Goal: Task Accomplishment & Management: Manage account settings

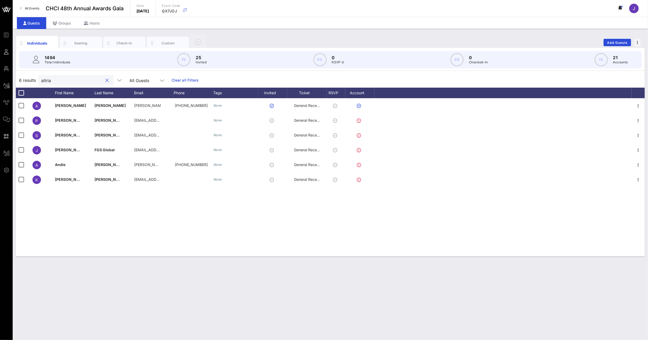
click at [47, 82] on input "altria" at bounding box center [72, 80] width 62 height 7
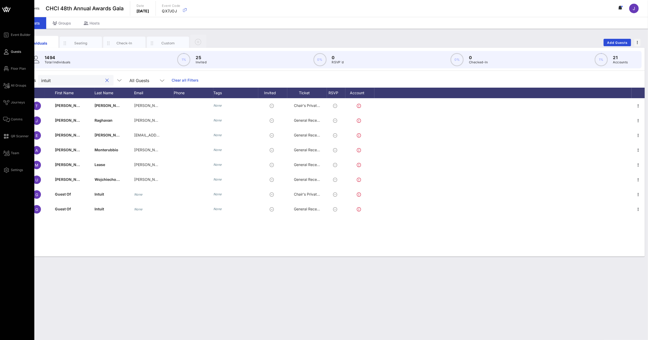
type input "intuit"
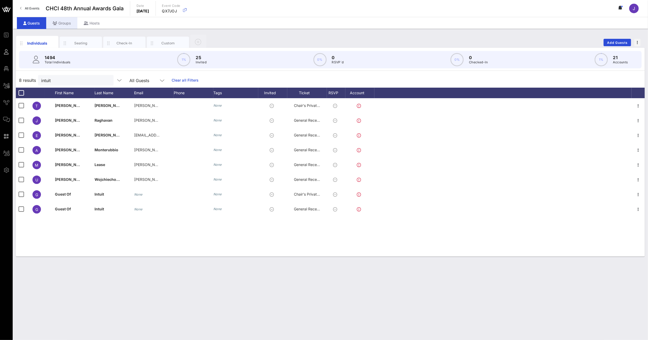
click at [68, 24] on div "Groups" at bounding box center [61, 23] width 31 height 12
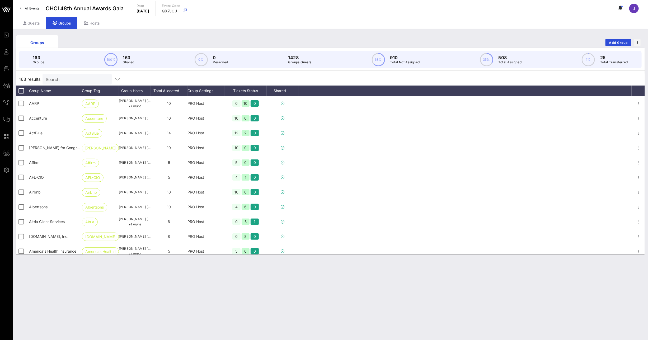
click at [71, 80] on input "Search" at bounding box center [77, 79] width 62 height 7
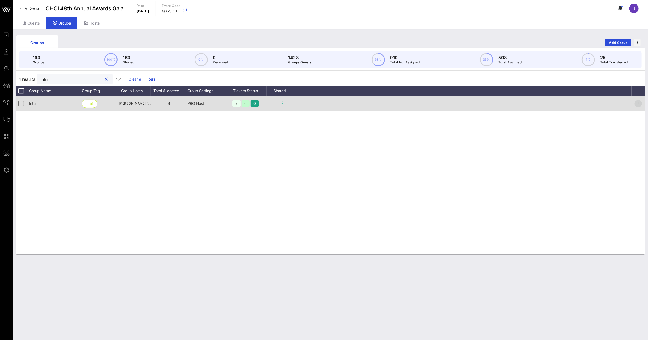
type input "intuit"
click at [637, 102] on icon "button" at bounding box center [639, 104] width 6 height 6
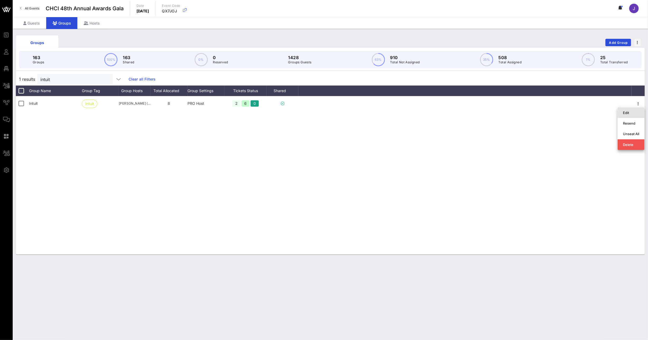
click at [633, 112] on div "Edit" at bounding box center [631, 113] width 16 height 4
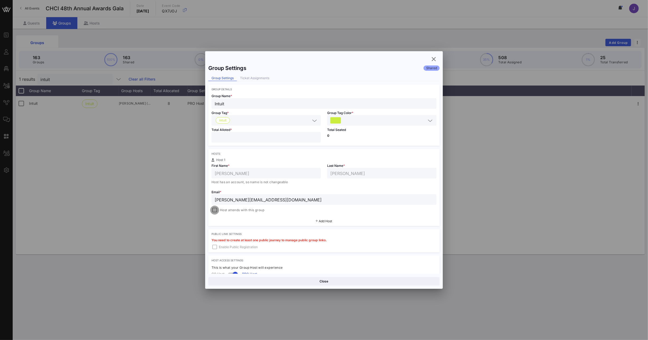
click at [212, 213] on div at bounding box center [214, 210] width 7 height 7
click at [369, 283] on button "Save" at bounding box center [382, 281] width 115 height 8
drag, startPoint x: 433, startPoint y: 58, endPoint x: 222, endPoint y: 54, distance: 211.4
click at [433, 59] on icon "button" at bounding box center [434, 59] width 6 height 6
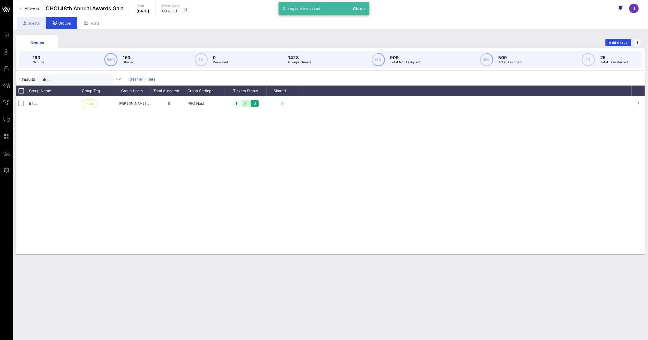
click at [39, 22] on div "Guests" at bounding box center [31, 23] width 29 height 12
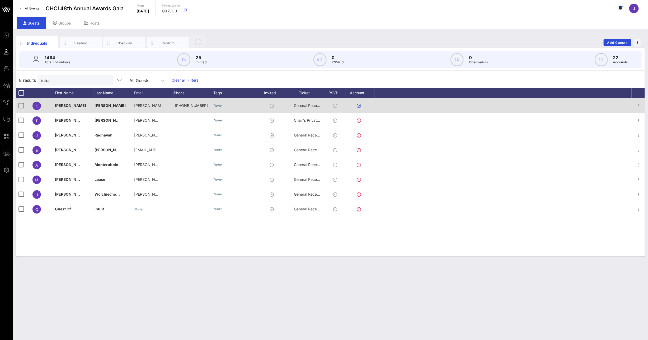
click at [314, 105] on span "General Reception" at bounding box center [310, 105] width 32 height 4
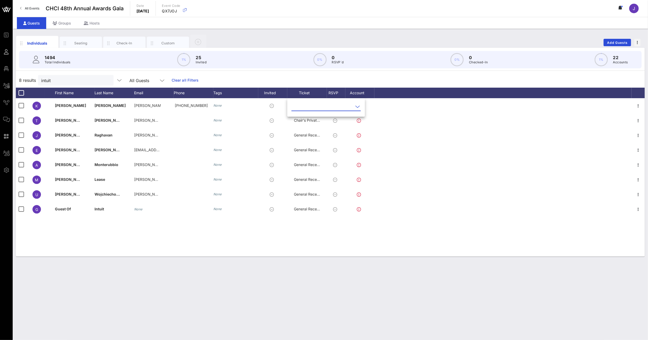
click at [311, 109] on input "text" at bounding box center [323, 107] width 62 height 8
click at [309, 123] on div "Chair's Private Reception" at bounding box center [335, 123] width 78 height 5
click at [72, 24] on div "Groups" at bounding box center [61, 23] width 31 height 12
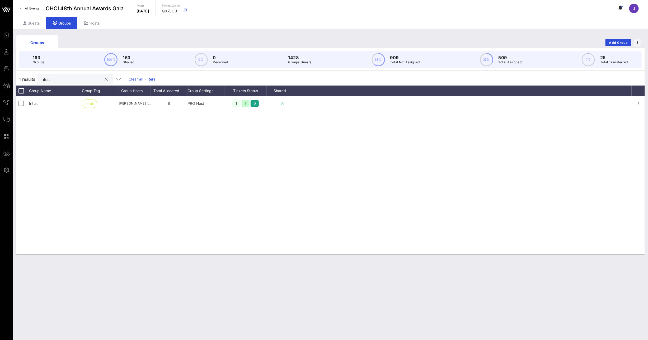
click at [48, 79] on input "intuit" at bounding box center [71, 79] width 62 height 7
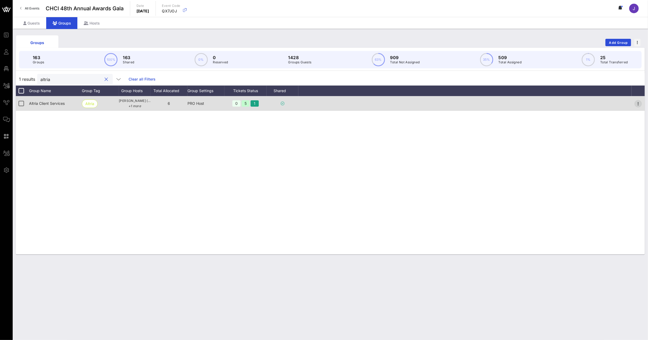
type input "altria"
click at [638, 104] on icon "button" at bounding box center [639, 104] width 6 height 6
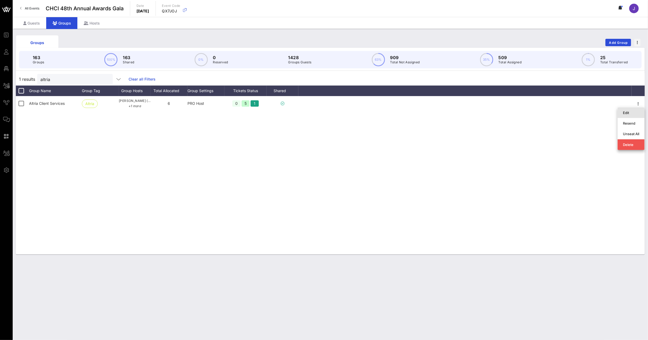
click at [633, 113] on div "Edit" at bounding box center [631, 113] width 16 height 4
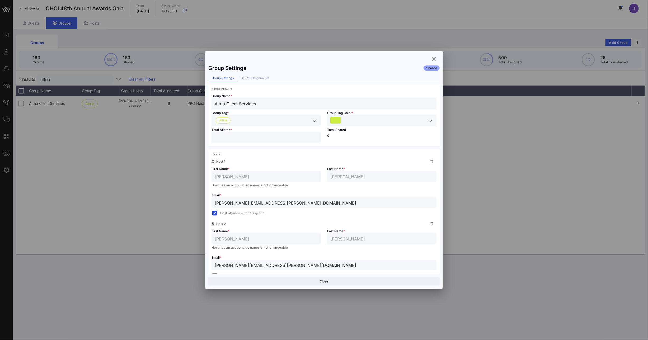
drag, startPoint x: 228, startPoint y: 139, endPoint x: 188, endPoint y: 135, distance: 40.3
click at [191, 135] on div "Event Builder Guests Floor Plan All Groups Journeys Comms QR Scanner Team Setti…" at bounding box center [324, 170] width 648 height 340
type input "*"
click at [396, 277] on button "Save" at bounding box center [382, 281] width 115 height 8
click at [437, 59] on span "button" at bounding box center [434, 59] width 10 height 6
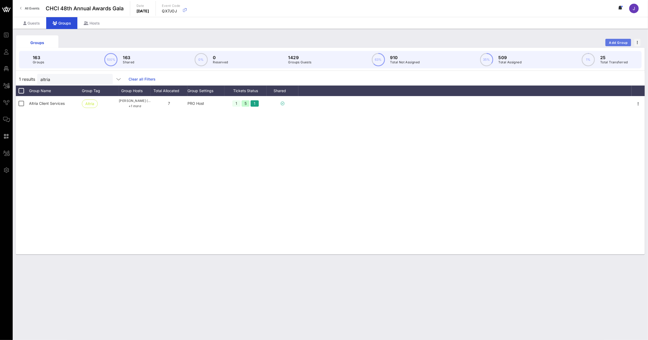
click at [620, 43] on span "Add Group" at bounding box center [618, 43] width 19 height 4
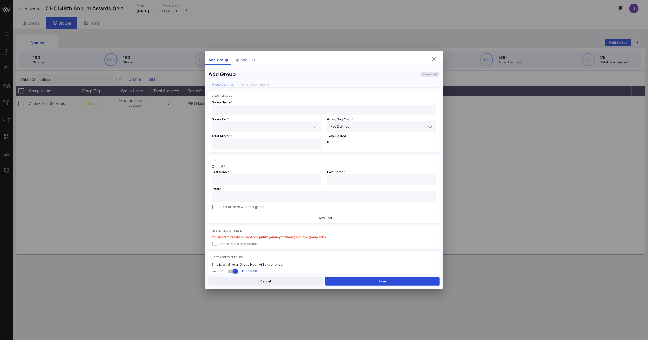
click at [264, 110] on input "text" at bounding box center [324, 109] width 219 height 7
click at [438, 58] on span "button" at bounding box center [434, 59] width 10 height 6
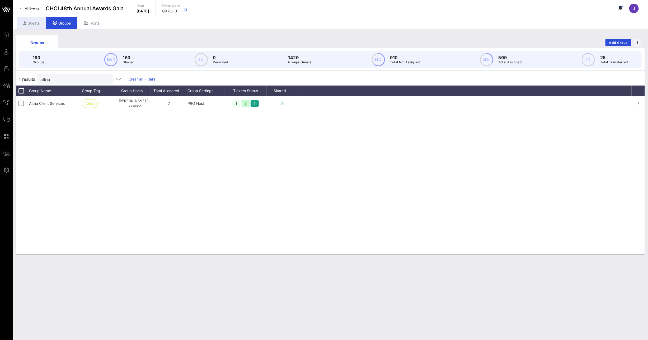
click at [37, 25] on div "Guests" at bounding box center [31, 23] width 29 height 12
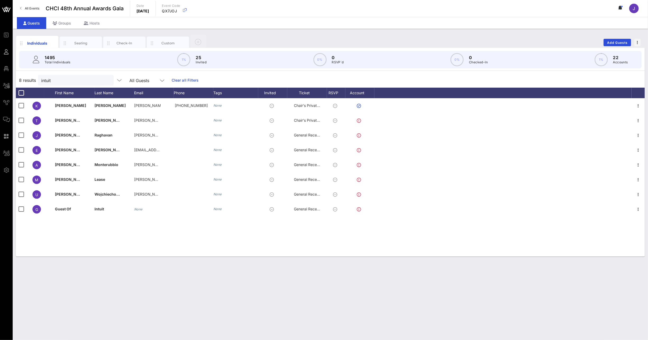
click at [630, 38] on div "Individuals Seating Check-In Custom Add Guests" at bounding box center [330, 42] width 629 height 17
click at [625, 41] on span "Add Guests" at bounding box center [617, 43] width 21 height 4
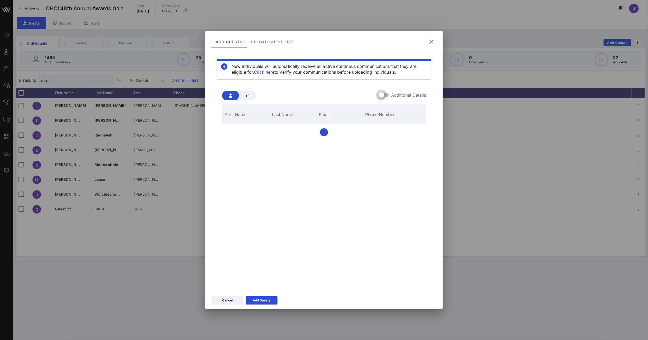
click at [383, 97] on div at bounding box center [381, 95] width 9 height 9
click at [239, 115] on input "First Name" at bounding box center [245, 114] width 40 height 7
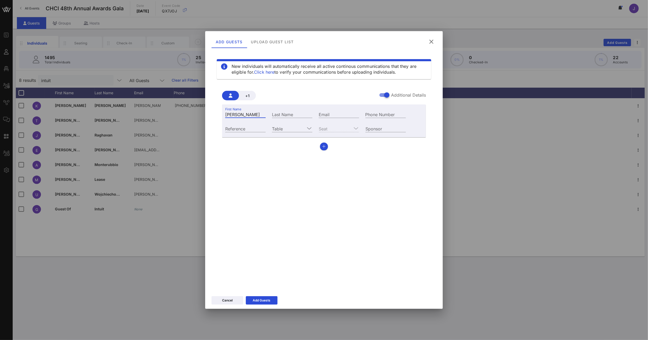
type input "[PERSON_NAME]"
type input "Bombin"
paste input "mailto:[EMAIL_ADDRESS][DOMAIN_NAME]"
drag, startPoint x: 342, startPoint y: 113, endPoint x: 281, endPoint y: 110, distance: 61.2
click at [281, 110] on div "First Name [PERSON_NAME] Last Name Bombin Email mailto:[EMAIL_ADDRESS][DOMAIN_N…" at bounding box center [315, 114] width 187 height 14
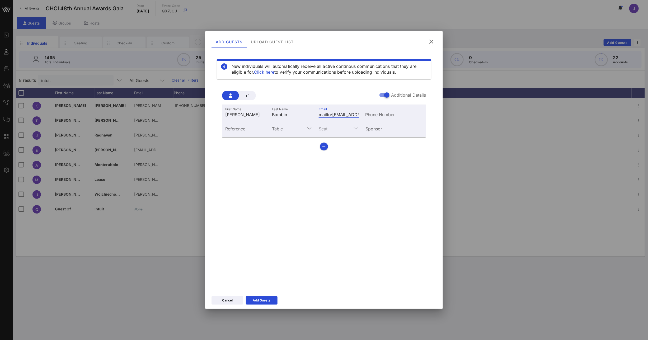
click at [336, 112] on input "mailto:[EMAIL_ADDRESS][DOMAIN_NAME]" at bounding box center [339, 114] width 40 height 7
drag, startPoint x: 333, startPoint y: 115, endPoint x: 284, endPoint y: 109, distance: 48.9
click at [293, 112] on div "First Name [PERSON_NAME] Last Name Bombin Email mailto:[EMAIL_ADDRESS][DOMAIN_N…" at bounding box center [315, 114] width 187 height 14
type input "[EMAIL_ADDRESS][DOMAIN_NAME]"
click at [289, 129] on input "Table" at bounding box center [288, 128] width 33 height 7
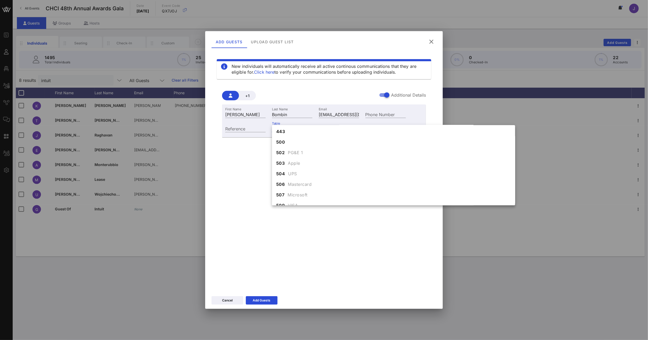
scroll to position [1771, 0]
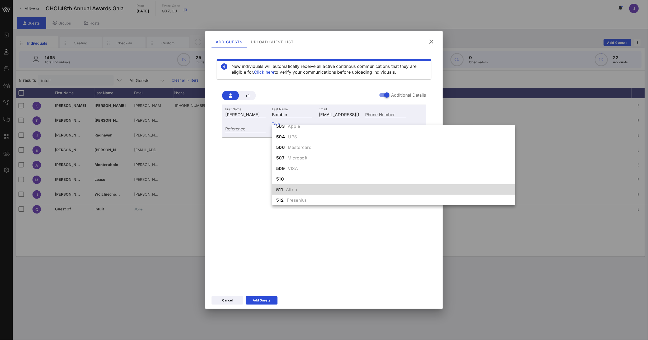
click at [296, 189] on span "Altria" at bounding box center [291, 190] width 11 height 6
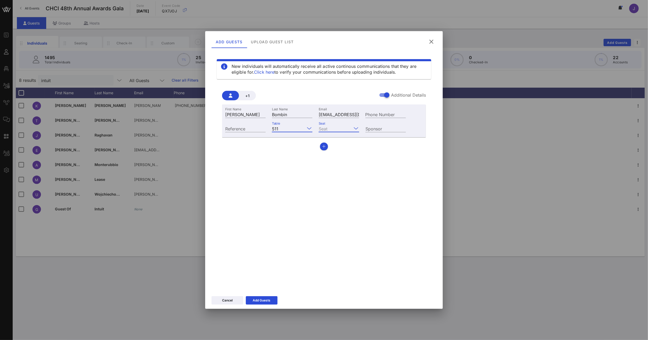
click at [343, 127] on input "Seat" at bounding box center [335, 128] width 33 height 7
click at [341, 166] on div "7" at bounding box center [339, 166] width 40 height 11
click at [349, 129] on input "Seat" at bounding box center [337, 128] width 29 height 7
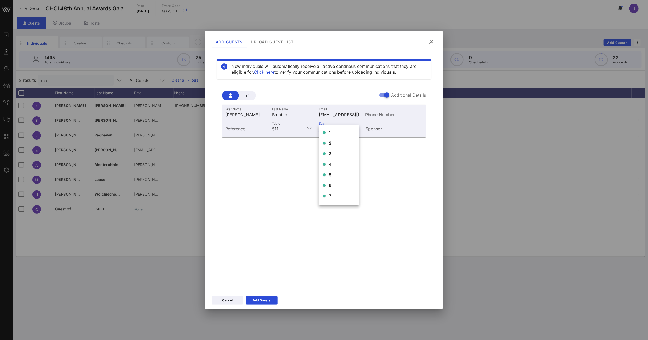
click at [285, 131] on input "Table" at bounding box center [293, 128] width 25 height 7
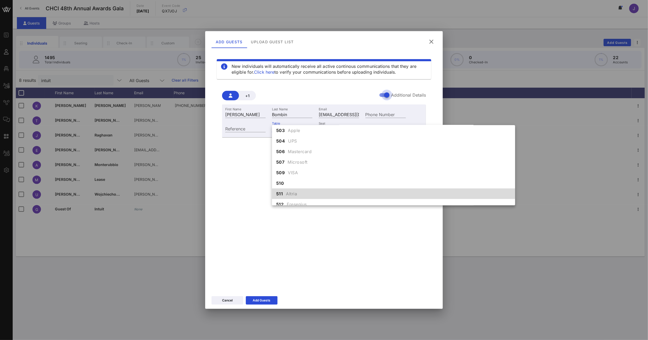
click at [388, 93] on div at bounding box center [387, 95] width 9 height 9
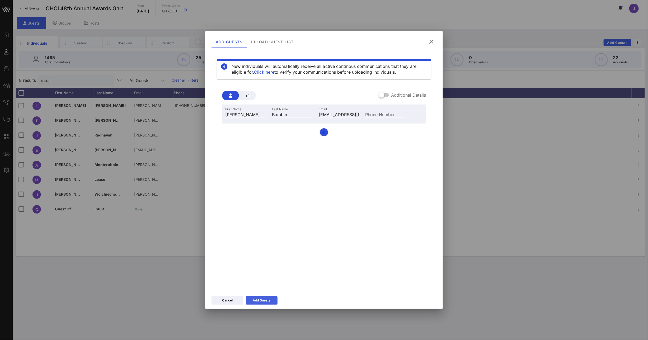
click at [275, 300] on button "Add Guests" at bounding box center [262, 300] width 32 height 8
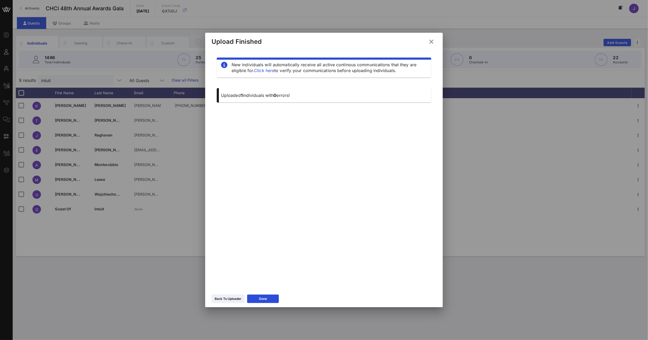
click at [433, 43] on icon at bounding box center [431, 42] width 7 height 6
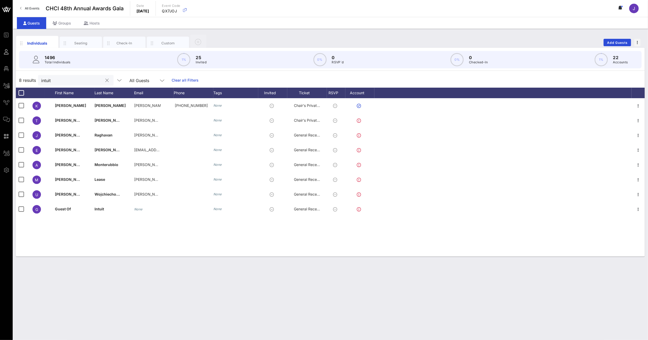
click at [52, 80] on input "intuit" at bounding box center [72, 80] width 62 height 7
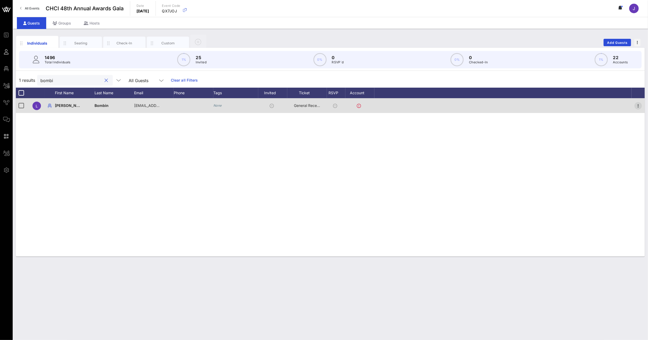
type input "bombi"
click at [638, 105] on icon "button" at bounding box center [639, 106] width 6 height 6
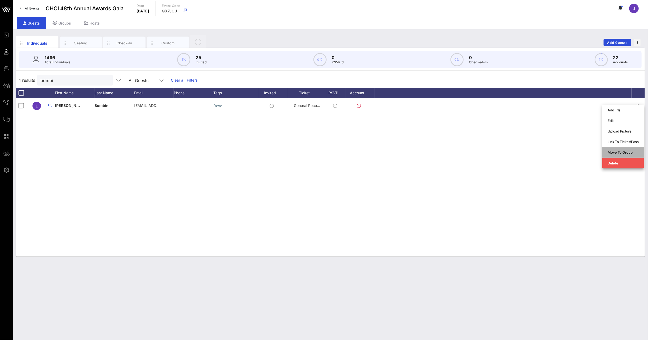
click at [619, 149] on div "Move To Group" at bounding box center [623, 152] width 31 height 8
type input "[PERSON_NAME]"
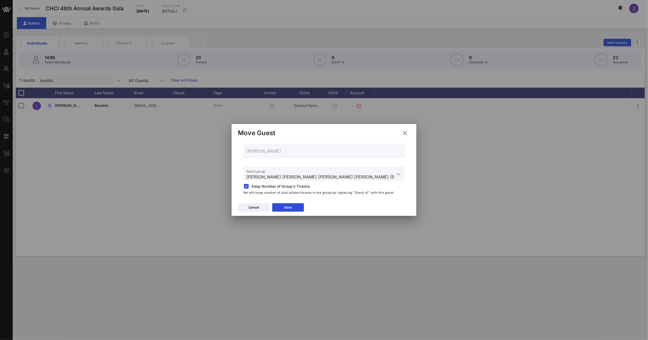
click at [283, 173] on input "[PERSON_NAME] [PERSON_NAME] [PERSON_NAME] [PERSON_NAME] ([PERSON_NAME] [PERSON_…" at bounding box center [321, 177] width 148 height 8
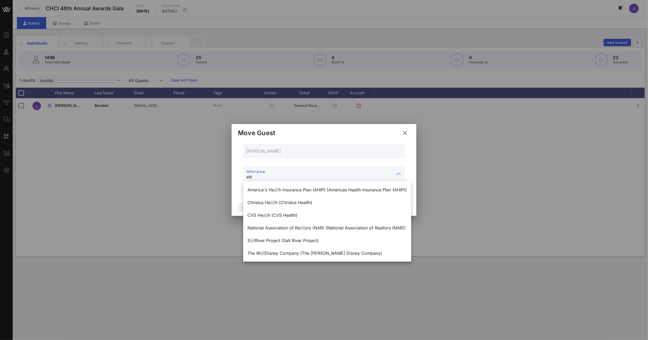
scroll to position [0, 0]
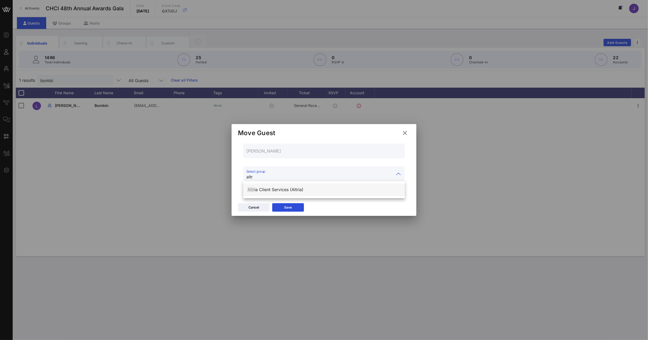
click at [294, 188] on div "Altr ia Client Services (Altria)" at bounding box center [324, 189] width 153 height 5
type input "Altria Client Services (Altria)"
click at [293, 203] on div "Cancel Save" at bounding box center [324, 208] width 185 height 15
click at [293, 207] on button "Save" at bounding box center [288, 207] width 32 height 8
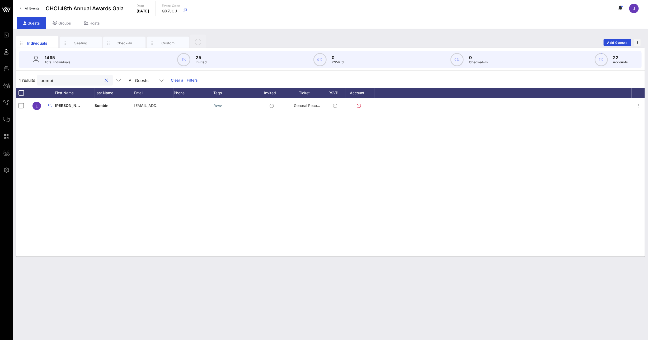
click at [50, 82] on input "bombi" at bounding box center [71, 80] width 62 height 7
click at [105, 80] on button "clear icon" at bounding box center [106, 80] width 3 height 5
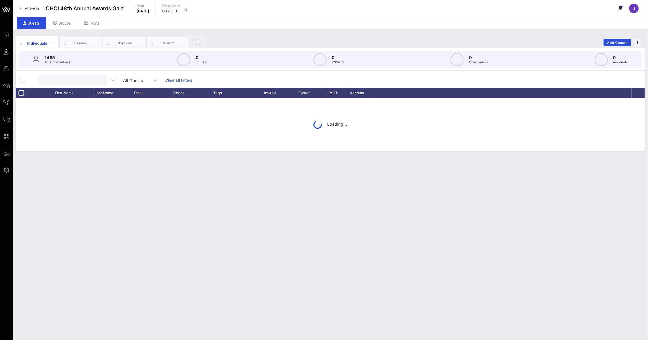
click at [75, 83] on input "text" at bounding box center [72, 80] width 62 height 7
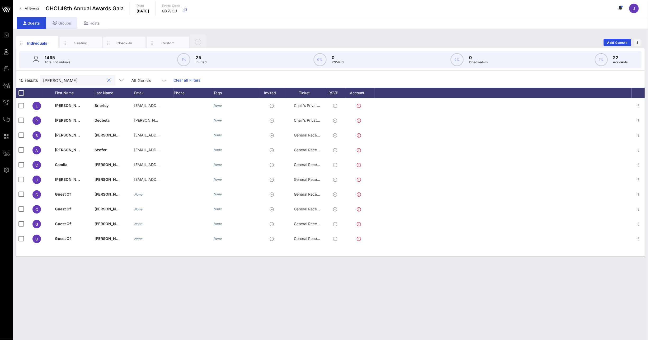
type input "[PERSON_NAME]"
click at [56, 25] on div "Groups" at bounding box center [61, 23] width 31 height 12
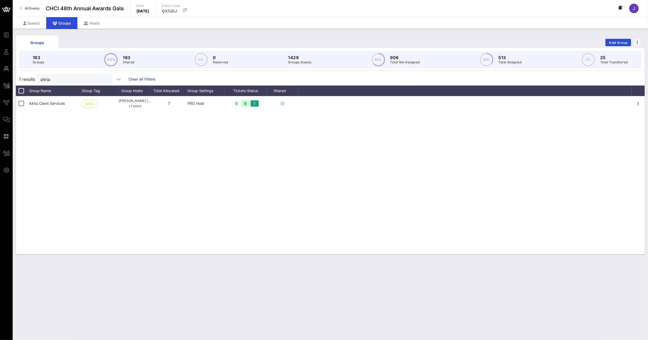
click at [36, 78] on div "1 results altria Clear all Filters" at bounding box center [330, 79] width 629 height 13
click at [44, 80] on input "altria" at bounding box center [71, 79] width 62 height 7
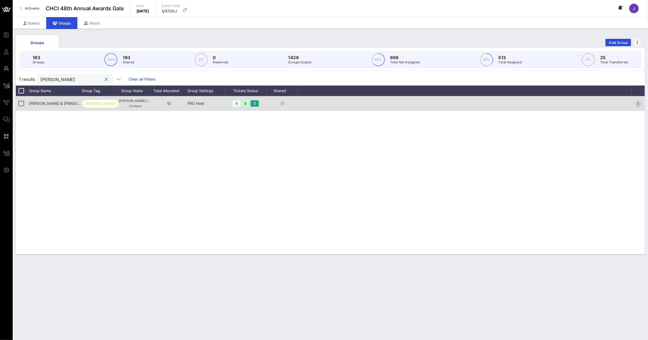
type input "[PERSON_NAME]"
click at [638, 104] on icon "button" at bounding box center [639, 104] width 6 height 6
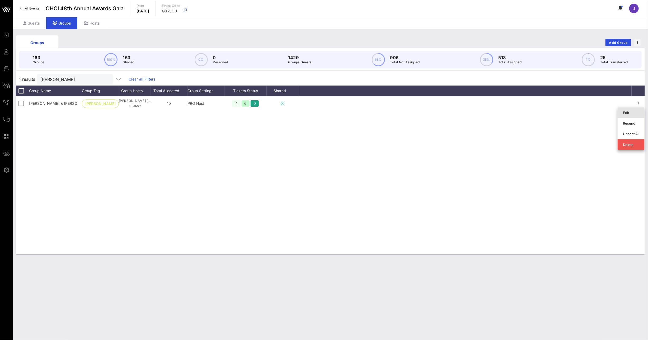
click at [635, 113] on div "Edit" at bounding box center [631, 113] width 16 height 4
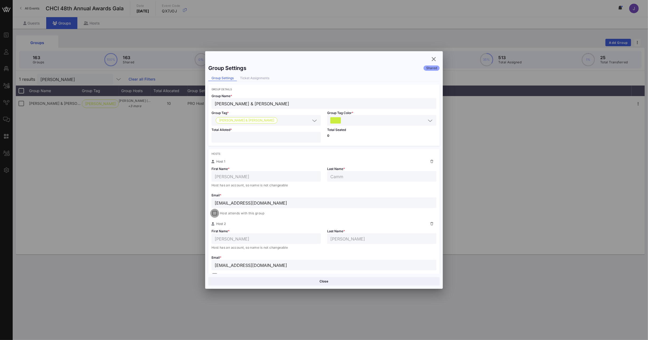
click at [216, 213] on div at bounding box center [214, 213] width 7 height 7
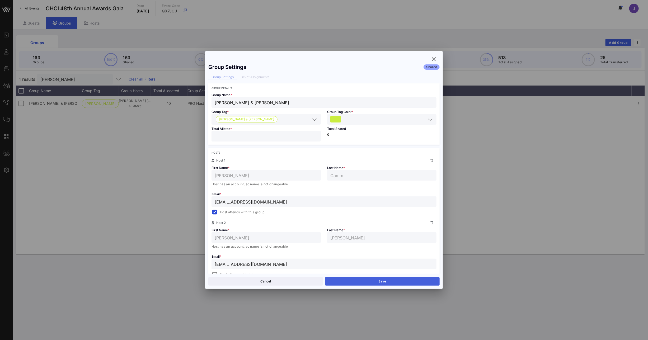
click at [381, 280] on button "Save" at bounding box center [382, 281] width 115 height 8
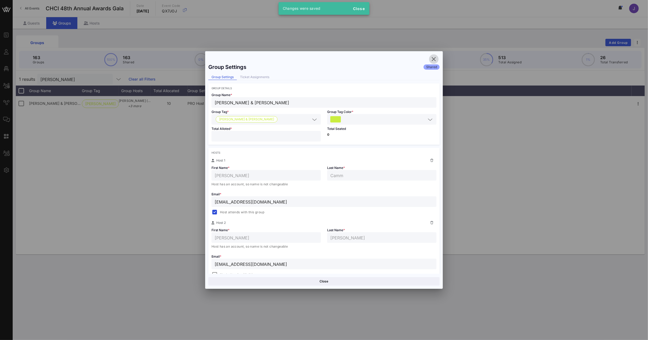
click at [435, 60] on icon "button" at bounding box center [434, 59] width 6 height 6
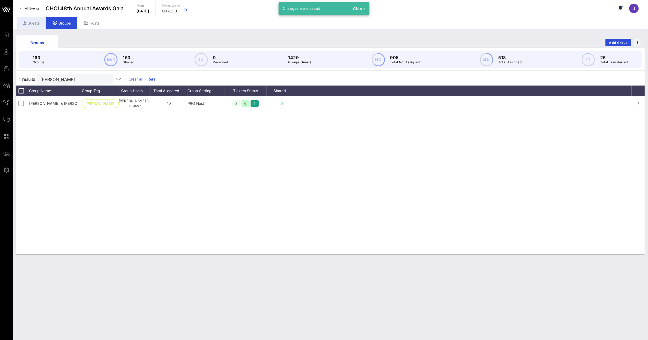
click at [37, 26] on div "Guests" at bounding box center [31, 23] width 29 height 12
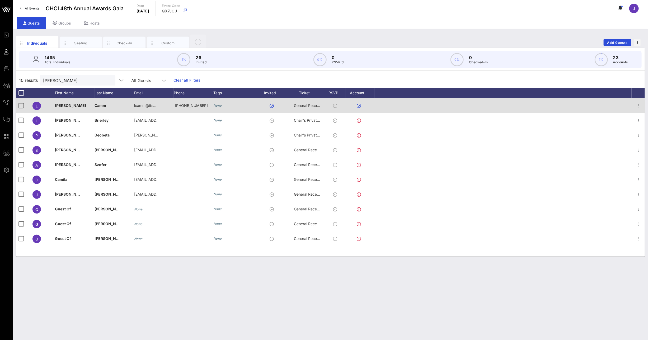
click at [319, 108] on div "General Reception" at bounding box center [307, 105] width 26 height 15
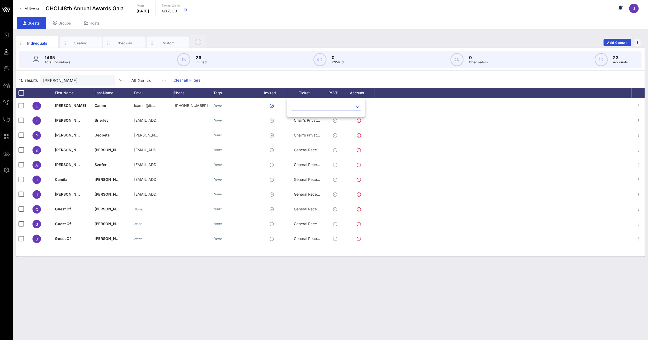
click at [313, 108] on input "text" at bounding box center [323, 107] width 62 height 8
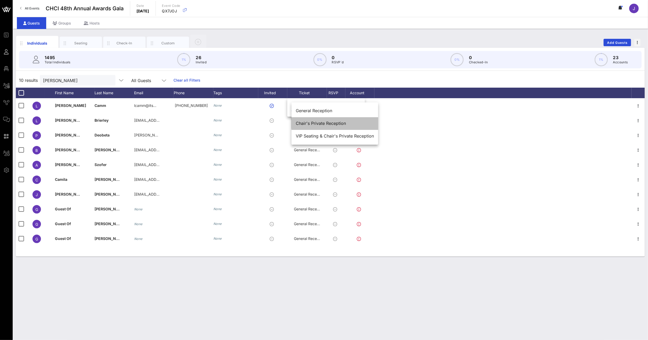
click at [312, 122] on div "Chair's Private Reception" at bounding box center [335, 123] width 78 height 5
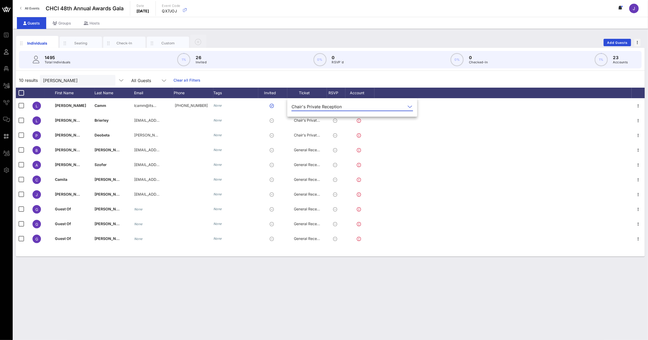
click at [257, 256] on div "[PERSON_NAME] lcamm@its… [PHONE_NUMBER] None Chair's Private Reception L [PERSO…" at bounding box center [330, 177] width 629 height 159
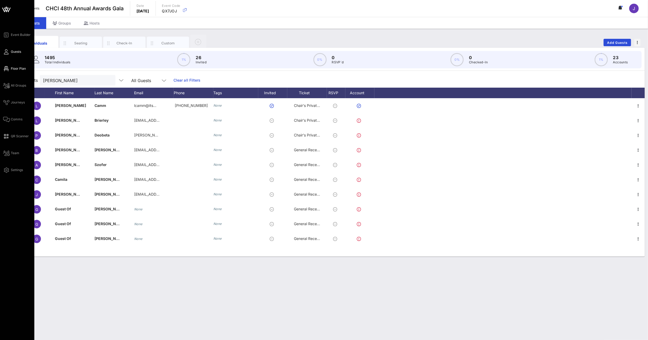
click at [4, 68] on icon at bounding box center [6, 68] width 7 height 1
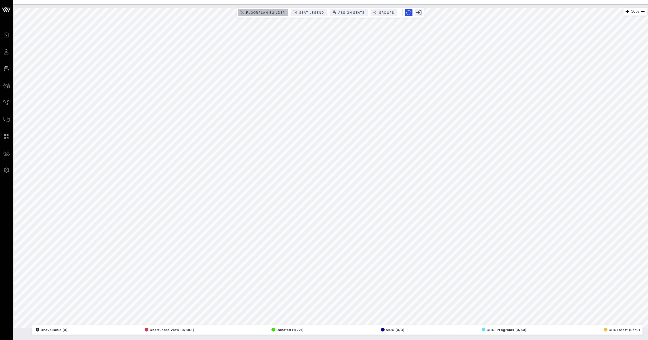
click at [268, 10] on button "Floorplan Builder" at bounding box center [263, 12] width 50 height 7
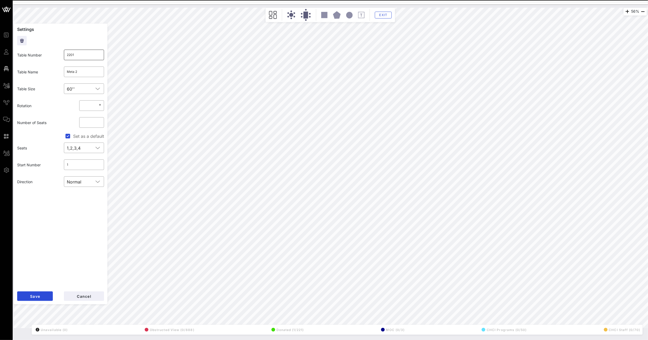
click at [95, 56] on input "2201" at bounding box center [84, 55] width 34 height 8
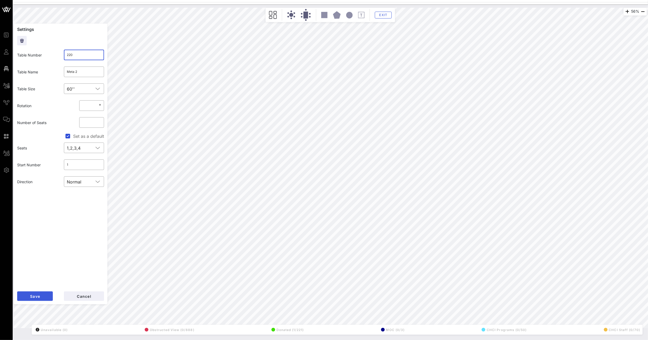
type input "220"
click at [35, 294] on span "Save" at bounding box center [35, 296] width 10 height 4
click at [88, 54] on input "2182" at bounding box center [84, 55] width 34 height 8
type input "218"
click at [40, 296] on span "Save" at bounding box center [35, 296] width 10 height 4
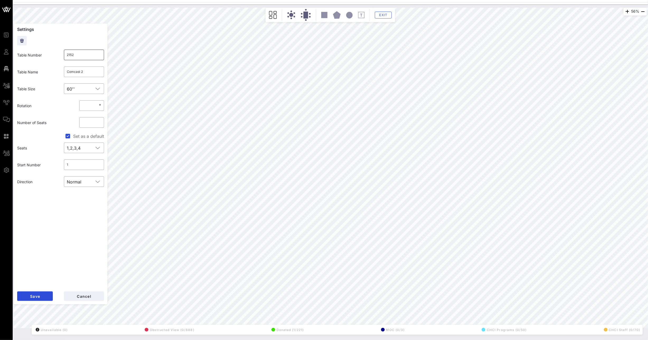
click at [84, 57] on input "2152" at bounding box center [84, 55] width 34 height 8
type input "215"
click at [48, 295] on button "Save" at bounding box center [35, 297] width 36 height 10
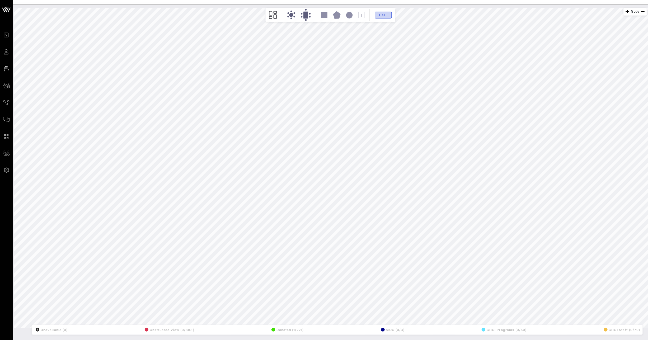
click at [387, 16] on span "Exit" at bounding box center [384, 15] width 10 height 4
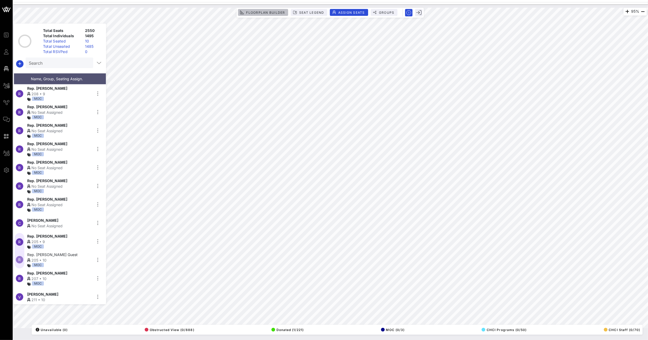
click at [272, 12] on span "Floorplan Builder" at bounding box center [265, 13] width 39 height 4
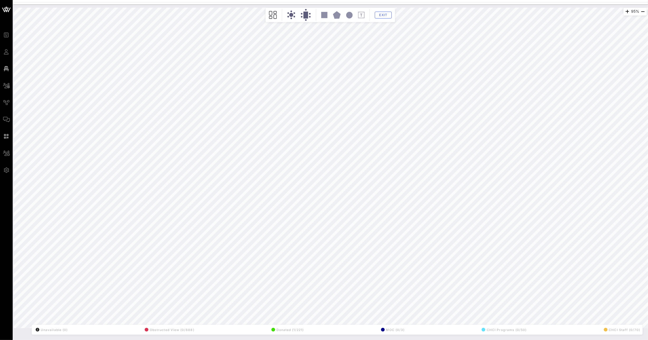
click at [73, 207] on div "95% Floorplan Builder Seat Legend Assign Seats Groups Exit All Reserved Shared …" at bounding box center [331, 168] width 634 height 321
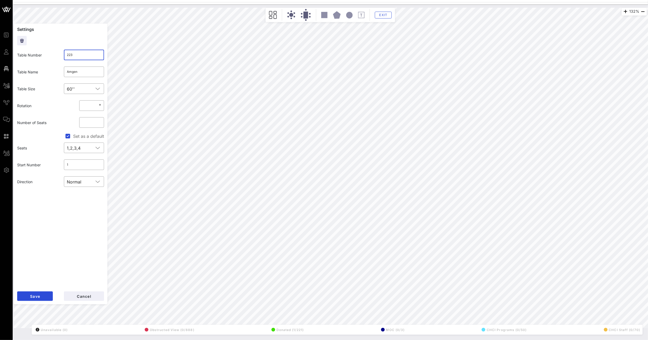
click at [83, 56] on input "223" at bounding box center [84, 55] width 34 height 8
click at [46, 294] on button "Save" at bounding box center [35, 297] width 36 height 10
click at [78, 51] on input "221" at bounding box center [84, 55] width 34 height 8
click at [78, 53] on input "221" at bounding box center [84, 55] width 34 height 8
type input "2212"
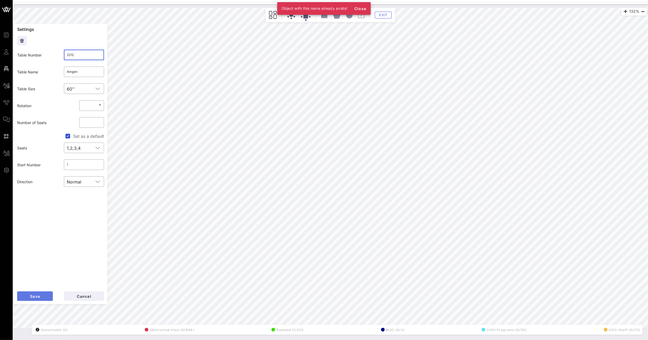
click at [47, 294] on button "Save" at bounding box center [35, 297] width 36 height 10
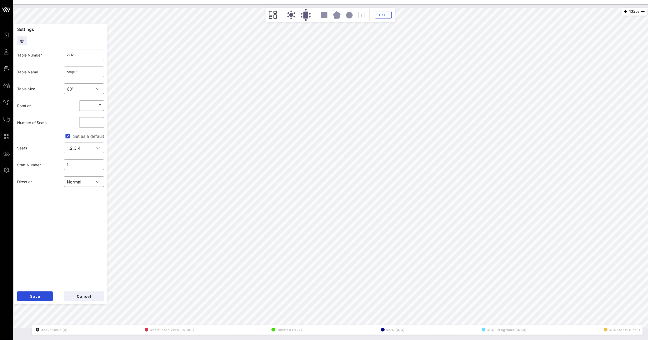
type input "Capital One Foundation"
drag, startPoint x: 71, startPoint y: 55, endPoint x: 101, endPoint y: 62, distance: 30.4
click at [101, 62] on div "​ 2212" at bounding box center [84, 55] width 47 height 17
type input "223"
click at [43, 294] on button "Save" at bounding box center [35, 297] width 36 height 10
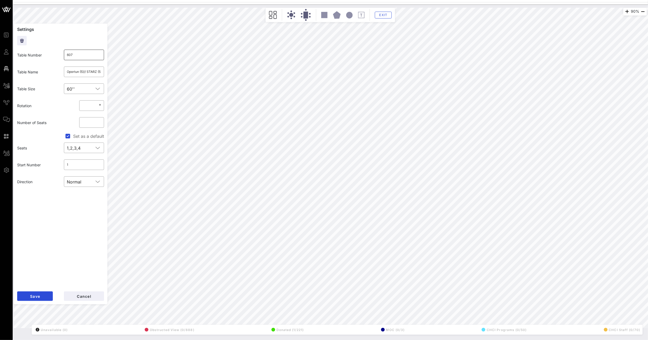
click at [82, 55] on input "607" at bounding box center [84, 55] width 34 height 8
click at [47, 294] on button "Save" at bounding box center [35, 297] width 36 height 10
click at [82, 56] on input "606" at bounding box center [84, 55] width 34 height 8
type input "6062"
click at [47, 294] on button "Save" at bounding box center [35, 297] width 36 height 10
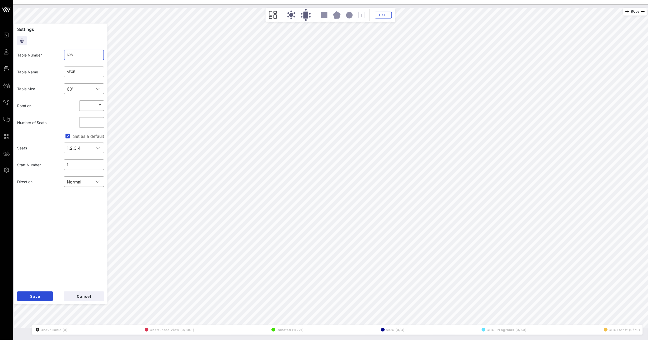
click at [84, 57] on input "608" at bounding box center [84, 55] width 34 height 8
type input "607"
click at [35, 295] on span "Save" at bounding box center [35, 296] width 10 height 4
click at [93, 57] on input "609" at bounding box center [84, 55] width 34 height 8
type input "608"
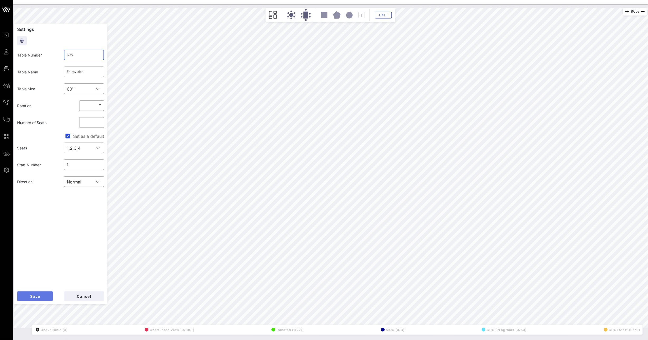
click at [40, 297] on span "Save" at bounding box center [35, 296] width 10 height 4
click at [89, 59] on input "610" at bounding box center [84, 55] width 34 height 8
type input "609"
click at [44, 299] on button "Save" at bounding box center [35, 297] width 36 height 10
click at [92, 57] on input "611" at bounding box center [84, 55] width 34 height 8
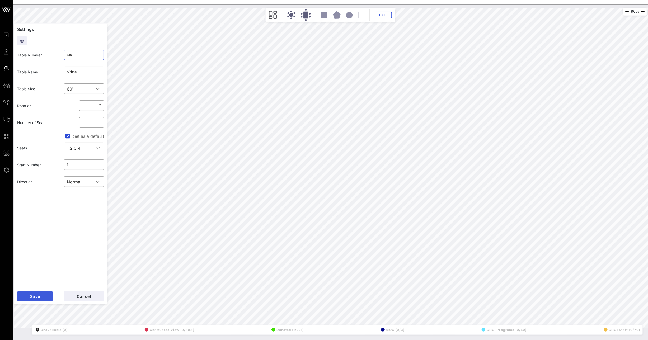
type input "610"
click at [40, 296] on button "Save" at bounding box center [35, 297] width 36 height 10
drag, startPoint x: 73, startPoint y: 53, endPoint x: 70, endPoint y: 54, distance: 3.8
click at [70, 54] on input "612" at bounding box center [84, 55] width 34 height 8
type input "611"
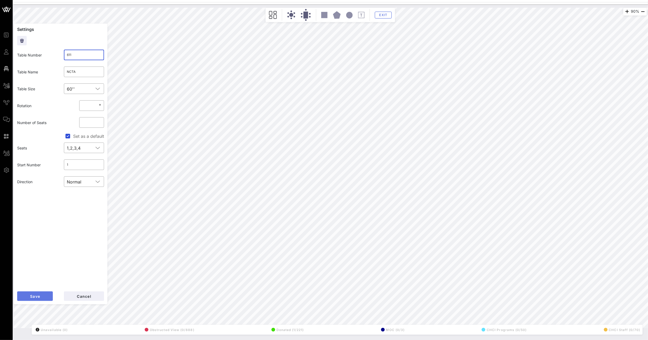
click at [35, 292] on button "Save" at bounding box center [35, 297] width 36 height 10
drag, startPoint x: 74, startPoint y: 55, endPoint x: 17, endPoint y: 55, distance: 57.3
click at [28, 54] on div "Table Number ​ 613" at bounding box center [60, 55] width 93 height 17
type input "612"
click at [41, 296] on button "Save" at bounding box center [35, 297] width 36 height 10
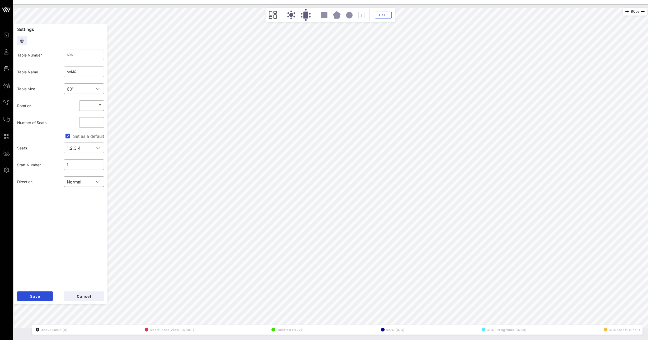
drag, startPoint x: 59, startPoint y: 53, endPoint x: 39, endPoint y: 53, distance: 20.3
click at [40, 53] on div "Table Number ​ 606" at bounding box center [60, 55] width 93 height 17
type input "613"
click at [43, 294] on button "Save" at bounding box center [35, 297] width 36 height 10
click at [82, 53] on input "6062" at bounding box center [84, 55] width 34 height 8
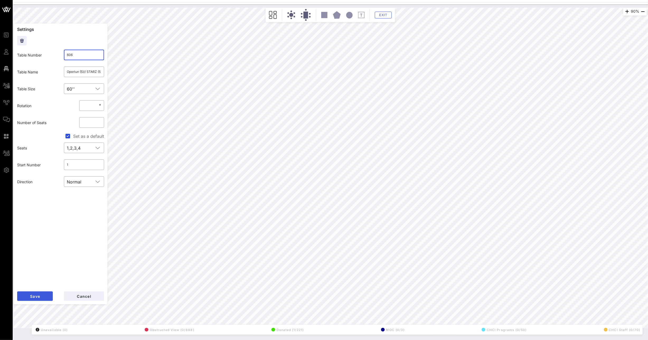
type input "606"
click at [40, 300] on button "Save" at bounding box center [35, 297] width 36 height 10
drag, startPoint x: 92, startPoint y: 55, endPoint x: 53, endPoint y: 55, distance: 38.6
click at [58, 55] on div "Table Number ​ 615" at bounding box center [60, 55] width 93 height 17
click at [29, 292] on button "Save" at bounding box center [35, 297] width 36 height 10
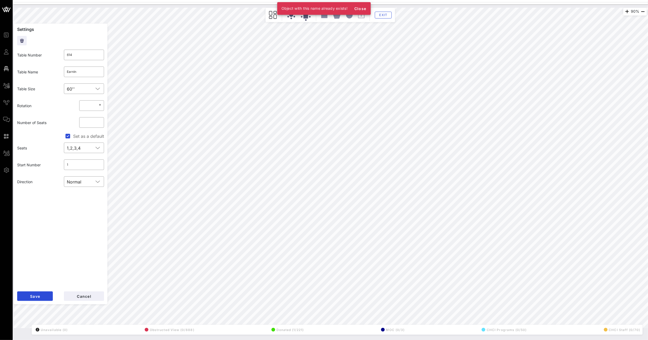
type input "616"
type input "[DEMOGRAPHIC_DATA] Health"
type input "615"
type input "EarnIn"
click at [96, 55] on input "615" at bounding box center [84, 55] width 34 height 8
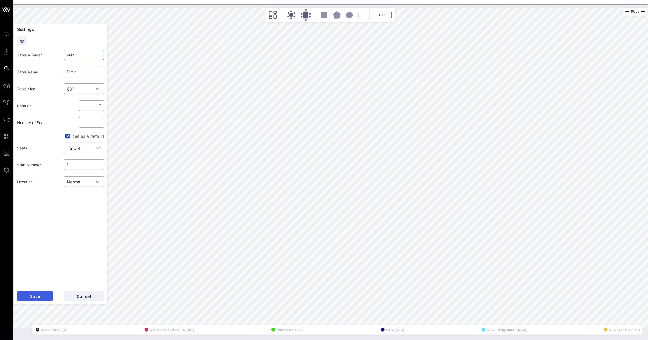
type input "6142"
click at [36, 294] on span "Save" at bounding box center [35, 296] width 10 height 4
click at [79, 54] on input "616" at bounding box center [84, 55] width 34 height 8
type input "615"
click at [30, 292] on button "Save" at bounding box center [35, 297] width 36 height 10
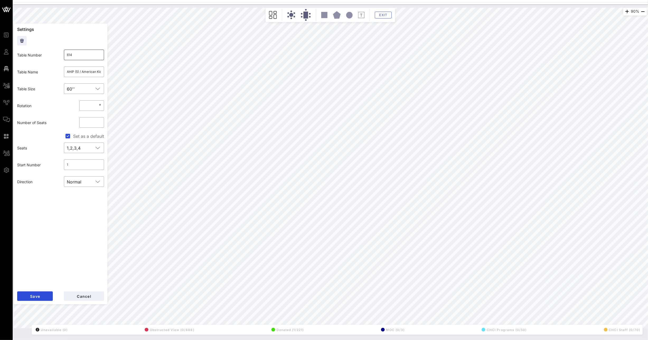
click at [94, 58] on input "614" at bounding box center [84, 55] width 34 height 8
type input "616"
click at [37, 296] on span "Save" at bounding box center [35, 296] width 10 height 4
click at [85, 54] on input "618" at bounding box center [84, 55] width 34 height 8
type input "617"
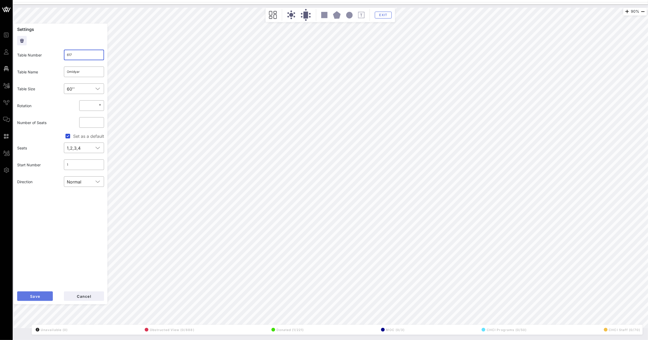
click at [39, 296] on span "Save" at bounding box center [35, 296] width 10 height 4
click at [83, 53] on input "619" at bounding box center [84, 55] width 34 height 8
type input "618"
click at [35, 293] on button "Save" at bounding box center [35, 297] width 36 height 10
drag, startPoint x: 78, startPoint y: 57, endPoint x: 33, endPoint y: 54, distance: 44.8
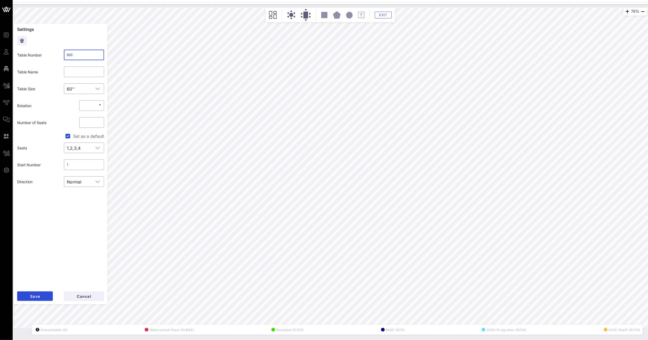
click at [37, 53] on div "Table Number ​ 620" at bounding box center [60, 55] width 93 height 17
type input "619"
click at [40, 295] on button "Save" at bounding box center [35, 297] width 36 height 10
click at [78, 56] on input "621" at bounding box center [84, 55] width 34 height 8
type input "620"
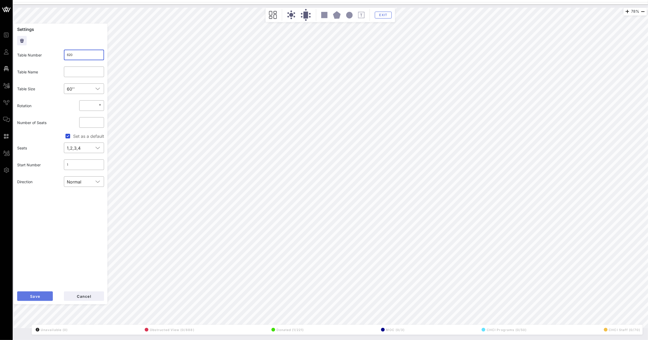
click at [30, 299] on button "Save" at bounding box center [35, 297] width 36 height 10
click at [90, 55] on input "622" at bounding box center [84, 55] width 34 height 8
type input "621"
click at [39, 299] on button "Save" at bounding box center [35, 297] width 36 height 10
click at [88, 59] on input "623" at bounding box center [84, 55] width 34 height 8
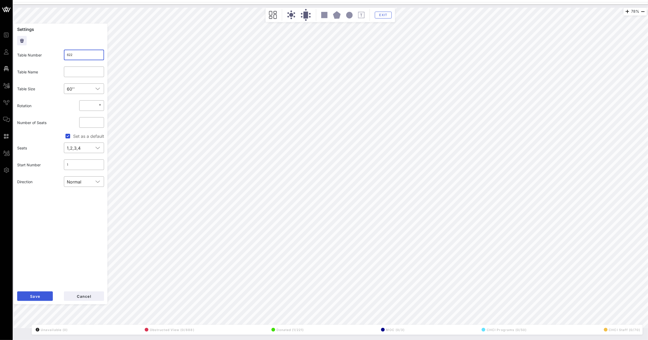
type input "622"
click at [47, 297] on button "Save" at bounding box center [35, 297] width 36 height 10
click at [75, 61] on div "​ 624" at bounding box center [84, 55] width 47 height 17
click at [78, 56] on input "624" at bounding box center [84, 55] width 34 height 8
type input "623"
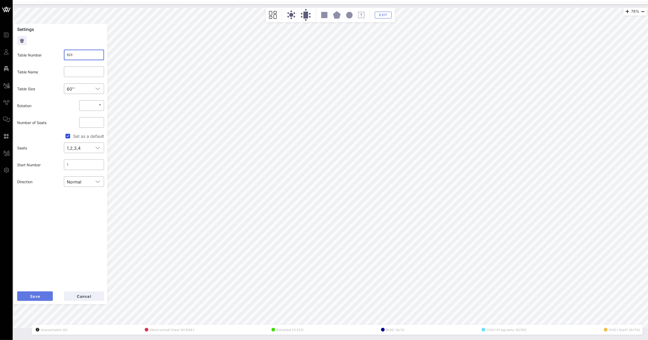
click at [36, 295] on span "Save" at bounding box center [35, 296] width 10 height 4
click at [98, 55] on input "625" at bounding box center [84, 55] width 34 height 8
type input "624"
click at [32, 293] on button "Save" at bounding box center [35, 297] width 36 height 10
click at [76, 57] on input "626" at bounding box center [84, 55] width 34 height 8
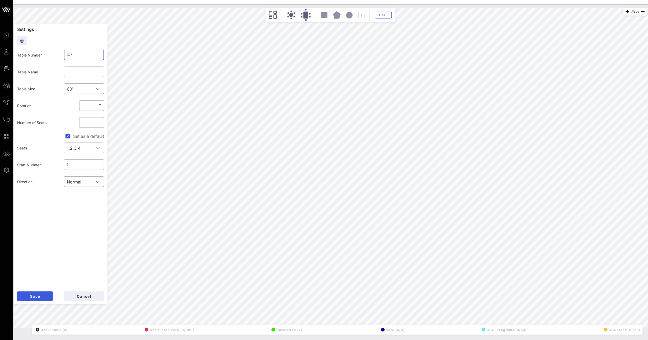
type input "625"
click at [34, 299] on button "Save" at bounding box center [35, 297] width 36 height 10
click at [90, 55] on input "627" at bounding box center [84, 55] width 34 height 8
type input "626"
click at [39, 298] on span "Save" at bounding box center [35, 296] width 10 height 4
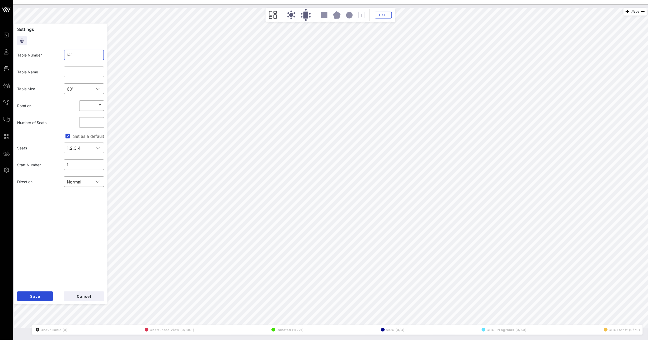
click at [92, 51] on input "628" at bounding box center [84, 55] width 34 height 8
type input "627"
click at [34, 293] on button "Save" at bounding box center [35, 297] width 36 height 10
click at [82, 54] on input "629" at bounding box center [84, 55] width 34 height 8
type input "628"
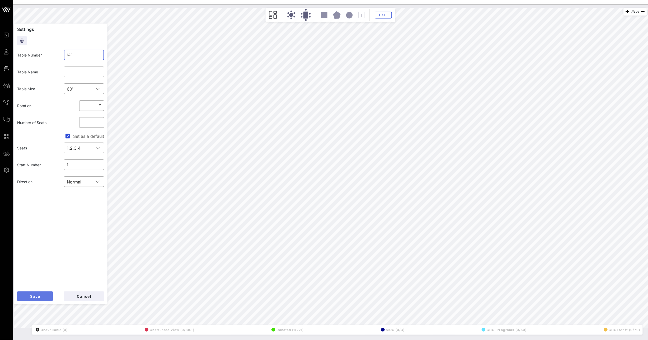
click at [33, 296] on span "Save" at bounding box center [35, 296] width 10 height 4
click at [85, 55] on input "630" at bounding box center [84, 55] width 34 height 8
type input "629"
click at [39, 295] on span "Save" at bounding box center [35, 296] width 10 height 4
click at [90, 55] on input "631" at bounding box center [84, 55] width 34 height 8
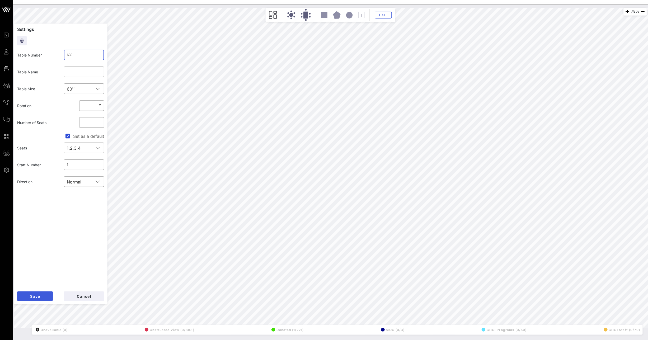
type input "630"
click at [34, 296] on span "Save" at bounding box center [35, 296] width 10 height 4
click at [88, 51] on input "632" at bounding box center [84, 55] width 34 height 8
type input "631"
click at [40, 298] on button "Save" at bounding box center [35, 297] width 36 height 10
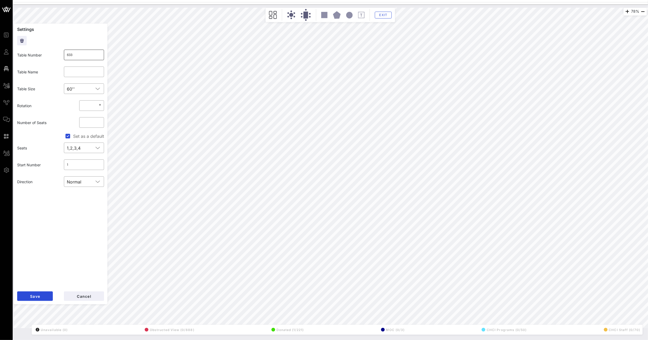
click at [85, 58] on input "633" at bounding box center [84, 55] width 34 height 8
type input "632"
click at [40, 295] on button "Save" at bounding box center [35, 297] width 36 height 10
click at [91, 56] on input "634" at bounding box center [84, 55] width 34 height 8
type input "633"
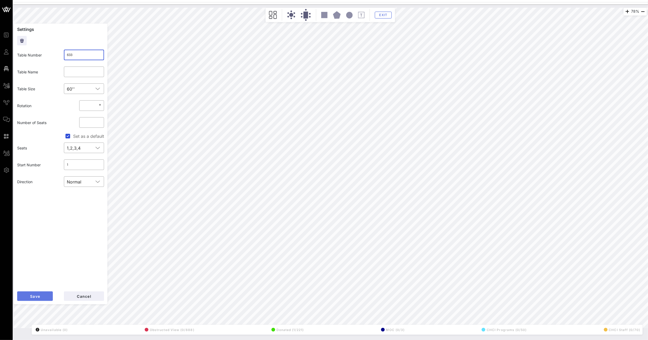
click at [36, 296] on span "Save" at bounding box center [35, 296] width 10 height 4
click at [92, 60] on div "635" at bounding box center [84, 55] width 34 height 11
type input "634"
click at [39, 298] on span "Save" at bounding box center [35, 296] width 10 height 4
click at [85, 54] on input "636" at bounding box center [84, 55] width 34 height 8
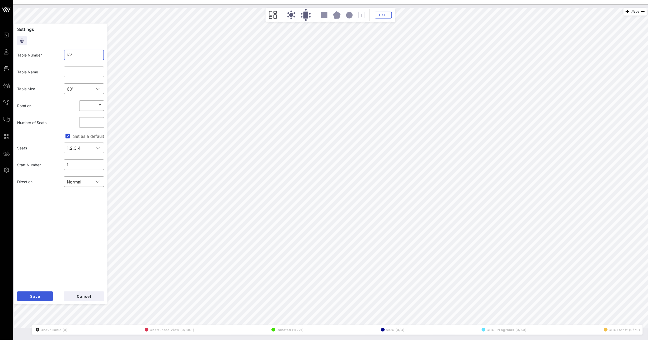
type input "635"
click at [34, 296] on span "Save" at bounding box center [35, 296] width 10 height 4
click at [78, 59] on div "637" at bounding box center [84, 55] width 34 height 11
type input "636"
click at [31, 294] on span "Save" at bounding box center [35, 296] width 10 height 4
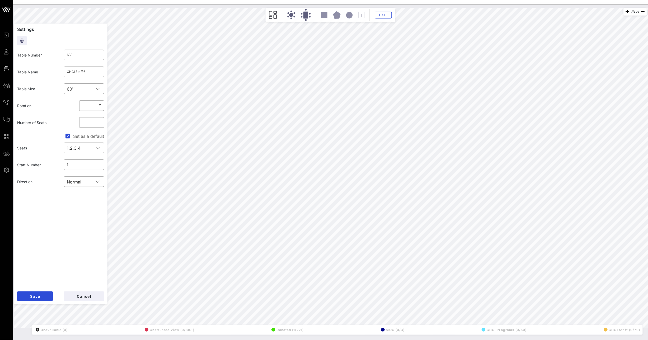
click at [84, 57] on input "638" at bounding box center [84, 55] width 34 height 8
type input "637"
click at [45, 297] on button "Save" at bounding box center [35, 297] width 36 height 10
click at [84, 55] on input "639" at bounding box center [84, 55] width 34 height 8
type input "638"
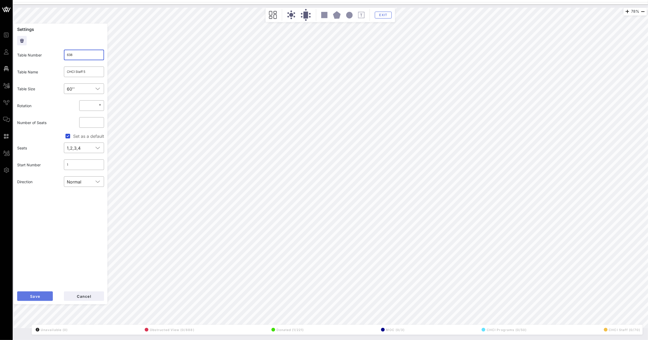
click at [41, 299] on button "Save" at bounding box center [35, 297] width 36 height 10
click at [77, 53] on input "640" at bounding box center [84, 55] width 34 height 8
type input "639"
click at [43, 297] on button "Save" at bounding box center [35, 297] width 36 height 10
click at [91, 51] on input "641" at bounding box center [84, 55] width 34 height 8
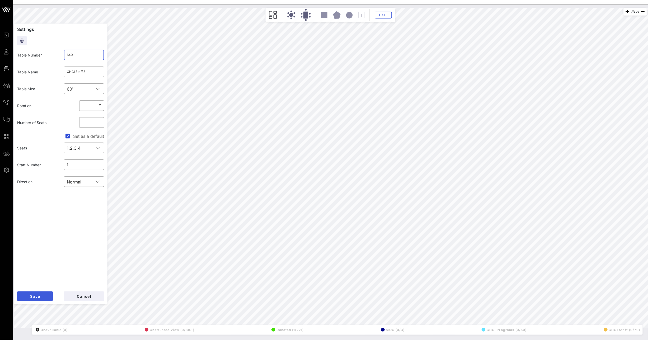
type input "640"
click at [31, 296] on span "Save" at bounding box center [35, 296] width 10 height 4
click at [87, 54] on input "642" at bounding box center [84, 55] width 34 height 8
type input "641"
click at [37, 291] on form "Settings Table Number ​ 641 Table Name ​ CHCI Staff 2 Table Size ​ 60'' Rotatio…" at bounding box center [61, 164] width 94 height 281
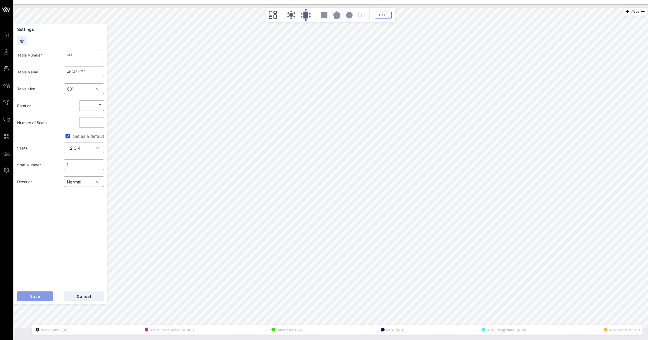
click at [38, 295] on span "Save" at bounding box center [35, 296] width 10 height 4
click at [88, 52] on input "643" at bounding box center [84, 55] width 34 height 8
type input "642"
click at [40, 301] on form "Settings Table Number ​ 642 Table Name ​ CHCI Staff 1 Table Size ​ 60'' Rotatio…" at bounding box center [61, 164] width 94 height 281
click at [40, 295] on button "Save" at bounding box center [35, 297] width 36 height 10
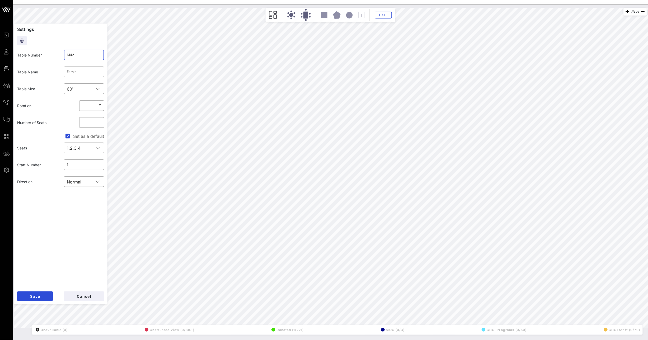
click at [91, 54] on input "6142" at bounding box center [84, 55] width 34 height 8
type input "614"
click at [40, 298] on span "Save" at bounding box center [35, 296] width 10 height 4
click at [85, 52] on input "509" at bounding box center [84, 55] width 34 height 8
click at [40, 296] on span "Save" at bounding box center [35, 296] width 10 height 4
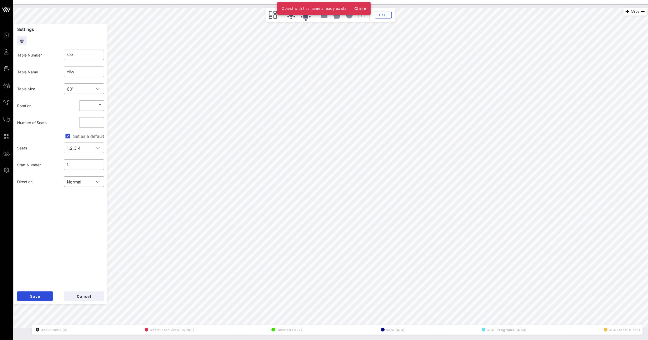
click at [91, 56] on input "500" at bounding box center [84, 55] width 34 height 8
type input "5001"
click at [38, 296] on span "Save" at bounding box center [35, 296] width 10 height 4
drag, startPoint x: 81, startPoint y: 56, endPoint x: 51, endPoint y: 56, distance: 30.7
click at [62, 55] on div "​ 222" at bounding box center [84, 55] width 47 height 17
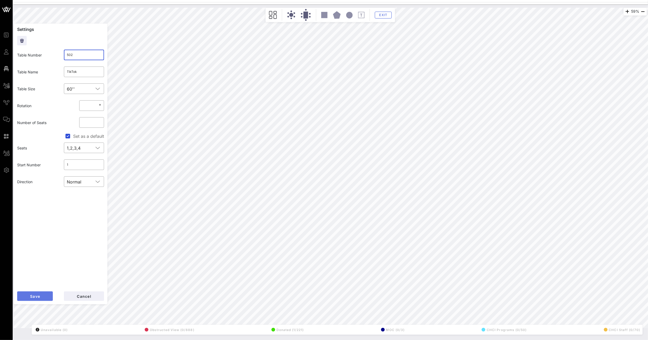
click at [45, 297] on button "Save" at bounding box center [35, 297] width 36 height 10
click at [89, 51] on input "502" at bounding box center [84, 55] width 34 height 8
type input "5022"
click at [41, 298] on button "Save" at bounding box center [35, 297] width 36 height 10
click at [84, 59] on input "502" at bounding box center [84, 55] width 34 height 8
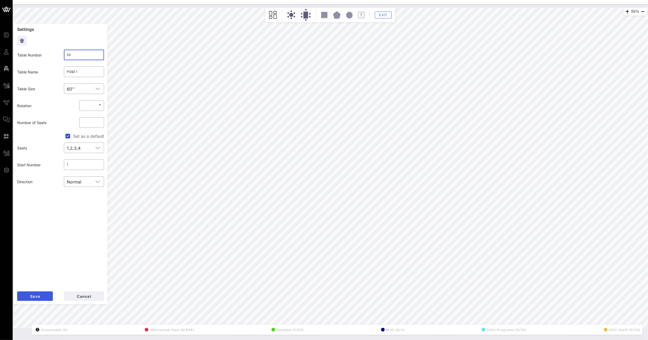
type input "53"
click at [44, 297] on button "Save" at bounding box center [35, 297] width 36 height 10
click at [69, 55] on input "53" at bounding box center [84, 55] width 34 height 8
click at [42, 300] on button "Save" at bounding box center [35, 297] width 36 height 10
click at [77, 56] on input "503" at bounding box center [84, 55] width 34 height 8
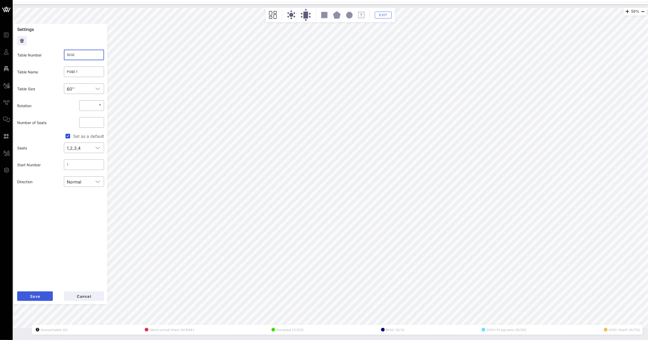
type input "5032"
click at [33, 295] on span "Save" at bounding box center [35, 296] width 10 height 4
type input "506"
type input "Mastercard"
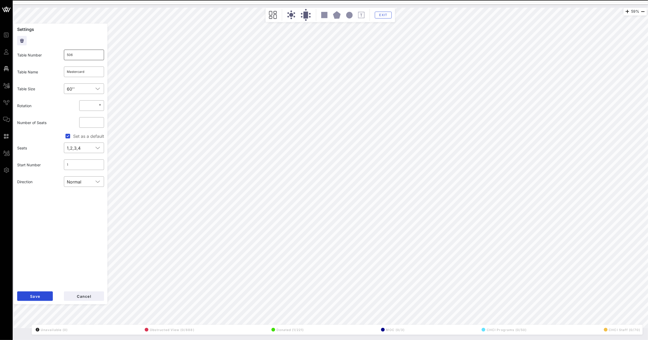
click at [91, 53] on input "506" at bounding box center [84, 55] width 34 height 8
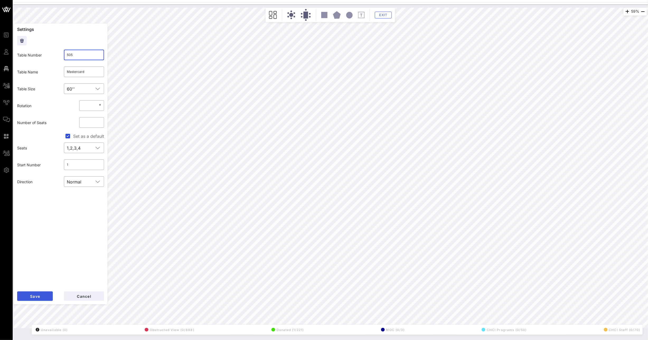
type input "505"
click at [34, 293] on button "Save" at bounding box center [35, 297] width 36 height 10
type input "5032"
type input "PG&E 1"
type input "5022"
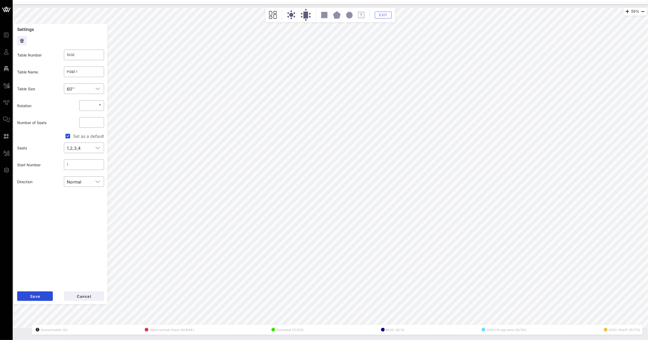
type input "TikTok"
type input "5001"
type input "VISA"
click at [93, 55] on input "5001" at bounding box center [84, 55] width 34 height 8
type input "5022"
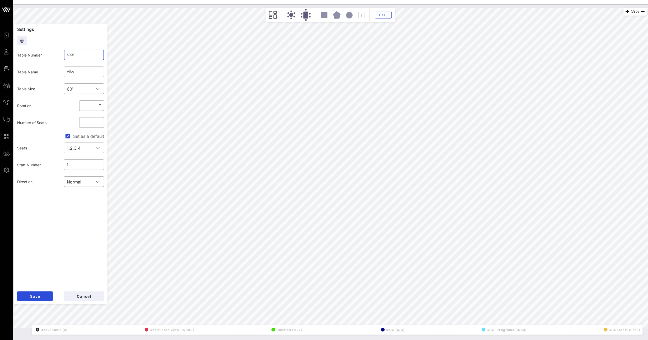
type input "TikTok"
drag, startPoint x: 73, startPoint y: 55, endPoint x: 78, endPoint y: 55, distance: 5.0
click at [78, 55] on input "5022" at bounding box center [84, 55] width 34 height 8
type input "501"
click at [39, 299] on span "Save" at bounding box center [35, 296] width 10 height 4
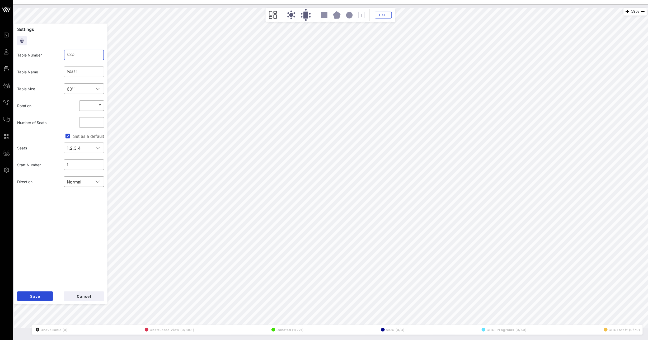
click at [73, 56] on input "5032" at bounding box center [84, 55] width 34 height 8
type input "502"
click at [42, 296] on button "Save" at bounding box center [35, 297] width 36 height 10
click at [74, 55] on input "504" at bounding box center [84, 55] width 34 height 8
click at [43, 298] on button "Save" at bounding box center [35, 297] width 36 height 10
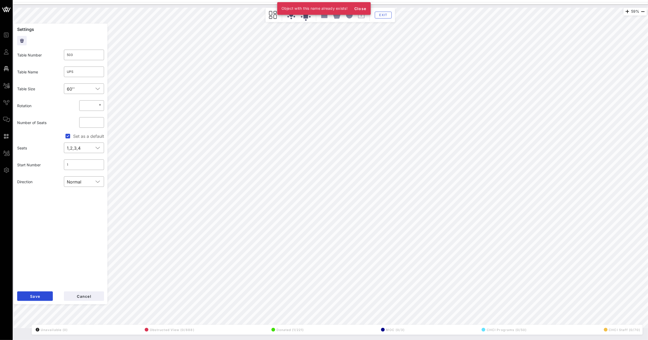
type input "505"
type input "Mastercard"
click at [80, 56] on input "505" at bounding box center [84, 55] width 34 height 8
type input "5042"
click at [36, 292] on button "Save" at bounding box center [35, 297] width 36 height 10
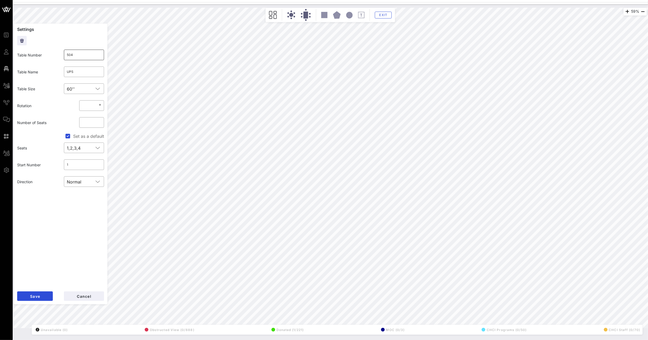
click at [77, 55] on input "504" at bounding box center [84, 55] width 34 height 8
type input "5032"
click at [44, 292] on button "Save" at bounding box center [35, 297] width 36 height 10
drag, startPoint x: 70, startPoint y: 56, endPoint x: 74, endPoint y: 57, distance: 4.0
click at [74, 57] on input "507" at bounding box center [84, 55] width 34 height 8
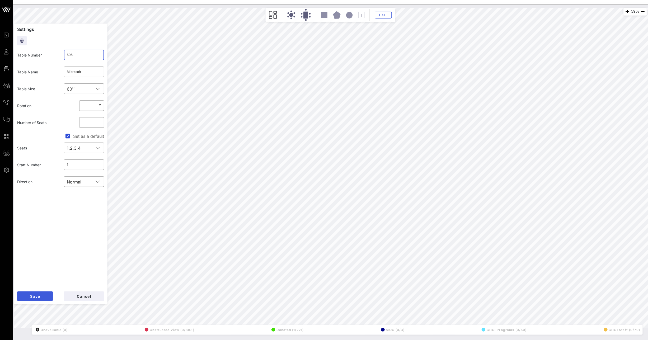
type input "505"
click at [36, 294] on span "Save" at bounding box center [35, 296] width 10 height 4
drag, startPoint x: 83, startPoint y: 56, endPoint x: 62, endPoint y: 54, distance: 21.8
click at [62, 54] on div "​ 515" at bounding box center [84, 55] width 47 height 17
type input "506"
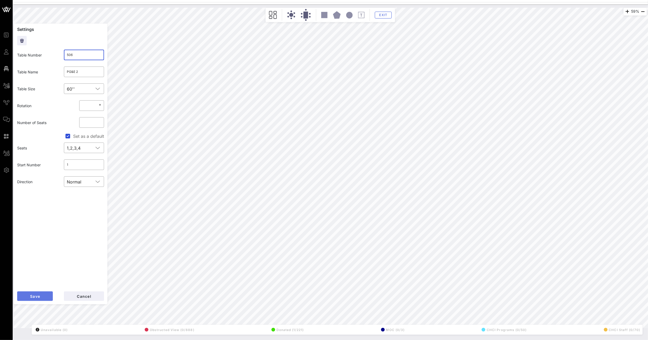
click at [37, 297] on span "Save" at bounding box center [35, 296] width 10 height 4
drag, startPoint x: 85, startPoint y: 55, endPoint x: 71, endPoint y: 55, distance: 13.5
click at [71, 55] on input "503" at bounding box center [84, 55] width 34 height 8
type input "507"
click at [40, 293] on button "Save" at bounding box center [35, 297] width 36 height 10
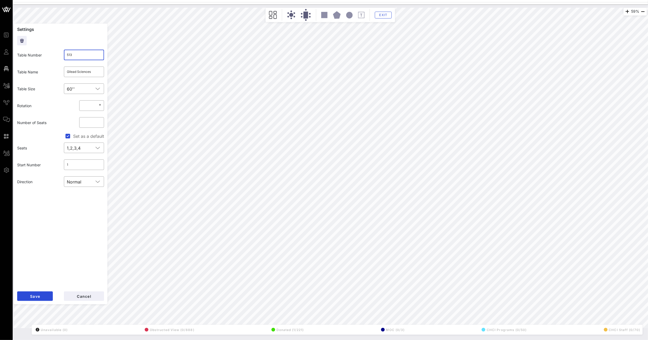
drag, startPoint x: 69, startPoint y: 56, endPoint x: 82, endPoint y: 58, distance: 13.9
click at [82, 58] on input "513" at bounding box center [84, 55] width 34 height 8
type input "508"
click at [39, 295] on span "Save" at bounding box center [35, 296] width 10 height 4
drag, startPoint x: 72, startPoint y: 53, endPoint x: 69, endPoint y: 57, distance: 5.0
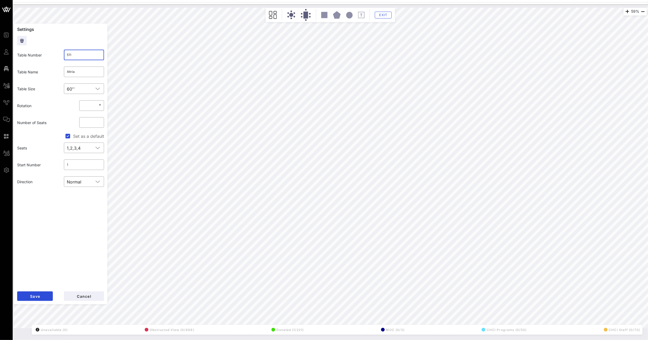
click at [69, 57] on input "511" at bounding box center [84, 55] width 34 height 8
type input "509"
click at [34, 294] on span "Save" at bounding box center [35, 296] width 10 height 4
click at [98, 59] on input "512" at bounding box center [84, 55] width 34 height 8
click at [38, 294] on button "Save" at bounding box center [35, 297] width 36 height 10
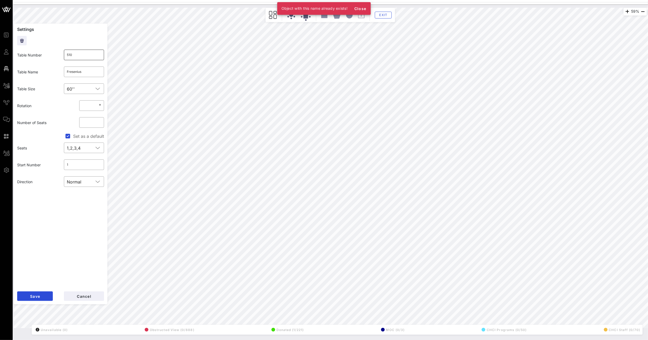
click at [78, 57] on input "510" at bounding box center [84, 55] width 34 height 8
type input "5102"
click at [44, 297] on button "Save" at bounding box center [35, 297] width 36 height 10
drag, startPoint x: 82, startPoint y: 55, endPoint x: 36, endPoint y: 54, distance: 45.5
click at [52, 54] on div "Table Number ​ 500" at bounding box center [60, 55] width 93 height 17
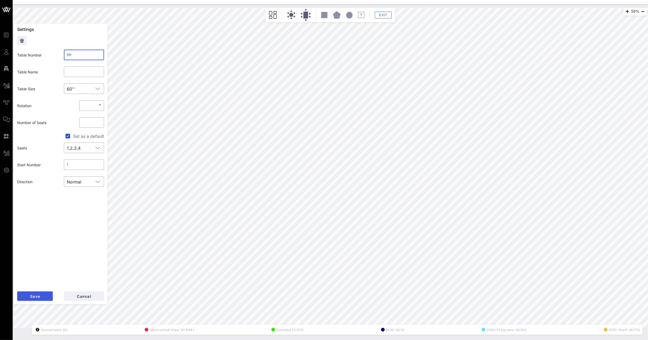
type input "511"
click at [46, 293] on button "Save" at bounding box center [35, 297] width 36 height 10
click at [56, 53] on div "Table Number ​ 510" at bounding box center [60, 55] width 93 height 17
type input "512"
click at [36, 295] on span "Save" at bounding box center [35, 296] width 10 height 4
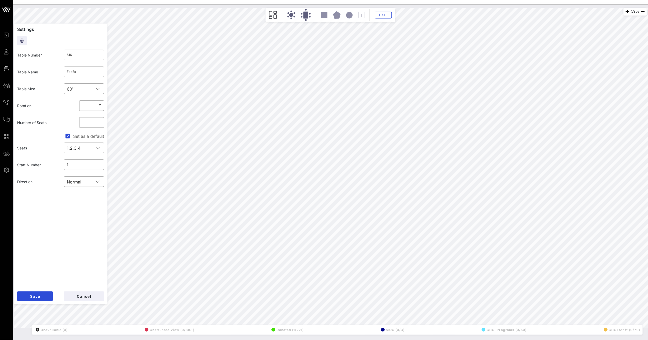
drag, startPoint x: 84, startPoint y: 53, endPoint x: 50, endPoint y: 52, distance: 34.4
click at [51, 52] on div "Table Number ​ 516" at bounding box center [60, 55] width 93 height 17
type input "513"
click at [36, 295] on span "Save" at bounding box center [35, 296] width 10 height 4
drag, startPoint x: 84, startPoint y: 58, endPoint x: 71, endPoint y: 57, distance: 13.5
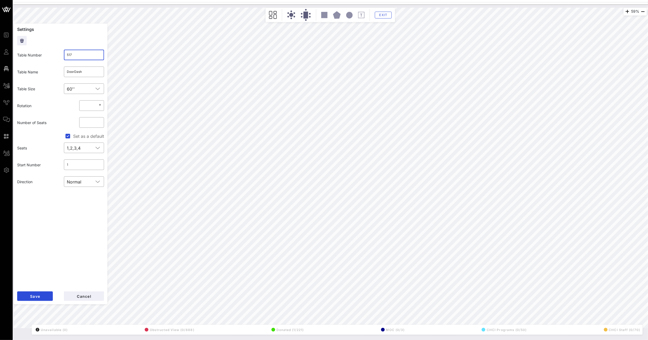
click at [71, 57] on input "517" at bounding box center [84, 55] width 34 height 8
click at [47, 295] on button "Save" at bounding box center [35, 297] width 36 height 10
click at [88, 54] on input "514" at bounding box center [84, 55] width 34 height 8
type input "5142"
click at [43, 293] on button "Save" at bounding box center [35, 297] width 36 height 10
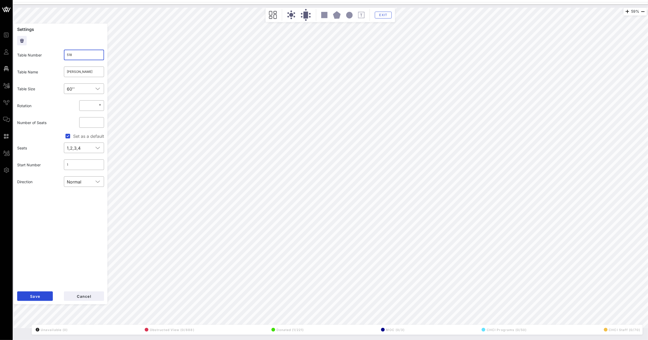
drag, startPoint x: 78, startPoint y: 55, endPoint x: 70, endPoint y: 54, distance: 8.0
click at [70, 54] on input "518" at bounding box center [84, 55] width 34 height 8
type input "515"
click at [47, 292] on button "Save" at bounding box center [35, 297] width 36 height 10
drag, startPoint x: 77, startPoint y: 55, endPoint x: 55, endPoint y: 52, distance: 22.5
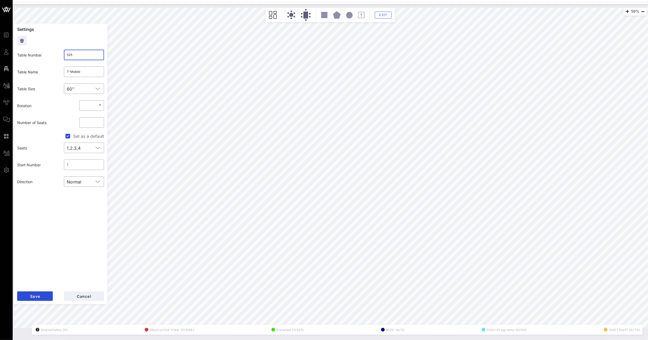
click at [55, 52] on div "Table Number ​ 525" at bounding box center [60, 55] width 93 height 17
type input "516"
click at [30, 295] on span "Save" at bounding box center [35, 296] width 10 height 4
click at [73, 54] on input "514" at bounding box center [84, 55] width 34 height 8
type input "517"
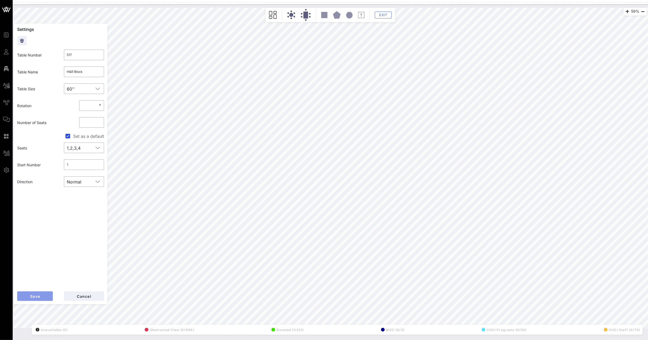
click at [39, 297] on span "Save" at bounding box center [35, 296] width 10 height 4
drag, startPoint x: 75, startPoint y: 56, endPoint x: 66, endPoint y: 56, distance: 9.0
click at [66, 56] on div "​ 522" at bounding box center [84, 55] width 40 height 11
type input "518"
click at [30, 298] on span "Save" at bounding box center [35, 296] width 10 height 4
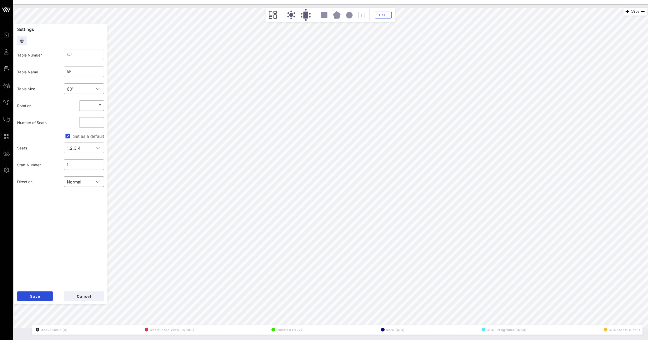
drag, startPoint x: 93, startPoint y: 56, endPoint x: 53, endPoint y: 53, distance: 40.2
click at [67, 54] on input "523" at bounding box center [84, 55] width 34 height 8
type input "519"
click at [39, 297] on span "Save" at bounding box center [35, 296] width 10 height 4
click at [84, 54] on input "5001" at bounding box center [84, 55] width 34 height 8
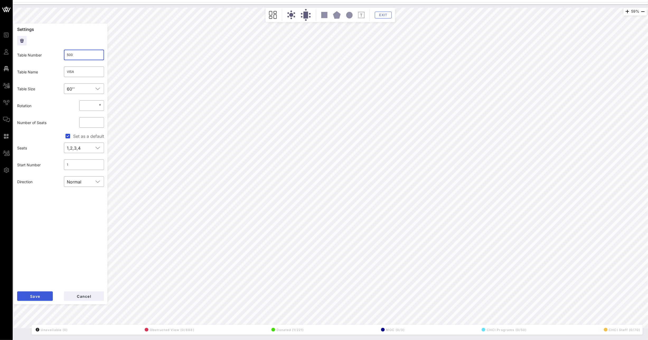
type input "500"
click at [42, 296] on button "Save" at bounding box center [35, 297] width 36 height 10
click at [90, 55] on input "5032" at bounding box center [84, 55] width 34 height 8
type input "503"
click at [45, 298] on button "Save" at bounding box center [35, 297] width 36 height 10
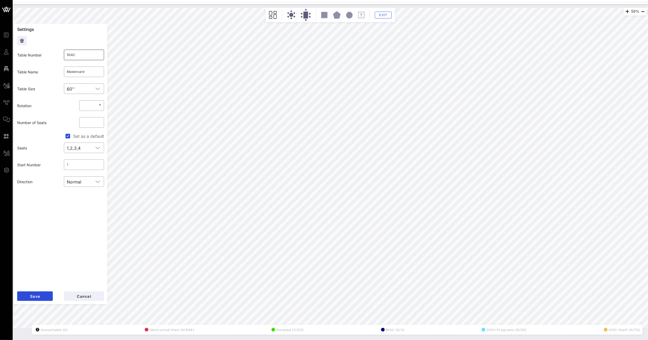
click at [81, 53] on input "5042" at bounding box center [84, 55] width 34 height 8
type input "504"
click at [44, 297] on button "Save" at bounding box center [35, 297] width 36 height 10
click at [97, 53] on input "5102" at bounding box center [84, 55] width 34 height 8
type input "510"
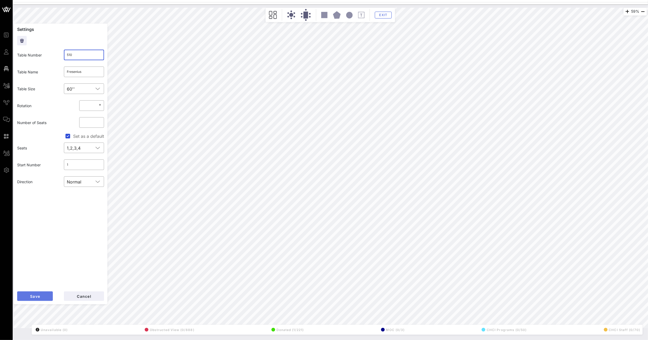
click at [41, 298] on button "Save" at bounding box center [35, 297] width 36 height 10
click at [75, 54] on input "5142" at bounding box center [84, 55] width 34 height 8
type input "514"
click at [36, 294] on button "Save" at bounding box center [35, 297] width 36 height 10
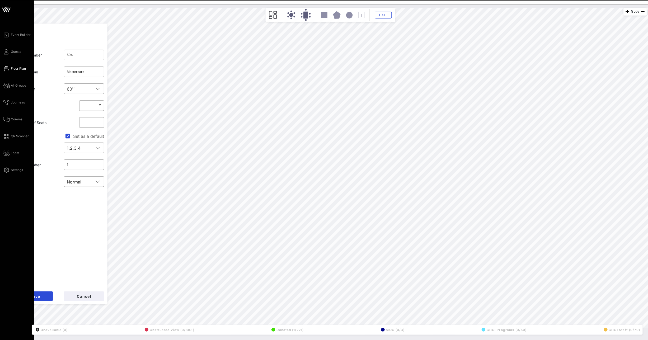
type input "503"
type input "UPS"
type input "502"
type input "PG&E 1"
type input "501"
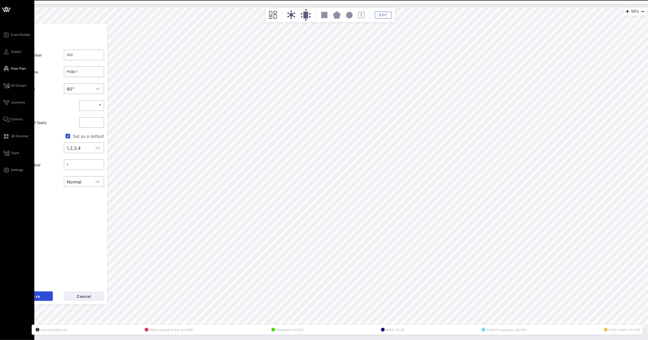
type input "TikTok"
type input "500"
type input "VISA"
type input "501"
type input "TikTok"
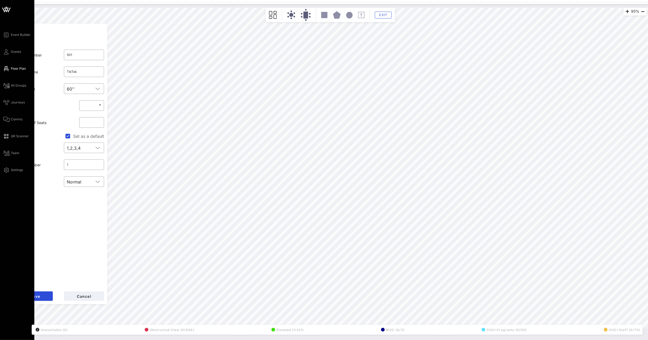
type input "505"
type input "Microsoft"
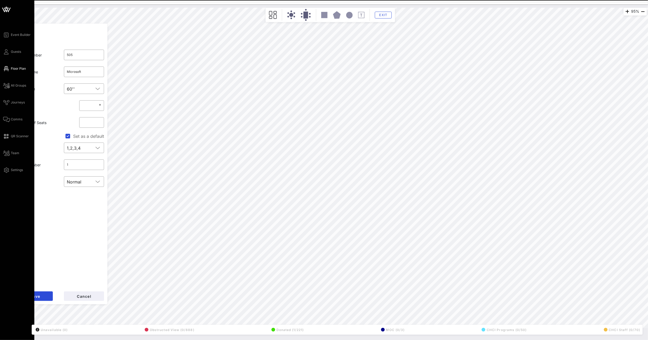
type input "506"
type input "PG&E 2"
type input "507"
type input "Apple"
type input "508"
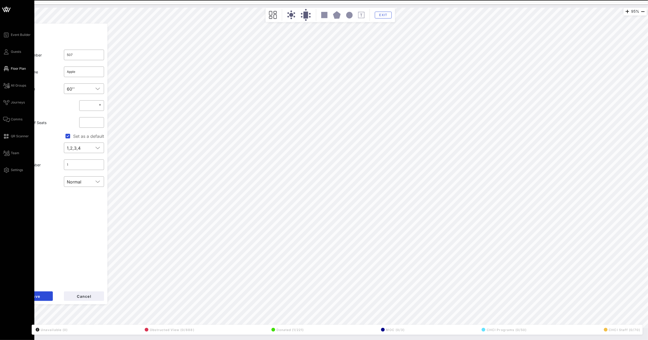
type input "Gilead Sciences"
type input "509"
type input "Altria"
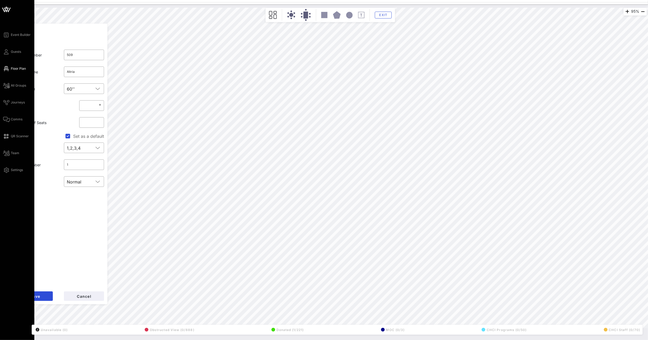
type input "514"
type input "DoorDash"
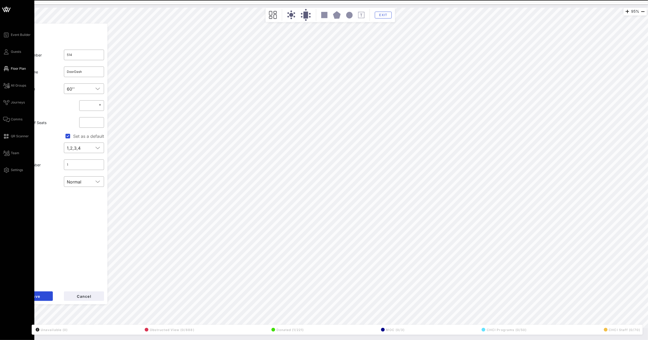
type input "513"
type input "FedEx"
type input "512"
type input "510"
type input "Fresenius"
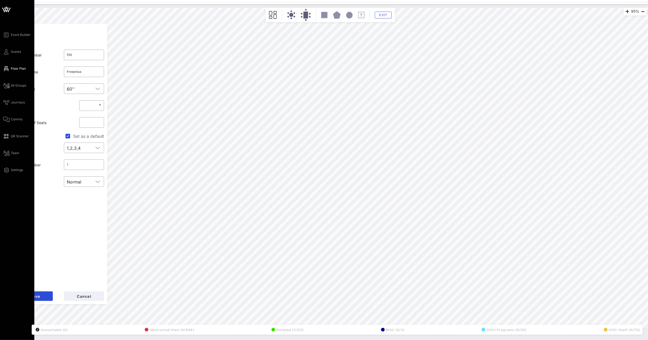
type input "515"
type input "[PERSON_NAME]"
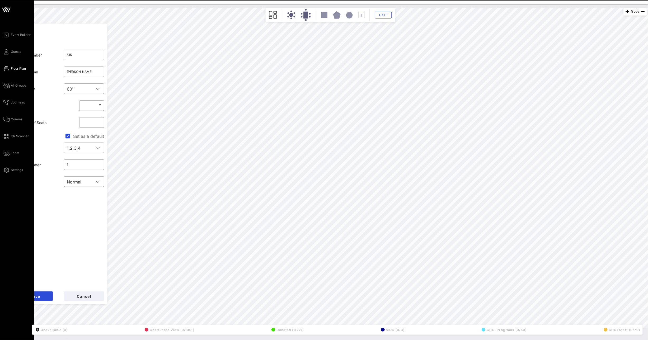
type input "516"
type input "T-Mobile"
type input "517"
type input "H&R Block"
type input "518"
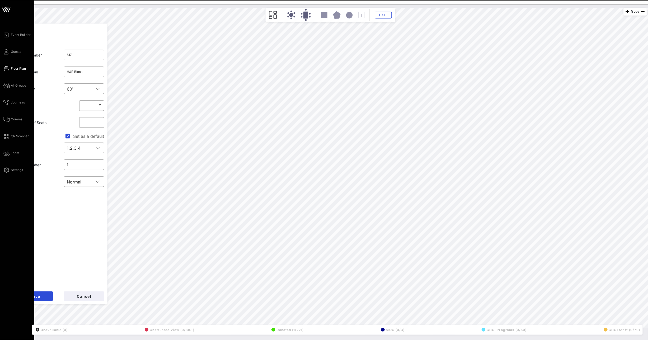
type input "[PERSON_NAME] (5)/American Sugar Alliance (5)"
type input "519"
type input "BP"
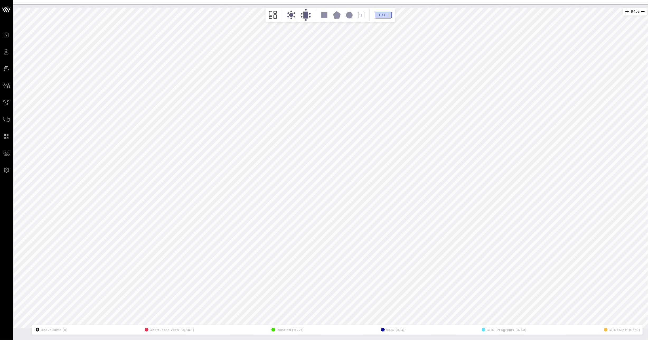
click at [384, 16] on span "Exit" at bounding box center [384, 15] width 10 height 4
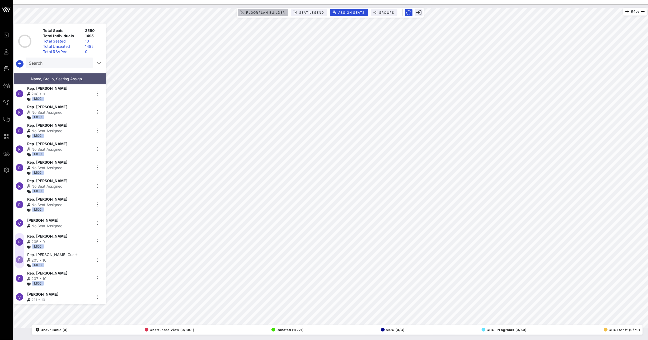
click at [265, 11] on span "Floorplan Builder" at bounding box center [265, 13] width 39 height 4
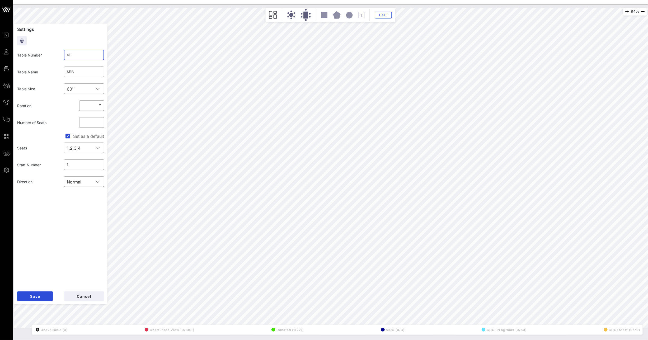
drag, startPoint x: 80, startPoint y: 54, endPoint x: 55, endPoint y: 53, distance: 24.6
click at [64, 53] on div "​ 411" at bounding box center [84, 55] width 40 height 11
drag, startPoint x: 33, startPoint y: 294, endPoint x: 69, endPoint y: 270, distance: 43.3
click at [34, 293] on button "Save" at bounding box center [35, 297] width 36 height 10
click at [80, 53] on input "600" at bounding box center [84, 55] width 34 height 8
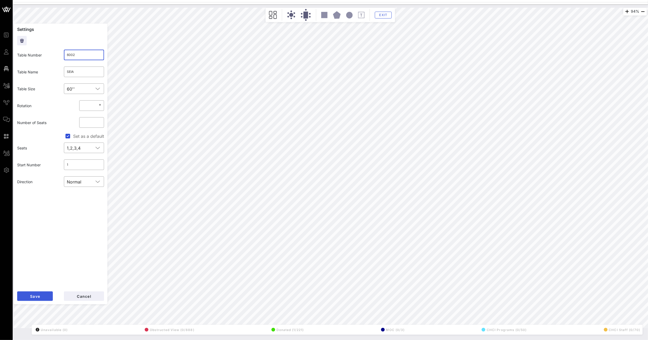
type input "6002"
click at [29, 298] on button "Save" at bounding box center [35, 297] width 36 height 10
drag, startPoint x: 86, startPoint y: 60, endPoint x: 57, endPoint y: 55, distance: 29.1
click at [59, 56] on div "Table Number ​ 6002" at bounding box center [60, 55] width 93 height 17
drag, startPoint x: 78, startPoint y: 55, endPoint x: 63, endPoint y: 55, distance: 15.3
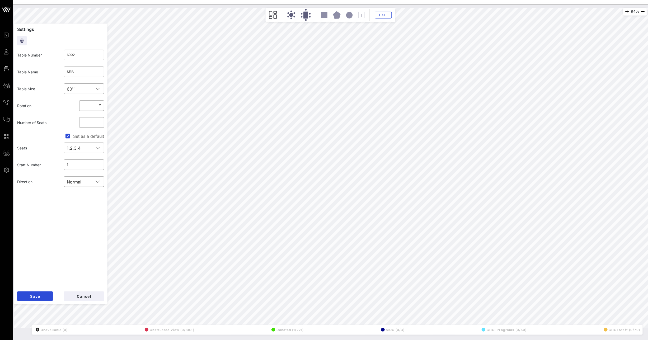
click at [67, 55] on input "6002" at bounding box center [84, 55] width 34 height 8
drag, startPoint x: 81, startPoint y: 55, endPoint x: 56, endPoint y: 53, distance: 24.7
click at [57, 53] on div "Table Number ​ 6002" at bounding box center [60, 55] width 93 height 17
type input "400"
click at [32, 298] on span "Save" at bounding box center [35, 296] width 10 height 4
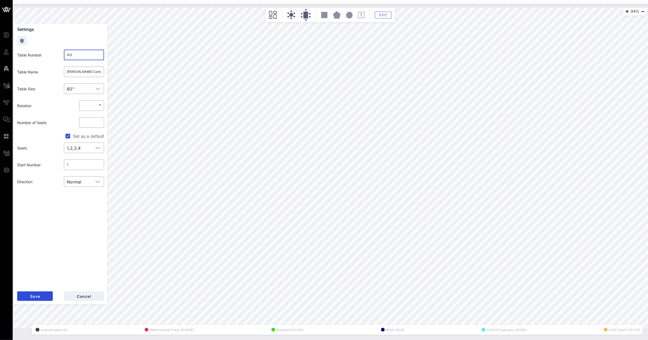
click at [87, 59] on input "412" at bounding box center [84, 55] width 34 height 8
type input "411"
click at [45, 296] on button "Save" at bounding box center [35, 297] width 36 height 10
drag, startPoint x: 81, startPoint y: 54, endPoint x: 40, endPoint y: 54, distance: 41.0
click at [48, 54] on div "Table Number ​ 413" at bounding box center [60, 55] width 93 height 17
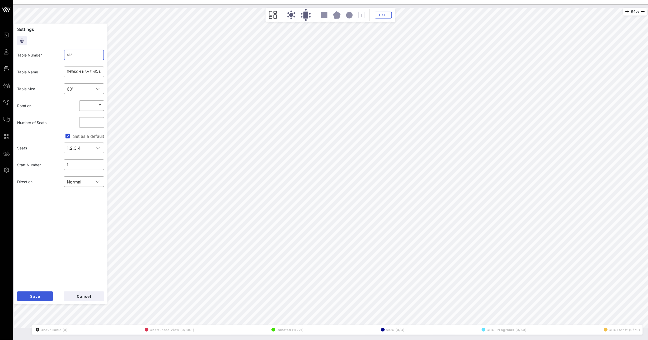
type input "412"
click at [44, 296] on button "Save" at bounding box center [35, 297] width 36 height 10
click at [85, 53] on input "414" at bounding box center [84, 55] width 34 height 8
type input "413"
click at [44, 300] on button "Save" at bounding box center [35, 297] width 36 height 10
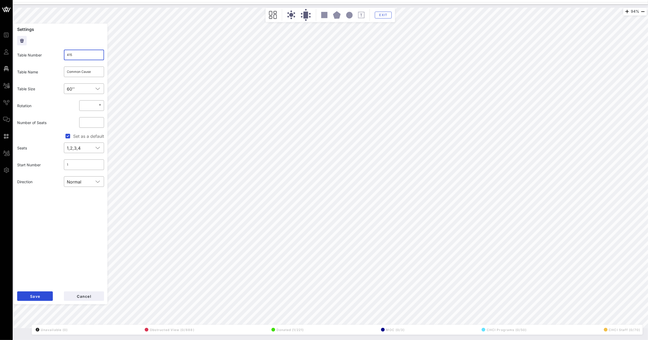
drag, startPoint x: 80, startPoint y: 53, endPoint x: 71, endPoint y: 55, distance: 9.7
click at [71, 55] on input "415" at bounding box center [84, 55] width 34 height 8
type input "414"
click at [49, 292] on button "Save" at bounding box center [35, 297] width 36 height 10
drag, startPoint x: 71, startPoint y: 54, endPoint x: 76, endPoint y: 58, distance: 5.8
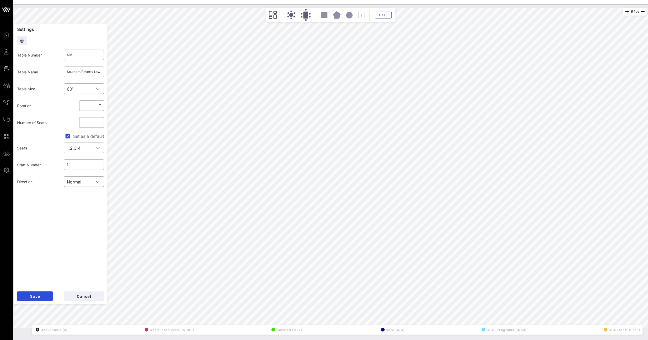
click at [76, 58] on input "416" at bounding box center [84, 55] width 34 height 8
type input "415"
click at [38, 295] on span "Save" at bounding box center [35, 296] width 10 height 4
drag, startPoint x: 71, startPoint y: 54, endPoint x: 74, endPoint y: 56, distance: 3.7
click at [74, 56] on input "417" at bounding box center [84, 55] width 34 height 8
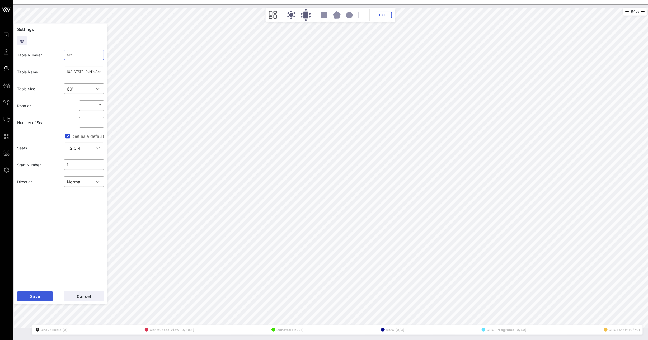
type input "416"
click at [43, 299] on button "Save" at bounding box center [35, 297] width 36 height 10
drag, startPoint x: 76, startPoint y: 54, endPoint x: 69, endPoint y: 55, distance: 6.8
click at [69, 55] on input "418" at bounding box center [84, 55] width 34 height 8
type input "417"
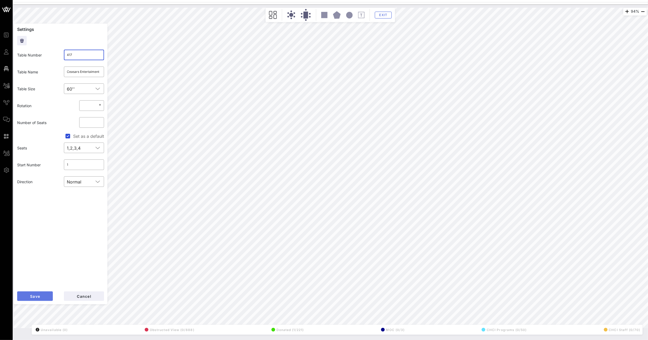
click at [50, 294] on button "Save" at bounding box center [35, 297] width 36 height 10
drag, startPoint x: 72, startPoint y: 53, endPoint x: 70, endPoint y: 55, distance: 2.8
click at [70, 55] on input "419" at bounding box center [84, 55] width 34 height 8
type input "418"
click at [33, 294] on button "Save" at bounding box center [35, 297] width 36 height 10
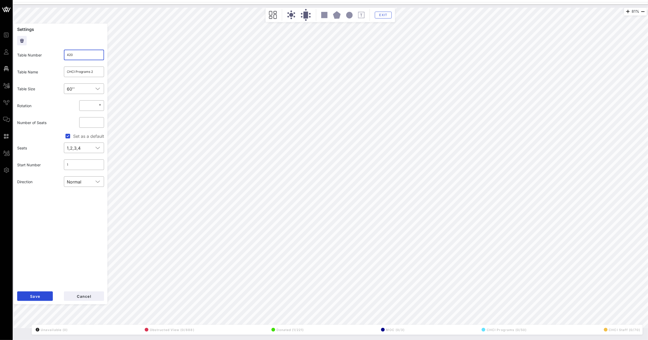
drag, startPoint x: 75, startPoint y: 56, endPoint x: 69, endPoint y: 56, distance: 5.6
click at [69, 56] on input "420" at bounding box center [84, 55] width 34 height 8
type input "419"
click at [30, 289] on form "Settings Table Number ​ 419 Table Name ​ CHCI Programs 2 Table Size ​ 60'' Rota…" at bounding box center [61, 164] width 94 height 281
click at [31, 298] on span "Save" at bounding box center [35, 296] width 10 height 4
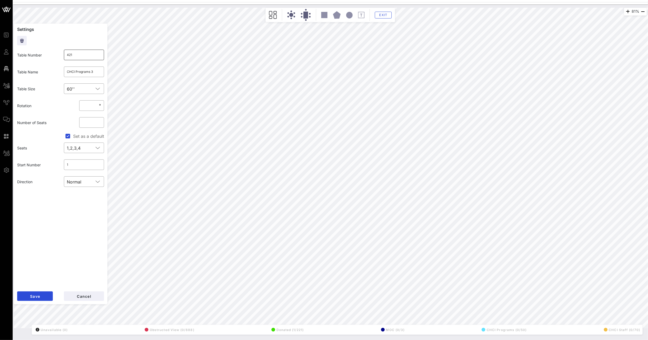
click at [81, 57] on input "421" at bounding box center [84, 55] width 34 height 8
type input "420"
click at [30, 296] on span "Save" at bounding box center [35, 296] width 10 height 4
click at [86, 55] on input "422" at bounding box center [84, 55] width 34 height 8
type input "421"
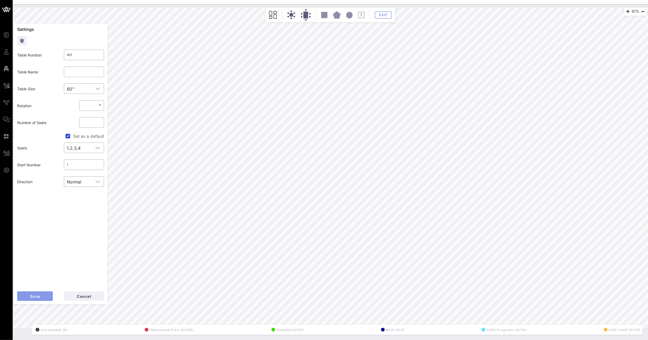
click at [37, 296] on span "Save" at bounding box center [35, 296] width 10 height 4
click at [84, 55] on input "423" at bounding box center [84, 55] width 34 height 8
type input "422"
click at [42, 294] on button "Save" at bounding box center [35, 297] width 36 height 10
click at [77, 54] on input "424" at bounding box center [84, 55] width 34 height 8
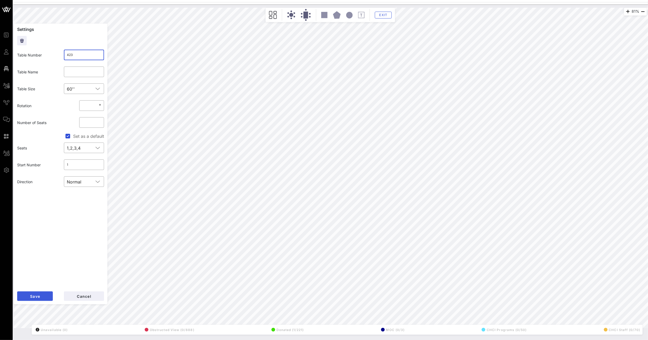
type input "423"
click at [48, 293] on button "Save" at bounding box center [35, 297] width 36 height 10
drag, startPoint x: 78, startPoint y: 56, endPoint x: 70, endPoint y: 57, distance: 7.4
click at [70, 56] on input "425" at bounding box center [84, 55] width 34 height 8
type input "424"
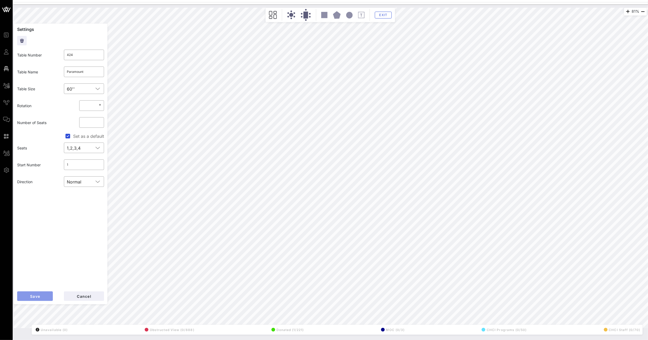
click at [50, 298] on button "Save" at bounding box center [35, 297] width 36 height 10
click at [72, 55] on input "426" at bounding box center [84, 55] width 34 height 8
type input "425"
click at [36, 294] on span "Save" at bounding box center [35, 296] width 10 height 4
click at [73, 55] on input "427" at bounding box center [84, 55] width 34 height 8
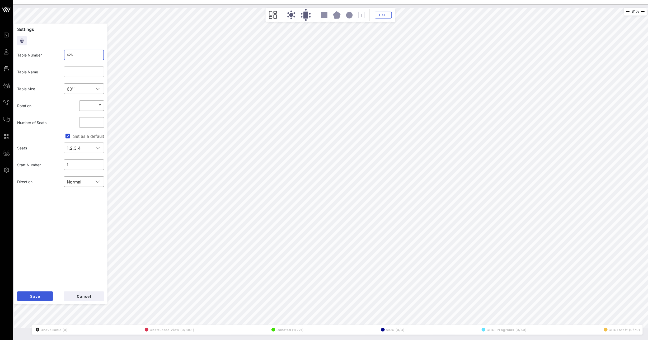
type input "426"
click at [47, 295] on button "Save" at bounding box center [35, 297] width 36 height 10
drag, startPoint x: 71, startPoint y: 57, endPoint x: 75, endPoint y: 58, distance: 3.5
click at [75, 58] on input "428" at bounding box center [84, 55] width 34 height 8
type input "427"
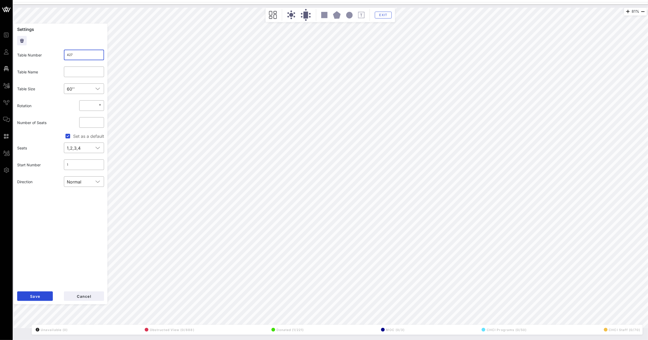
click at [41, 291] on form "Settings Table Number ​ 427 Table Name ​ Table Size ​ 60'' Rotation ​ * ° Numbe…" at bounding box center [61, 164] width 94 height 281
click at [40, 296] on span "Save" at bounding box center [35, 296] width 10 height 4
click at [73, 55] on input "429" at bounding box center [84, 55] width 34 height 8
type input "428"
click at [37, 294] on span "Save" at bounding box center [35, 296] width 10 height 4
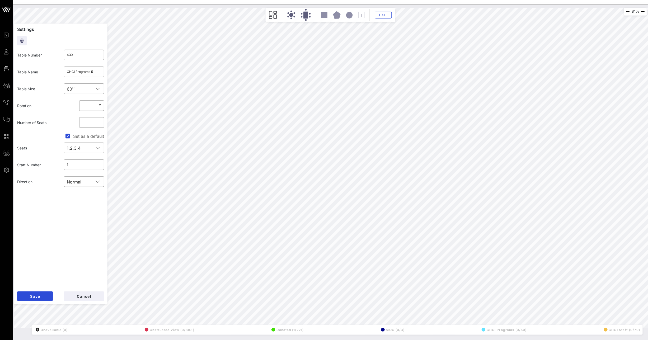
drag, startPoint x: 69, startPoint y: 54, endPoint x: 84, endPoint y: 57, distance: 14.4
click at [84, 57] on input "430" at bounding box center [84, 55] width 34 height 8
type input "429"
click at [40, 298] on span "Save" at bounding box center [35, 296] width 10 height 4
click at [81, 56] on input "431" at bounding box center [84, 55] width 34 height 8
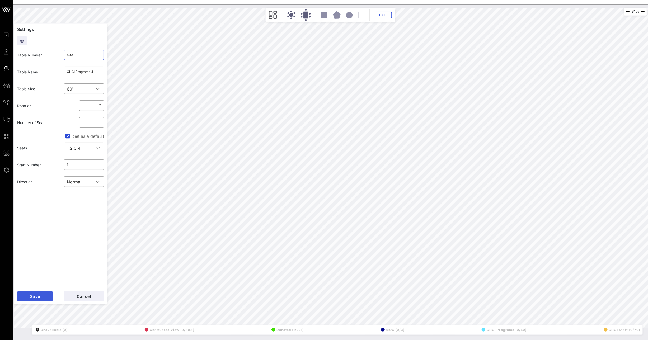
type input "430"
click at [47, 298] on button "Save" at bounding box center [35, 297] width 36 height 10
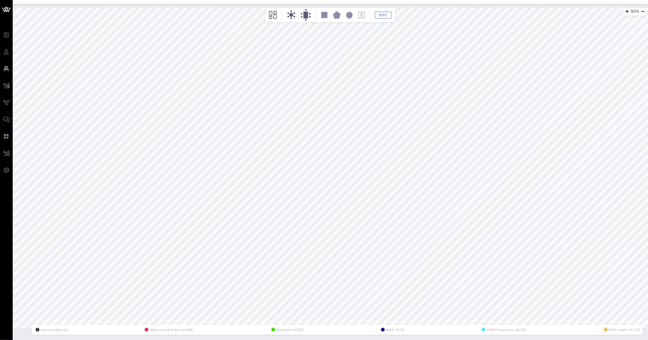
click at [99, 222] on div "93% Floorplan Builder Seat Legend Assign Seats Groups Exit All Reserved Shared …" at bounding box center [331, 168] width 634 height 321
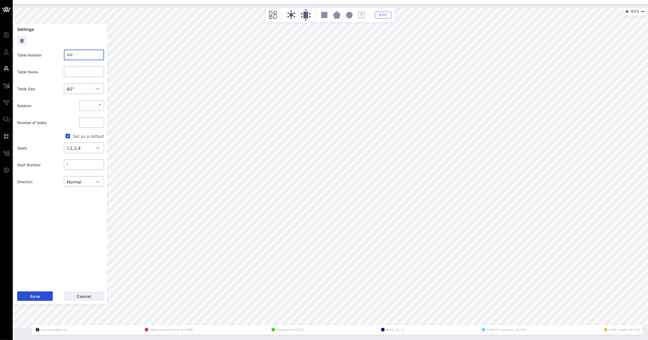
drag, startPoint x: 77, startPoint y: 56, endPoint x: 70, endPoint y: 56, distance: 6.6
click at [70, 56] on input "432" at bounding box center [84, 55] width 34 height 8
type input "431"
click at [34, 294] on span "Save" at bounding box center [35, 296] width 10 height 4
click at [72, 55] on input "433" at bounding box center [84, 55] width 34 height 8
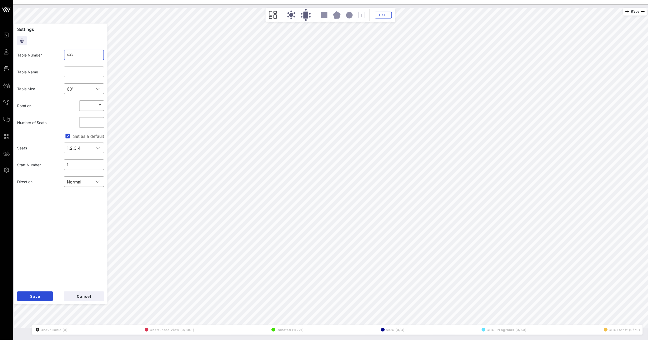
drag, startPoint x: 73, startPoint y: 55, endPoint x: 78, endPoint y: 55, distance: 5.6
click at [73, 54] on input "433" at bounding box center [84, 55] width 34 height 8
click at [70, 55] on input "433" at bounding box center [84, 55] width 34 height 8
type input "432"
click at [47, 298] on button "Save" at bounding box center [35, 297] width 36 height 10
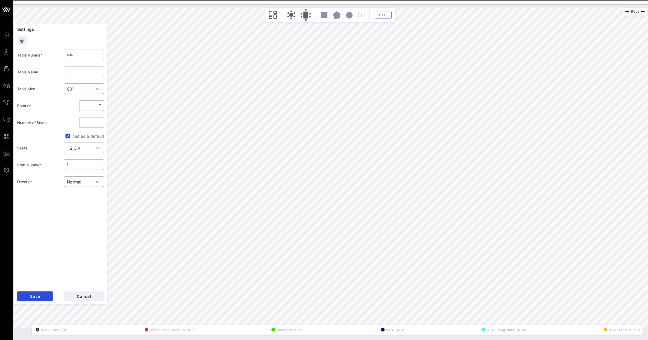
click at [72, 55] on input "434" at bounding box center [84, 55] width 34 height 8
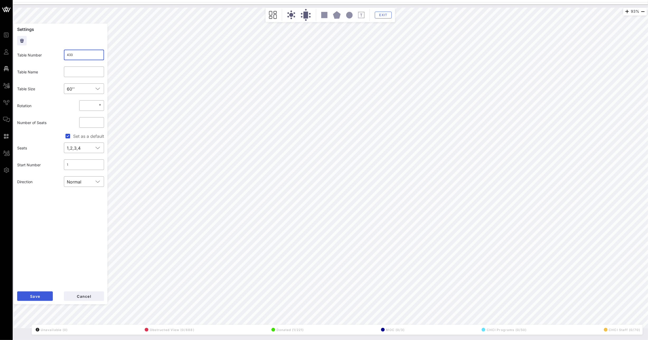
type input "433"
click at [41, 299] on button "Save" at bounding box center [35, 297] width 36 height 10
click at [72, 57] on input "435" at bounding box center [84, 55] width 34 height 8
type input "434"
click at [33, 294] on span "Save" at bounding box center [35, 296] width 10 height 4
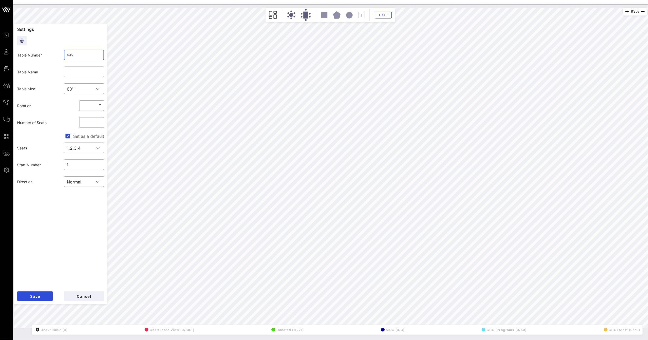
drag, startPoint x: 70, startPoint y: 53, endPoint x: 75, endPoint y: 56, distance: 5.4
click at [75, 56] on input "436" at bounding box center [84, 55] width 34 height 8
type input "435"
click at [45, 294] on button "Save" at bounding box center [35, 297] width 36 height 10
drag, startPoint x: 74, startPoint y: 55, endPoint x: 72, endPoint y: 55, distance: 2.7
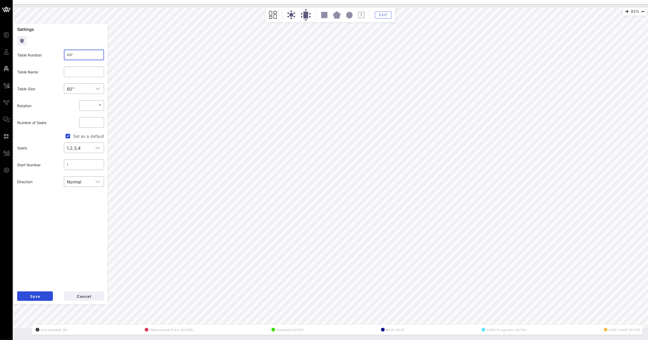
click at [72, 55] on input "437" at bounding box center [84, 55] width 34 height 8
type input "436"
click at [29, 295] on button "Save" at bounding box center [35, 297] width 36 height 10
drag, startPoint x: 75, startPoint y: 53, endPoint x: 72, endPoint y: 55, distance: 4.3
click at [72, 55] on input "438" at bounding box center [84, 55] width 34 height 8
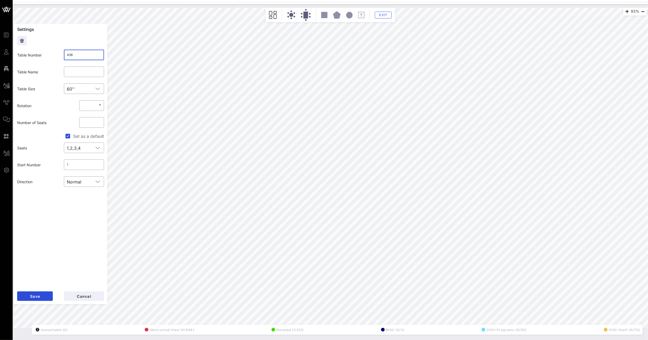
click at [71, 55] on input "438" at bounding box center [84, 55] width 34 height 8
type input "437"
click at [42, 300] on button "Save" at bounding box center [35, 297] width 36 height 10
click at [71, 55] on input "439" at bounding box center [84, 55] width 34 height 8
type input "438"
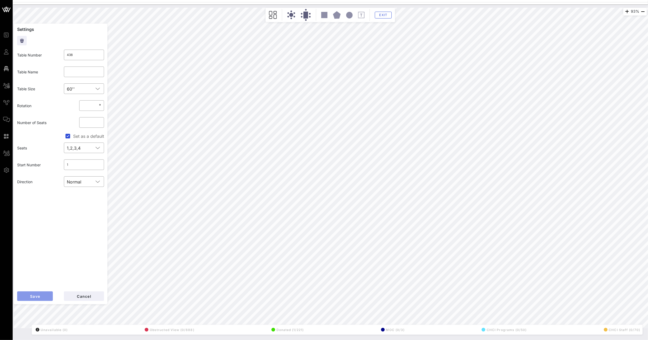
click at [47, 294] on button "Save" at bounding box center [35, 297] width 36 height 10
drag, startPoint x: 69, startPoint y: 53, endPoint x: 83, endPoint y: 55, distance: 14.0
click at [83, 55] on input "440" at bounding box center [84, 55] width 34 height 8
type input "439"
click at [35, 294] on span "Save" at bounding box center [35, 296] width 10 height 4
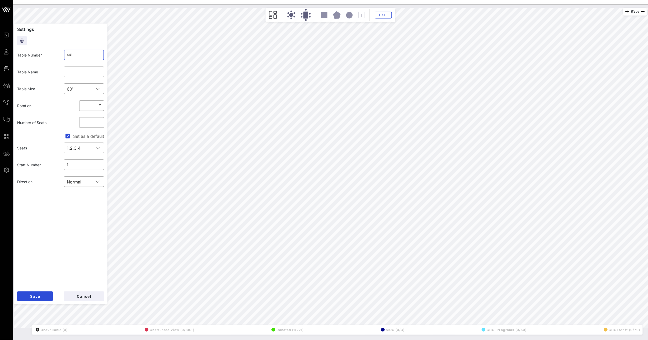
click at [71, 54] on input "441" at bounding box center [84, 55] width 34 height 8
type input "440"
click at [35, 294] on span "Save" at bounding box center [35, 296] width 10 height 4
click at [71, 54] on input "442" at bounding box center [84, 55] width 34 height 8
type input "441"
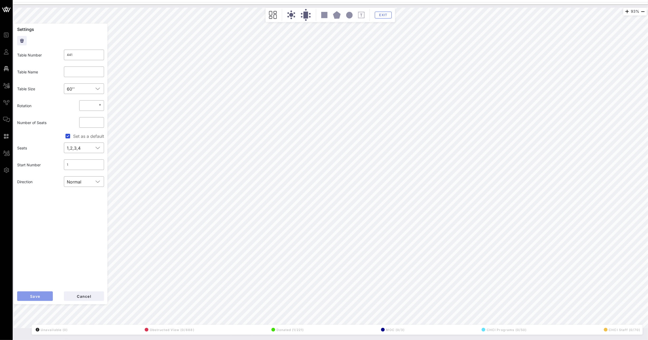
click at [47, 294] on button "Save" at bounding box center [35, 297] width 36 height 10
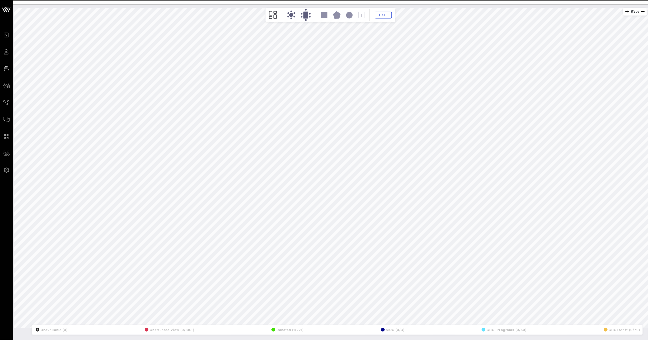
click at [99, 272] on div "93% Floorplan Builder Seat Legend Assign Seats Groups Exit All Reserved Shared …" at bounding box center [331, 168] width 634 height 321
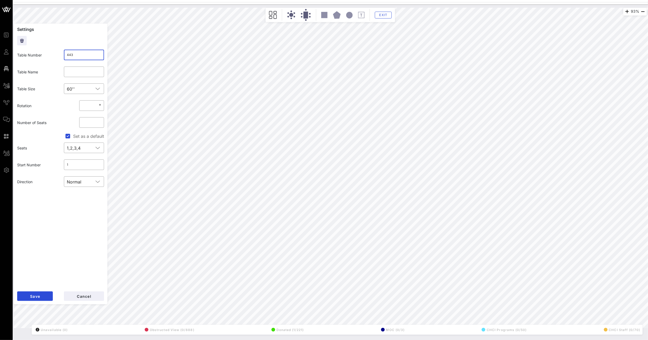
drag, startPoint x: 74, startPoint y: 54, endPoint x: 71, endPoint y: 53, distance: 2.7
click at [71, 53] on input "443" at bounding box center [84, 55] width 34 height 8
type input "442"
click at [33, 296] on span "Save" at bounding box center [35, 296] width 10 height 4
click at [83, 57] on input "524" at bounding box center [84, 55] width 34 height 8
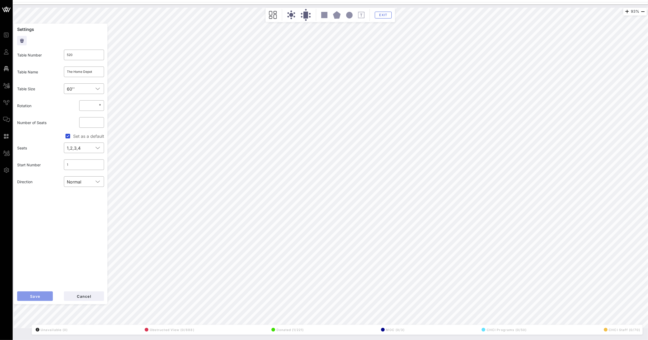
drag, startPoint x: 30, startPoint y: 296, endPoint x: 66, endPoint y: 269, distance: 45.7
click at [30, 296] on span "Save" at bounding box center [35, 296] width 10 height 4
click at [77, 56] on input "520" at bounding box center [84, 55] width 34 height 8
type input "5202"
click at [31, 297] on span "Save" at bounding box center [35, 296] width 10 height 4
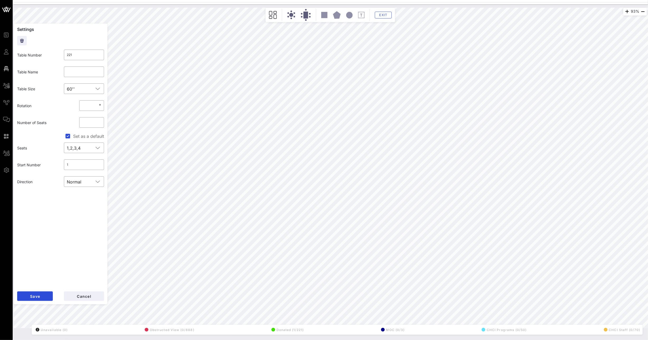
drag, startPoint x: 77, startPoint y: 54, endPoint x: 38, endPoint y: 50, distance: 39.1
click at [49, 50] on div "Table Number ​ 221" at bounding box center [60, 55] width 93 height 17
click at [67, 53] on input "221" at bounding box center [84, 55] width 34 height 8
type input "521"
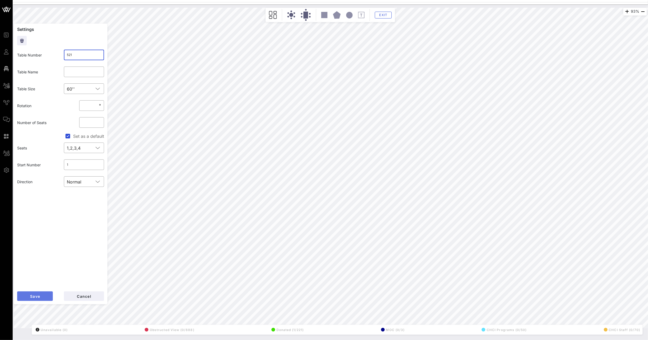
click at [35, 301] on button "Save" at bounding box center [35, 297] width 36 height 10
drag, startPoint x: 80, startPoint y: 54, endPoint x: 47, endPoint y: 53, distance: 33.6
click at [51, 53] on div "Table Number ​ 526" at bounding box center [60, 55] width 93 height 17
type input "522"
click at [33, 296] on span "Save" at bounding box center [35, 296] width 10 height 4
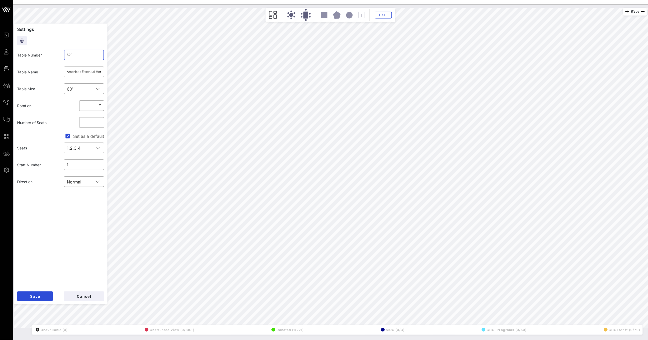
drag, startPoint x: 76, startPoint y: 55, endPoint x: 71, endPoint y: 56, distance: 5.6
click at [71, 56] on input "520" at bounding box center [84, 55] width 34 height 8
type input "523"
click at [45, 294] on button "Save" at bounding box center [35, 297] width 36 height 10
click at [71, 53] on input "528" at bounding box center [84, 55] width 34 height 8
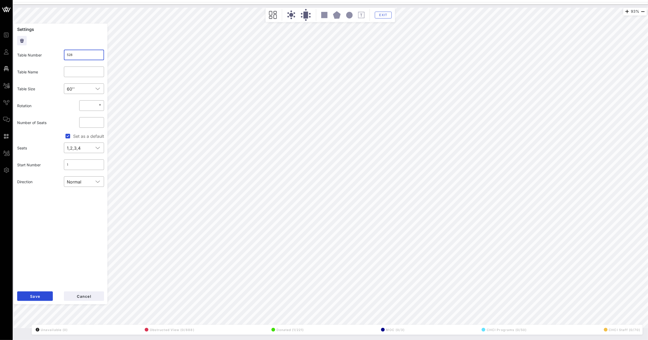
click at [71, 54] on input "528" at bounding box center [84, 55] width 34 height 8
type input "524"
click at [40, 297] on span "Save" at bounding box center [35, 296] width 10 height 4
drag, startPoint x: 73, startPoint y: 53, endPoint x: 70, endPoint y: 54, distance: 2.8
click at [70, 54] on input "529" at bounding box center [84, 55] width 34 height 8
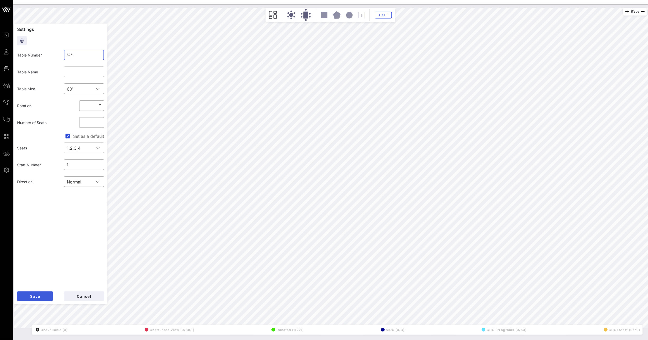
type input "525"
click at [33, 300] on button "Save" at bounding box center [35, 297] width 36 height 10
drag, startPoint x: 80, startPoint y: 57, endPoint x: 47, endPoint y: 53, distance: 33.0
click at [48, 53] on div "Table Number ​ 530" at bounding box center [60, 55] width 93 height 17
type input "526"
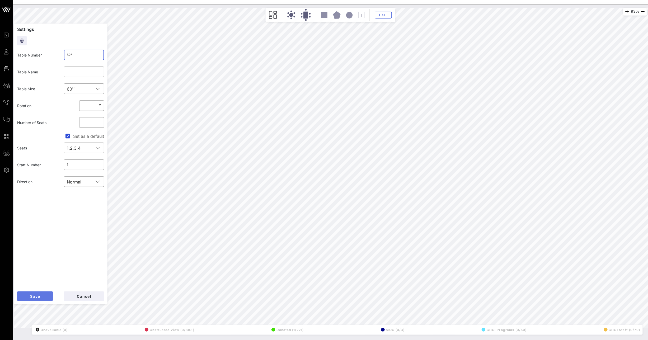
click at [40, 301] on button "Save" at bounding box center [35, 297] width 36 height 10
drag, startPoint x: 82, startPoint y: 54, endPoint x: 55, endPoint y: 53, distance: 27.0
click at [60, 53] on div "Table Number ​ 531" at bounding box center [60, 55] width 93 height 17
type input "527"
click at [40, 294] on button "Save" at bounding box center [35, 297] width 36 height 10
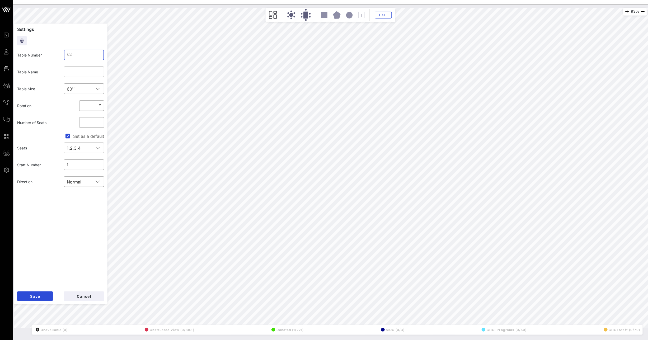
drag, startPoint x: 76, startPoint y: 55, endPoint x: 42, endPoint y: 53, distance: 33.9
click at [58, 53] on div "Table Number ​ 532" at bounding box center [60, 55] width 93 height 17
type input "528"
click at [40, 300] on button "Save" at bounding box center [35, 297] width 36 height 10
drag, startPoint x: 66, startPoint y: 54, endPoint x: 70, endPoint y: 55, distance: 3.8
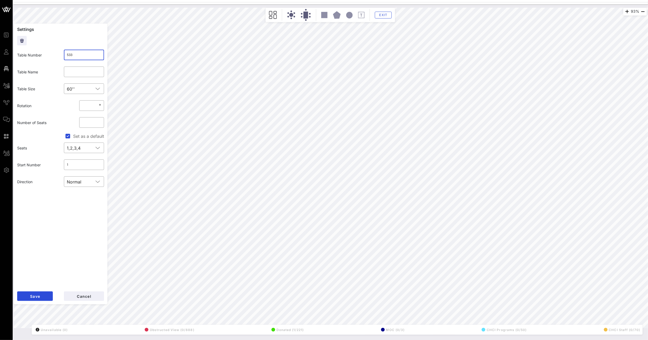
click at [70, 55] on input "533" at bounding box center [84, 55] width 34 height 8
type input "529"
click at [38, 296] on span "Save" at bounding box center [35, 296] width 10 height 4
click at [90, 59] on input "534" at bounding box center [84, 55] width 34 height 8
type input "530"
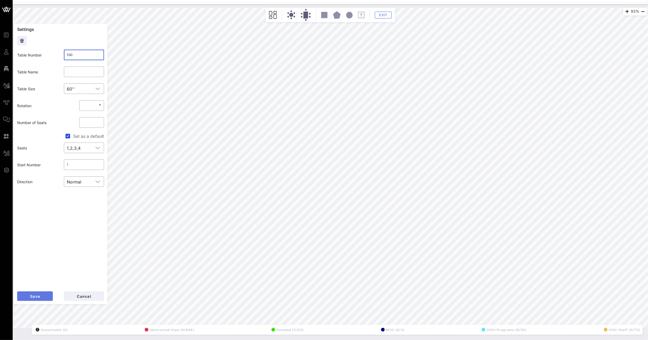
click at [35, 294] on span "Save" at bounding box center [35, 296] width 10 height 4
click at [70, 55] on input "535" at bounding box center [84, 55] width 34 height 8
type input "531"
click at [37, 296] on span "Save" at bounding box center [35, 296] width 10 height 4
drag, startPoint x: 75, startPoint y: 55, endPoint x: 90, endPoint y: 101, distance: 48.0
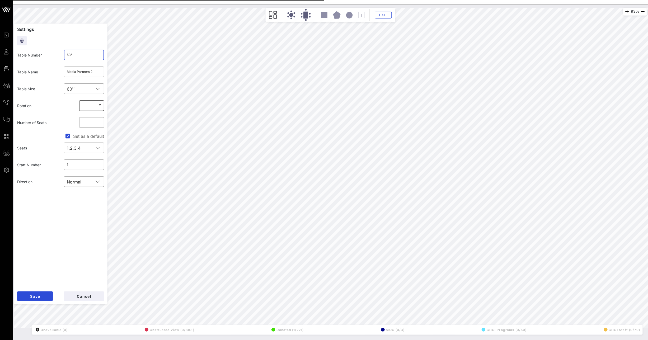
click at [70, 55] on input "536" at bounding box center [84, 55] width 34 height 8
type input "532"
click at [44, 297] on button "Save" at bounding box center [35, 297] width 36 height 10
drag, startPoint x: 71, startPoint y: 54, endPoint x: 73, endPoint y: 56, distance: 3.1
click at [73, 56] on input "537" at bounding box center [84, 55] width 34 height 8
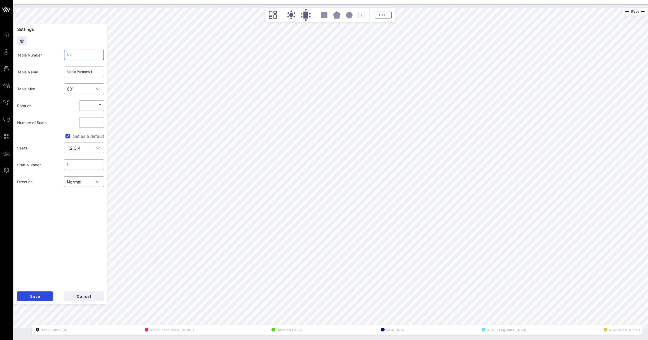
type input "533"
click at [47, 292] on div "Save Cancel" at bounding box center [60, 297] width 87 height 10
click at [32, 302] on form "Settings Table Number ​ 533 Table Name ​ Media Partners 1 Table Size ​ 60'' Rot…" at bounding box center [61, 164] width 94 height 281
click at [35, 298] on span "Save" at bounding box center [35, 296] width 10 height 4
click at [71, 55] on input "538" at bounding box center [84, 55] width 34 height 8
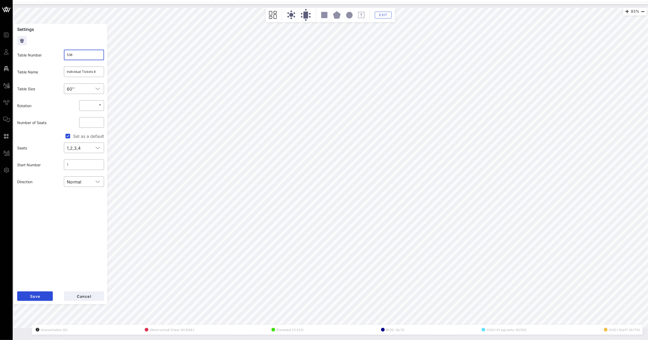
click at [73, 54] on input "538" at bounding box center [84, 55] width 34 height 8
type input "534"
click at [46, 294] on button "Save" at bounding box center [35, 297] width 36 height 10
click at [73, 56] on input "539" at bounding box center [84, 55] width 34 height 8
type input "535"
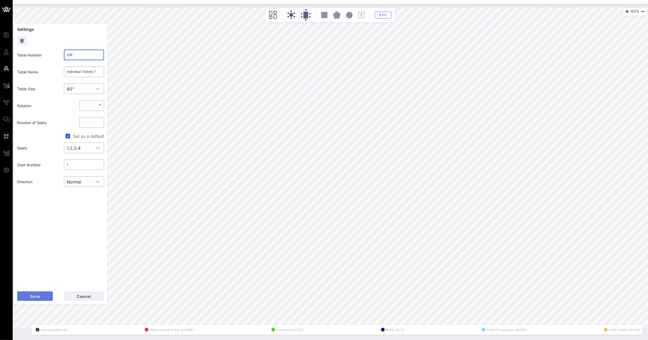
click at [41, 300] on button "Save" at bounding box center [35, 297] width 36 height 10
drag, startPoint x: 69, startPoint y: 54, endPoint x: 85, endPoint y: 57, distance: 16.0
click at [85, 57] on input "540" at bounding box center [84, 55] width 34 height 8
type input "536"
click at [46, 300] on button "Save" at bounding box center [35, 297] width 36 height 10
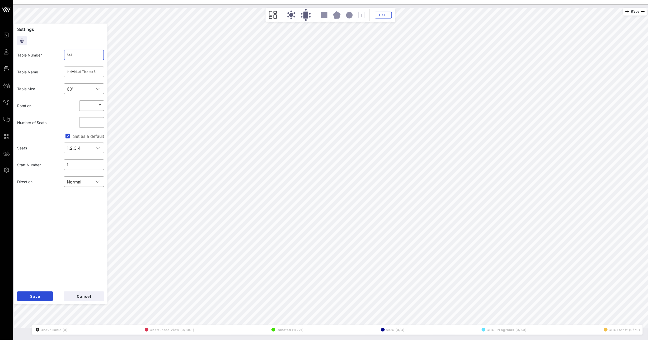
drag, startPoint x: 68, startPoint y: 55, endPoint x: 82, endPoint y: 57, distance: 13.8
click at [82, 57] on input "541" at bounding box center [84, 55] width 34 height 8
type input "537"
click at [45, 295] on button "Save" at bounding box center [35, 297] width 36 height 10
drag, startPoint x: 69, startPoint y: 55, endPoint x: 83, endPoint y: 55, distance: 13.5
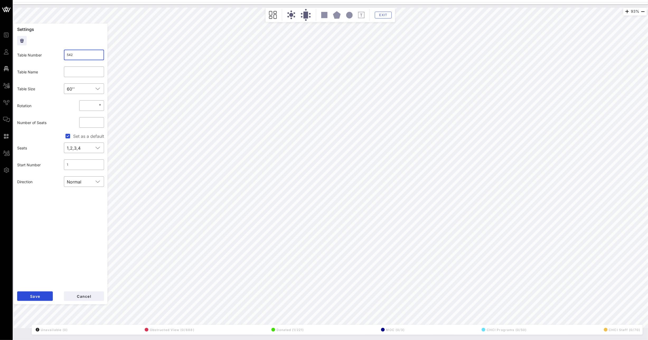
click at [83, 55] on input "542" at bounding box center [84, 55] width 34 height 8
type input "538"
click at [44, 293] on button "Save" at bounding box center [35, 297] width 36 height 10
drag, startPoint x: 69, startPoint y: 55, endPoint x: 82, endPoint y: 56, distance: 13.8
click at [82, 56] on input "543" at bounding box center [84, 55] width 34 height 8
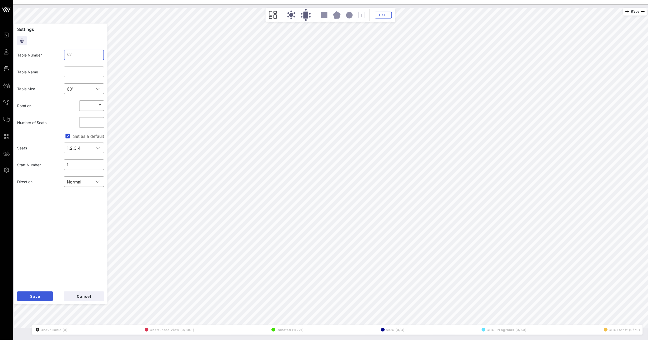
type input "539"
click at [46, 297] on button "Save" at bounding box center [35, 297] width 36 height 10
click at [77, 54] on input "544" at bounding box center [84, 55] width 34 height 8
type input "540"
click at [46, 297] on button "Save" at bounding box center [35, 297] width 36 height 10
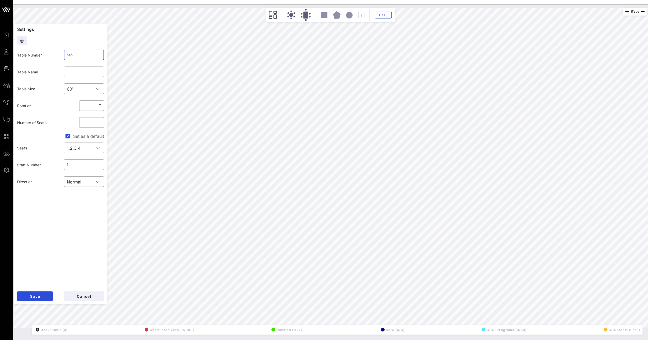
drag, startPoint x: 71, startPoint y: 55, endPoint x: 75, endPoint y: 57, distance: 4.6
click at [75, 57] on input "545" at bounding box center [84, 55] width 34 height 8
type input "541"
click at [44, 296] on button "Save" at bounding box center [35, 297] width 36 height 10
click at [71, 56] on input "546" at bounding box center [84, 55] width 34 height 8
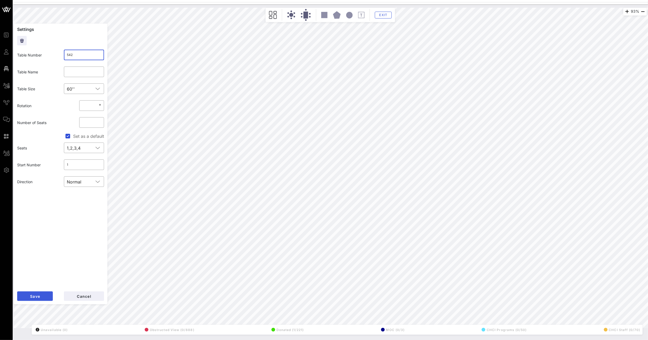
type input "542"
click at [44, 295] on button "Save" at bounding box center [35, 297] width 36 height 10
drag, startPoint x: 71, startPoint y: 53, endPoint x: 73, endPoint y: 55, distance: 3.4
click at [73, 55] on input "547" at bounding box center [84, 55] width 34 height 8
type input "543"
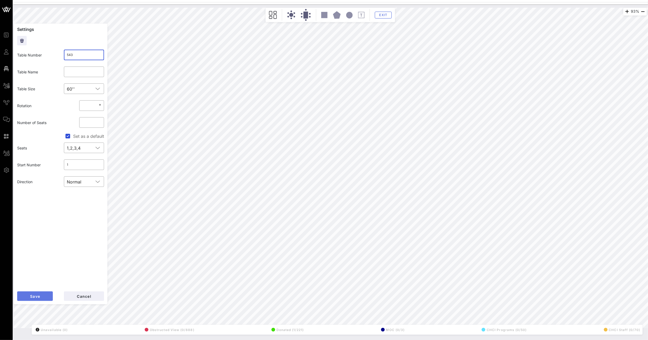
click at [26, 298] on button "Save" at bounding box center [35, 297] width 36 height 10
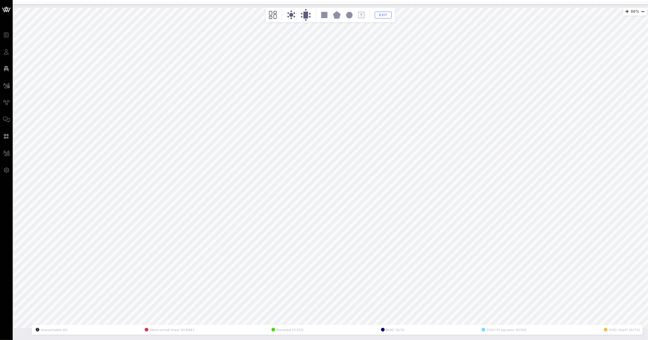
click at [487, 328] on div "66% Floorplan Builder Seat Legend Assign Seats Groups Exit All Reserved Shared …" at bounding box center [331, 168] width 634 height 321
click at [648, 11] on html "Event Builder Guests Floor Plan All Groups Journeys Comms QR Scanner Team Setti…" at bounding box center [324, 170] width 648 height 340
click at [379, 16] on span "Exit" at bounding box center [384, 15] width 10 height 4
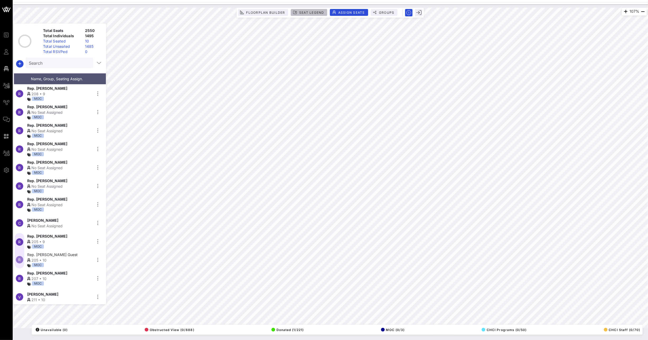
click at [303, 14] on span "Seat Legend" at bounding box center [311, 13] width 25 height 4
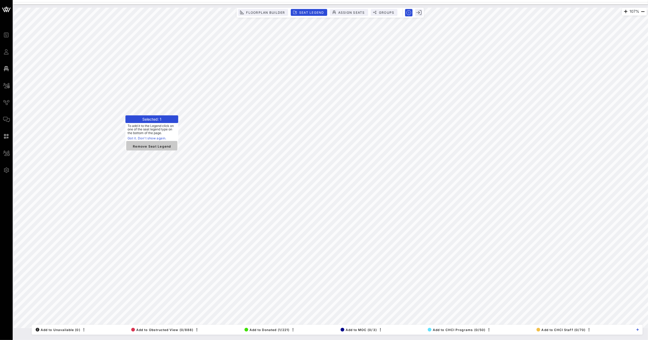
click at [143, 146] on span "Remove Seat Legend" at bounding box center [152, 146] width 43 height 5
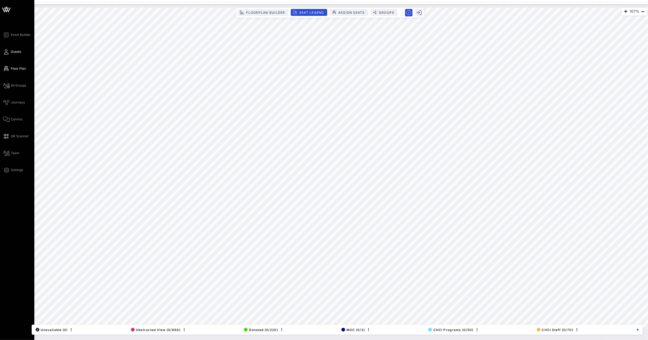
click at [5, 55] on link "Guests" at bounding box center [12, 52] width 18 height 6
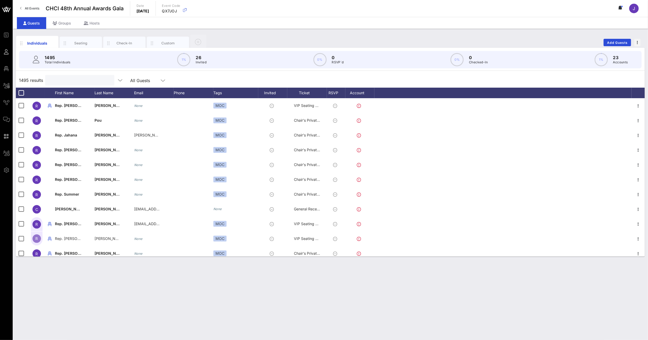
click at [64, 78] on input "text" at bounding box center [79, 80] width 62 height 7
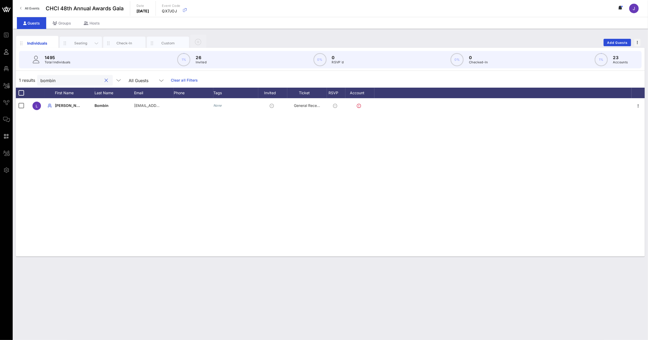
type input "bombin"
click at [79, 44] on div "Seating" at bounding box center [81, 43] width 24 height 5
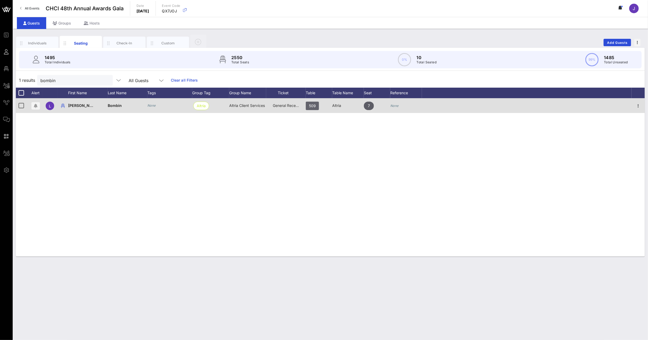
click at [311, 108] on span "509" at bounding box center [312, 106] width 7 height 8
click at [640, 107] on icon "button" at bounding box center [639, 106] width 6 height 6
click at [319, 104] on div "509" at bounding box center [319, 108] width 26 height 21
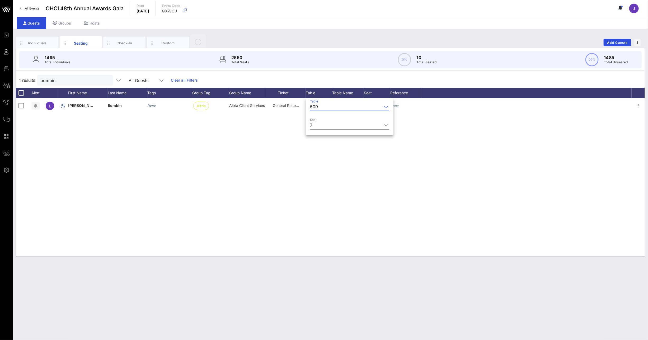
click at [360, 110] on input "Table" at bounding box center [351, 107] width 62 height 8
click at [409, 114] on div "L [PERSON_NAME] None Altria Altria Client Services General Reception 509 Altria…" at bounding box center [330, 177] width 629 height 159
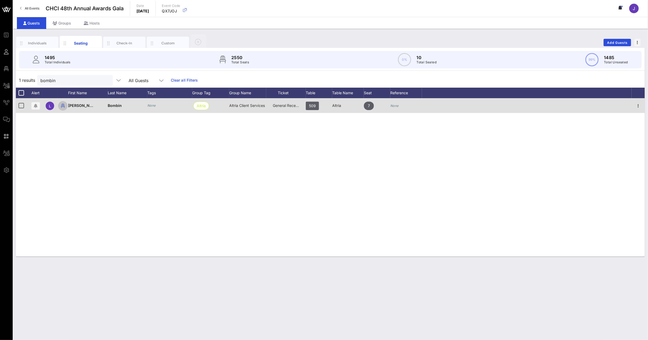
click at [63, 104] on icon "button" at bounding box center [63, 106] width 6 height 6
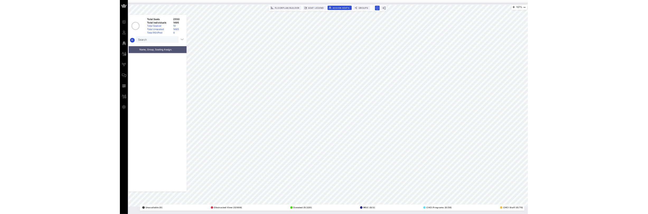
scroll to position [1868, 0]
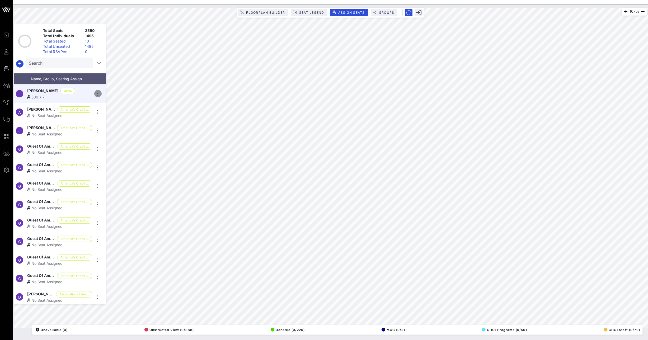
click at [99, 92] on icon "button" at bounding box center [98, 94] width 6 height 6
click at [108, 134] on div "Unseat" at bounding box center [113, 132] width 26 height 4
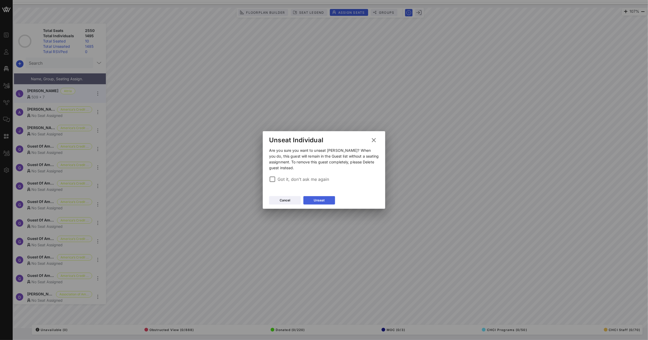
click at [319, 204] on button "Unseat" at bounding box center [320, 200] width 32 height 8
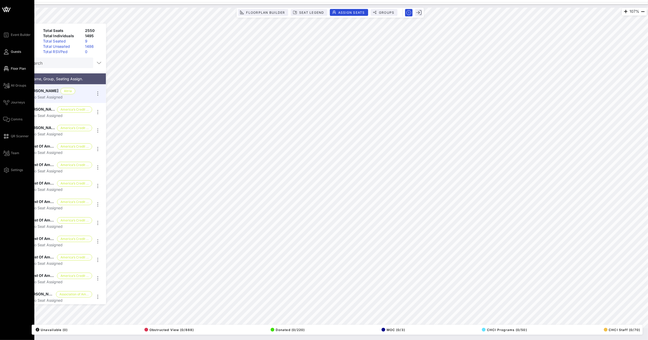
click at [14, 49] on span "Guests" at bounding box center [16, 51] width 10 height 5
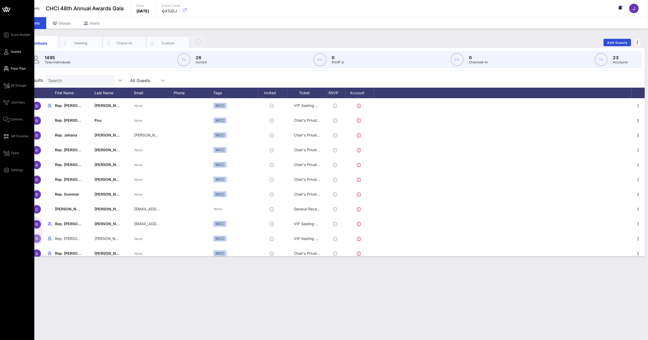
click at [11, 66] on link "Floor Plan" at bounding box center [14, 69] width 23 height 6
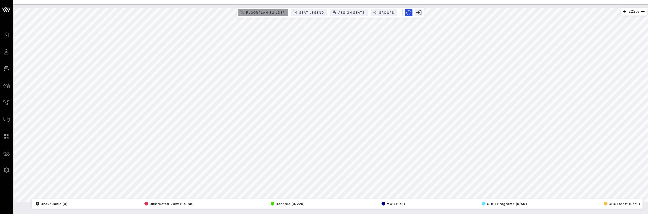
click at [264, 9] on button "Floorplan Builder" at bounding box center [263, 12] width 50 height 7
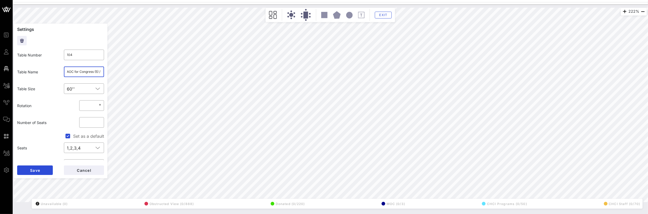
scroll to position [0, 29]
click at [113, 73] on div "222% Floorplan Builder Seat Legend Assign Seats Groups Exit Settings Table Numb…" at bounding box center [331, 105] width 634 height 195
click at [133, 76] on div "222% Floorplan Builder Seat Legend Assign Seats Groups Exit Settings Table Numb…" at bounding box center [331, 105] width 634 height 195
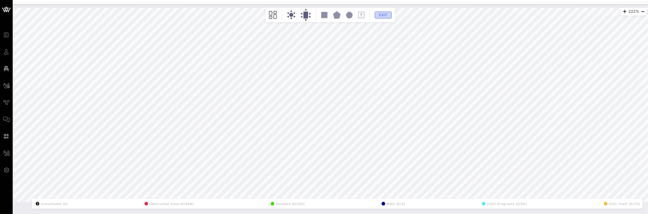
click at [385, 14] on span "Exit" at bounding box center [384, 15] width 10 height 4
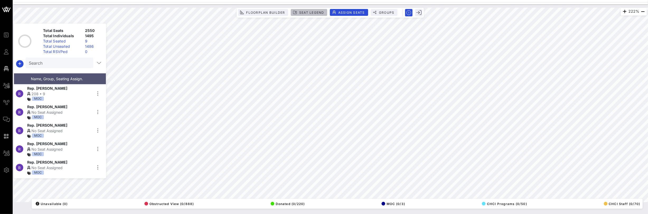
click at [306, 12] on span "Seat Legend" at bounding box center [311, 13] width 25 height 4
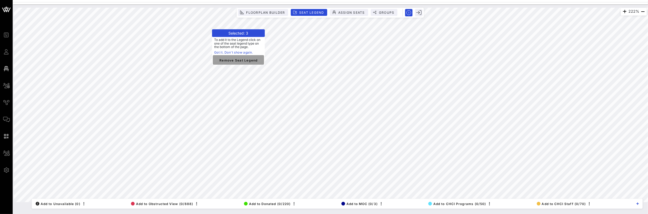
click at [251, 60] on span "Remove Seat Legend" at bounding box center [238, 60] width 43 height 5
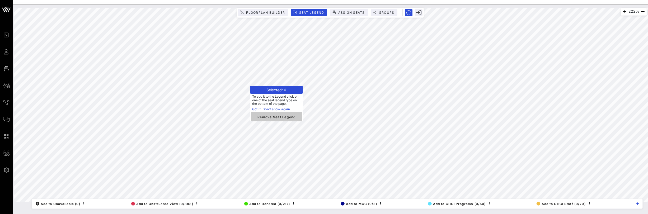
click at [277, 118] on span "Remove Seat Legend" at bounding box center [276, 116] width 43 height 5
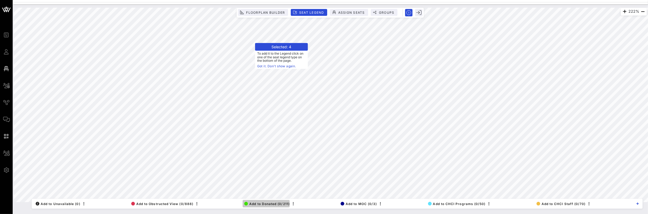
click at [268, 203] on span "Add to Donated (0/211)" at bounding box center [266, 204] width 45 height 4
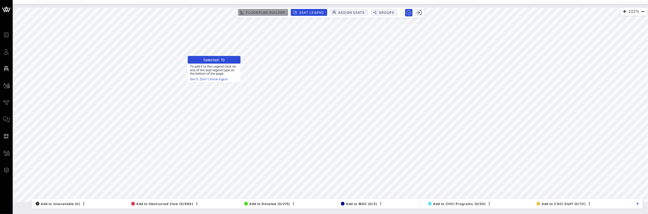
click at [275, 12] on span "Floorplan Builder" at bounding box center [265, 13] width 39 height 4
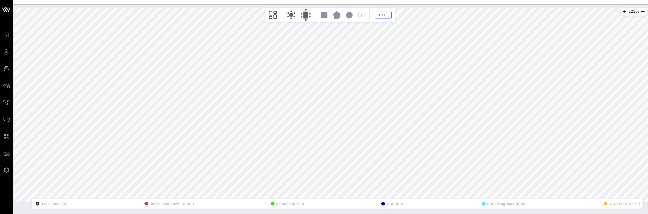
click at [380, 11] on div "Exit" at bounding box center [330, 15] width 127 height 12
click at [381, 13] on span "Exit" at bounding box center [384, 15] width 10 height 4
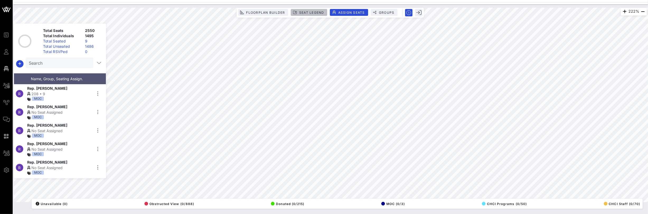
click at [310, 13] on span "Seat Legend" at bounding box center [311, 13] width 25 height 4
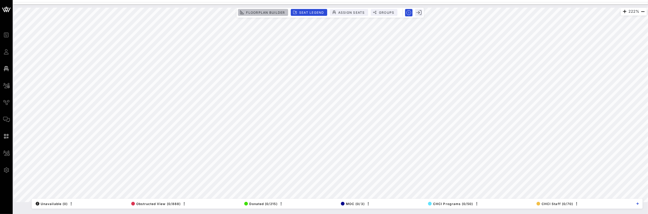
click at [274, 13] on span "Floorplan Builder" at bounding box center [265, 13] width 39 height 4
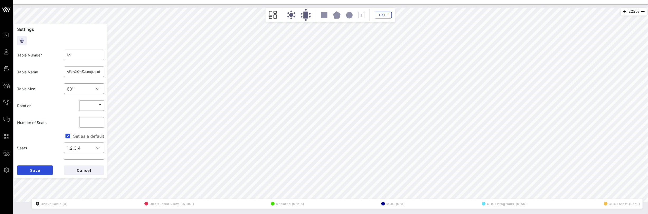
scroll to position [0, 29]
click at [108, 72] on div "222% Floorplan Builder Seat Legend Assign Seats Groups Exit Settings Table Numb…" at bounding box center [331, 105] width 634 height 195
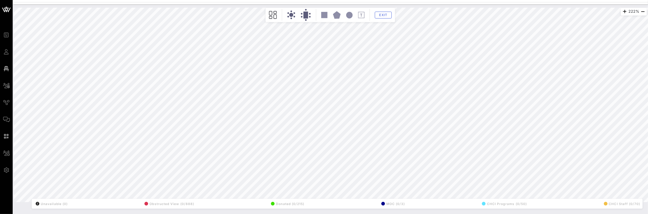
drag, startPoint x: 101, startPoint y: 72, endPoint x: 182, endPoint y: -31, distance: 131.7
click at [182, 0] on html "Event Builder Guests Floor Plan All Groups Journeys Comms QR Scanner Team Setti…" at bounding box center [324, 107] width 648 height 214
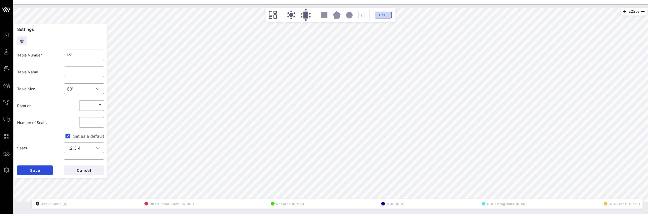
click at [379, 15] on span "Exit" at bounding box center [384, 15] width 10 height 4
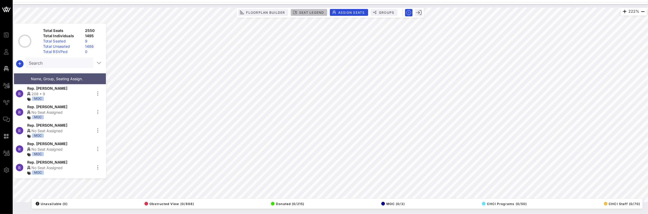
click at [307, 12] on span "Seat Legend" at bounding box center [311, 13] width 25 height 4
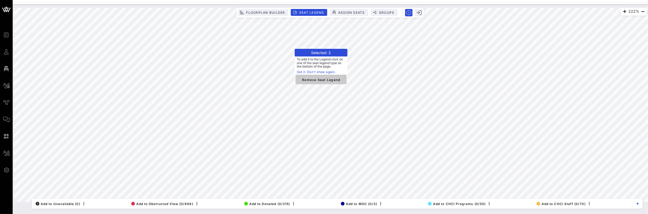
click at [323, 80] on span "Remove Seat Legend" at bounding box center [321, 79] width 43 height 5
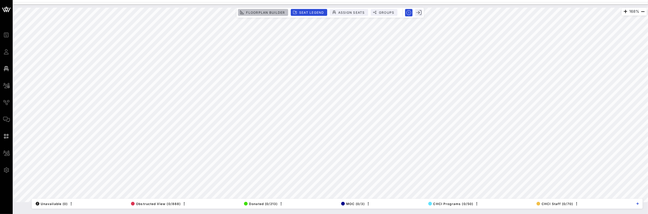
click at [273, 14] on button "Floorplan Builder" at bounding box center [263, 12] width 50 height 7
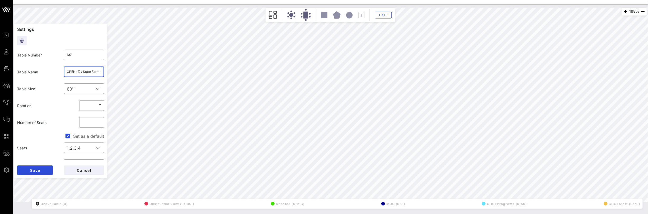
scroll to position [0, 76]
click at [118, 71] on div "168% Floorplan Builder Seat Legend Assign Seats Groups Exit Settings Table Numb…" at bounding box center [331, 105] width 634 height 195
click at [89, 72] on input "OPEN (2) / State Farm (1) / NAR (5) / Friends of the American Latino (2) /" at bounding box center [84, 72] width 34 height 8
drag, startPoint x: 98, startPoint y: 72, endPoint x: 62, endPoint y: 71, distance: 35.7
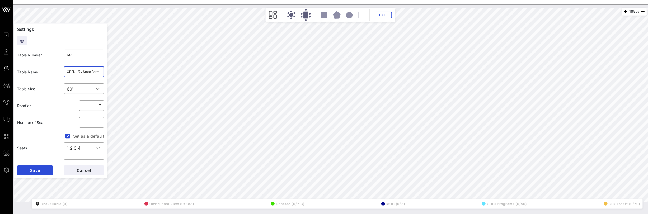
click at [62, 71] on div "​ OPEN (2) / State Farm (1) / NAR (5) / Friends of the American Latino (2) /" at bounding box center [84, 71] width 47 height 17
click at [76, 71] on input "OPEN (2) / State Farm (1) / NAR (5) / Friends of the American Latino (2) /" at bounding box center [84, 72] width 34 height 8
drag, startPoint x: 86, startPoint y: 72, endPoint x: 97, endPoint y: 71, distance: 10.9
click at [97, 71] on input "OPEN (2) / State Farm (1) / NAR (5) / Friends of the American Latino (2) /" at bounding box center [84, 72] width 34 height 8
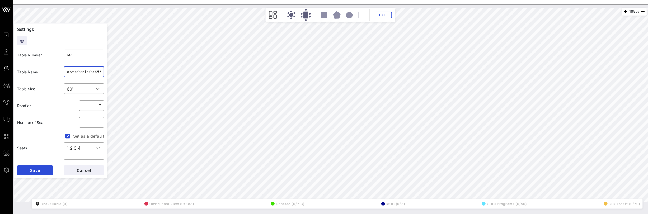
click at [77, 72] on input "OPEN (2) / State Farm (1) / NAR (5) / Friends of the American Latino (2) /" at bounding box center [84, 72] width 34 height 8
drag, startPoint x: 96, startPoint y: 72, endPoint x: 81, endPoint y: 71, distance: 14.5
click at [81, 71] on input "OPEN (2) / State Farm (1) / NAR (5) / Friends of the American Latino (2) /" at bounding box center [84, 72] width 34 height 8
click at [86, 71] on input "OPEN (2) / State Farm (1) / NAR (5) / Friends of the American Latino (2) /" at bounding box center [84, 72] width 34 height 8
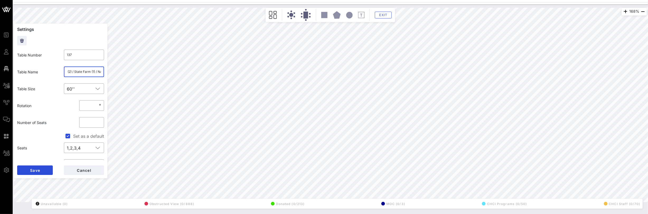
scroll to position [0, 27]
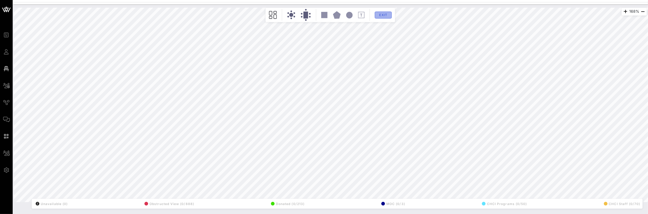
click at [386, 14] on span "Exit" at bounding box center [384, 15] width 10 height 4
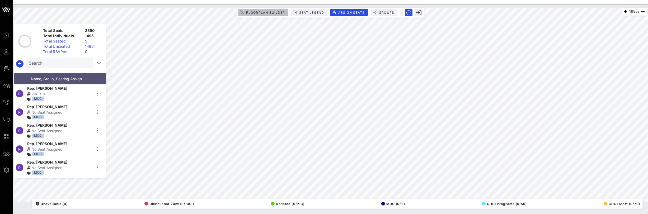
click at [251, 11] on span "Floorplan Builder" at bounding box center [265, 13] width 39 height 4
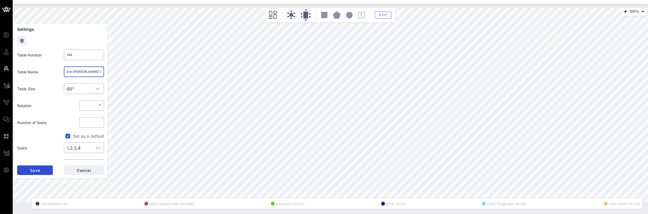
scroll to position [0, 17]
click at [113, 72] on div "168% Floorplan Builder Seat Legend Assign Seats Groups Exit Settings Table Numb…" at bounding box center [331, 105] width 634 height 195
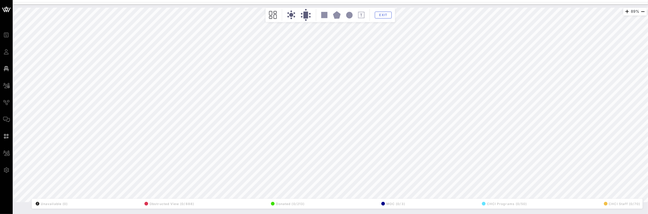
drag, startPoint x: 87, startPoint y: 72, endPoint x: 390, endPoint y: 225, distance: 338.8
click at [390, 214] on html "Event Builder Guests Floor Plan All Groups Journeys Comms QR Scanner Team Setti…" at bounding box center [324, 107] width 648 height 214
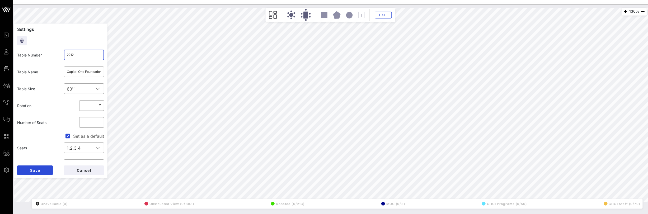
drag, startPoint x: 70, startPoint y: 56, endPoint x: 81, endPoint y: 57, distance: 11.4
click at [81, 57] on input "2212" at bounding box center [84, 55] width 34 height 8
click at [47, 168] on button "Save" at bounding box center [35, 171] width 36 height 10
drag, startPoint x: 77, startPoint y: 54, endPoint x: 71, endPoint y: 54, distance: 6.3
click at [71, 54] on input "223" at bounding box center [84, 55] width 34 height 8
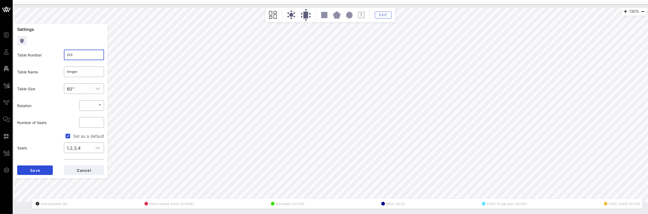
click at [70, 56] on input "223" at bounding box center [84, 55] width 34 height 8
click at [46, 171] on button "Save" at bounding box center [35, 171] width 36 height 10
drag, startPoint x: 67, startPoint y: 54, endPoint x: 78, endPoint y: 56, distance: 11.0
click at [78, 56] on input "2212" at bounding box center [84, 55] width 34 height 8
click at [49, 171] on button "Save" at bounding box center [35, 171] width 36 height 10
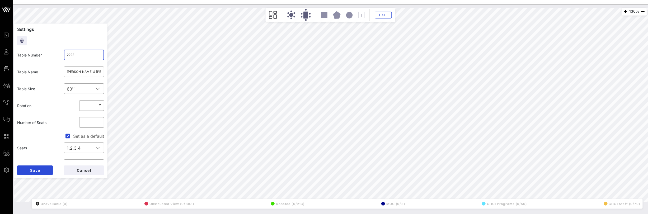
drag, startPoint x: 77, startPoint y: 54, endPoint x: 68, endPoint y: 55, distance: 8.9
click at [68, 55] on input "2222" at bounding box center [84, 55] width 34 height 8
click at [47, 169] on button "Save" at bounding box center [35, 171] width 36 height 10
click at [80, 171] on span "Cancel" at bounding box center [84, 170] width 15 height 4
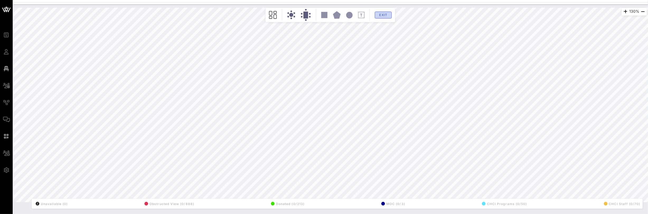
click at [380, 15] on span "Exit" at bounding box center [384, 15] width 10 height 4
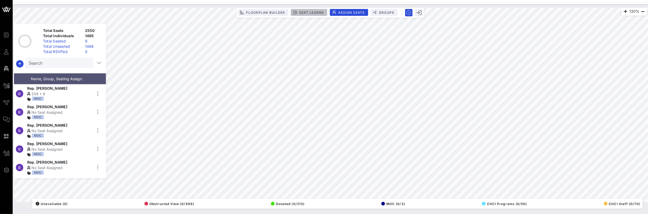
click at [307, 12] on span "Seat Legend" at bounding box center [311, 13] width 25 height 4
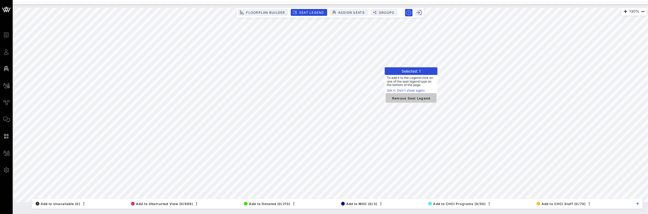
click at [410, 98] on span "Remove Seat Legend" at bounding box center [411, 98] width 43 height 5
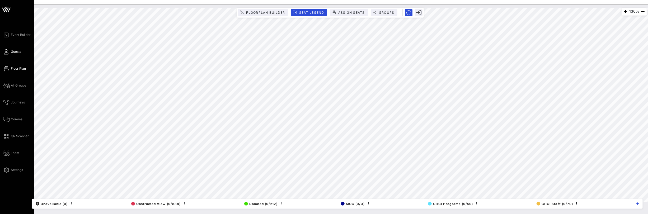
click at [4, 52] on icon at bounding box center [6, 52] width 7 height 1
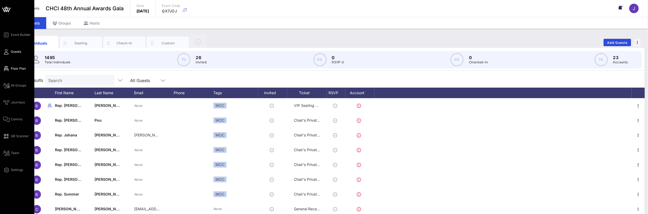
click at [17, 68] on span "Floor Plan" at bounding box center [18, 68] width 15 height 5
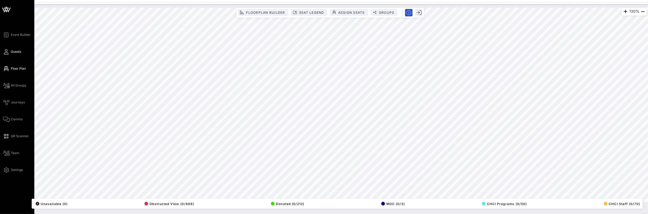
click at [5, 52] on icon at bounding box center [6, 52] width 7 height 1
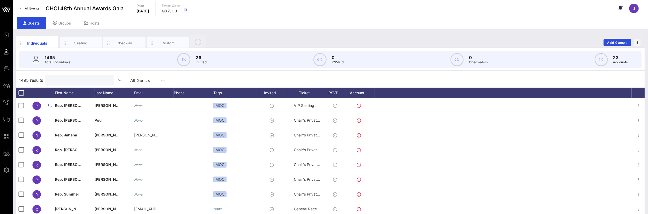
click at [59, 81] on input "text" at bounding box center [79, 80] width 62 height 7
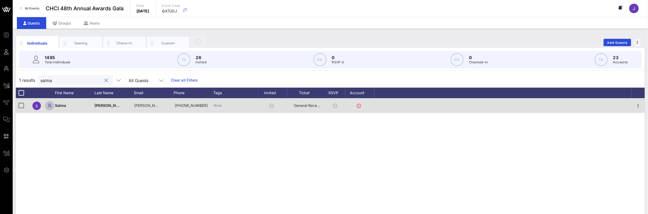
click at [50, 106] on icon "button" at bounding box center [50, 106] width 6 height 6
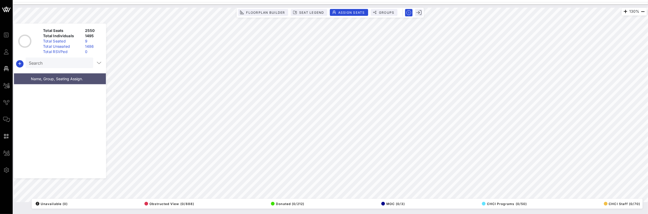
scroll to position [1202, 0]
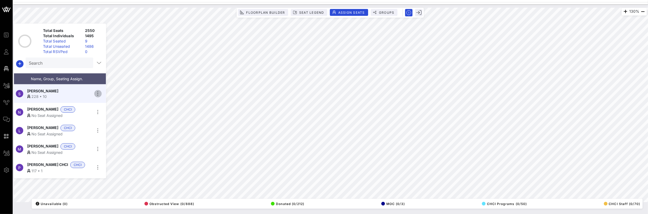
click at [99, 93] on icon "button" at bounding box center [98, 94] width 6 height 6
click at [107, 125] on div "Reseat" at bounding box center [113, 122] width 26 height 8
click at [99, 92] on icon "button" at bounding box center [98, 94] width 6 height 6
click at [110, 123] on div "Reseat" at bounding box center [113, 122] width 26 height 4
click at [98, 92] on icon "button" at bounding box center [98, 94] width 6 height 6
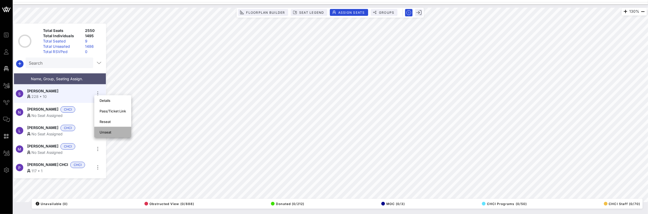
click at [109, 130] on div "Unseat" at bounding box center [113, 132] width 26 height 8
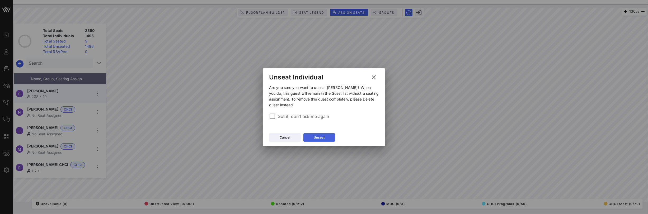
click at [317, 140] on div "Unseat" at bounding box center [319, 137] width 11 height 5
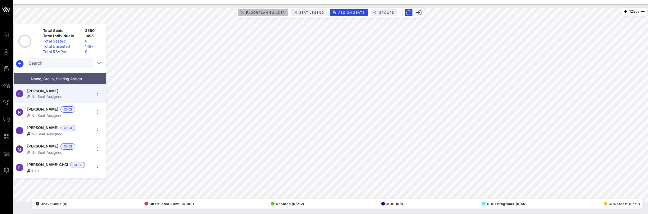
click at [270, 12] on span "Floorplan Builder" at bounding box center [265, 13] width 39 height 4
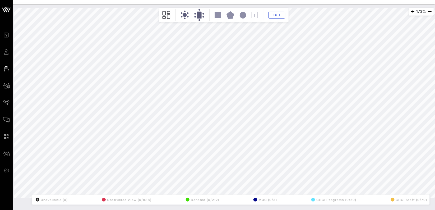
click at [435, 57] on html "Event Builder Guests Floor Plan All Groups Journeys Comms QR Scanner Team Setti…" at bounding box center [217, 105] width 435 height 210
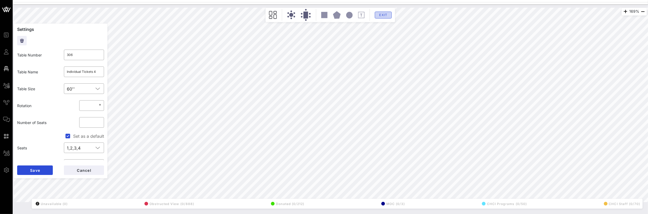
click at [383, 13] on span "Exit" at bounding box center [384, 15] width 10 height 4
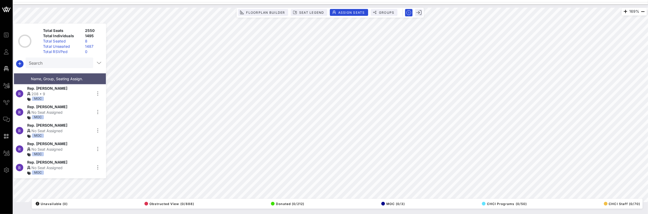
click at [272, 16] on div "Floorplan Builder Seat Legend Assign Seats Groups Exit" at bounding box center [330, 13] width 187 height 10
click at [269, 12] on span "Floorplan Builder" at bounding box center [265, 13] width 39 height 4
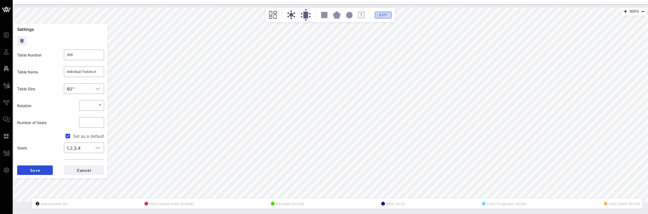
click at [386, 14] on span "Exit" at bounding box center [384, 15] width 10 height 4
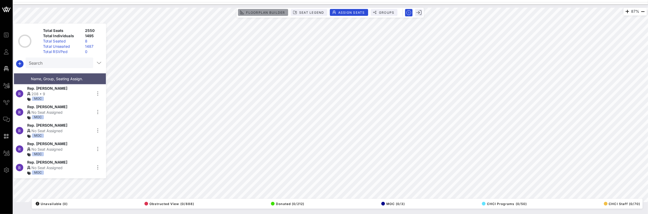
click at [268, 13] on span "Floorplan Builder" at bounding box center [265, 13] width 39 height 4
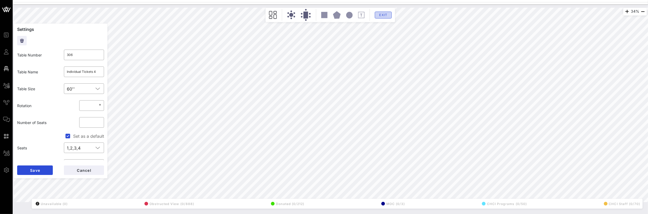
click at [390, 15] on button "Exit" at bounding box center [383, 15] width 17 height 7
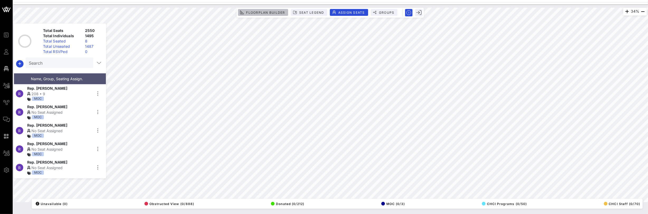
click at [275, 11] on span "Floorplan Builder" at bounding box center [265, 13] width 39 height 4
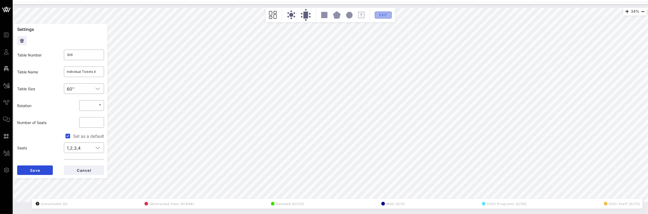
click at [390, 16] on button "Exit" at bounding box center [383, 15] width 17 height 7
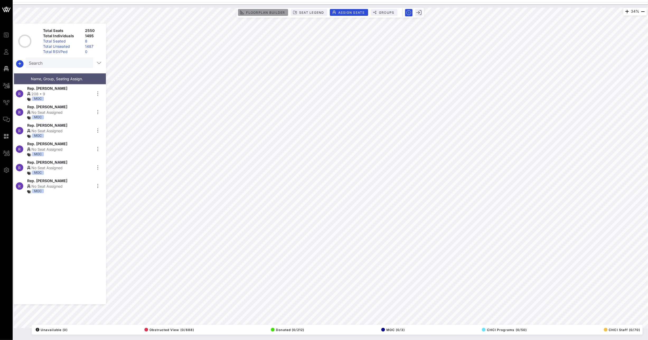
click at [273, 12] on span "Floorplan Builder" at bounding box center [265, 13] width 39 height 4
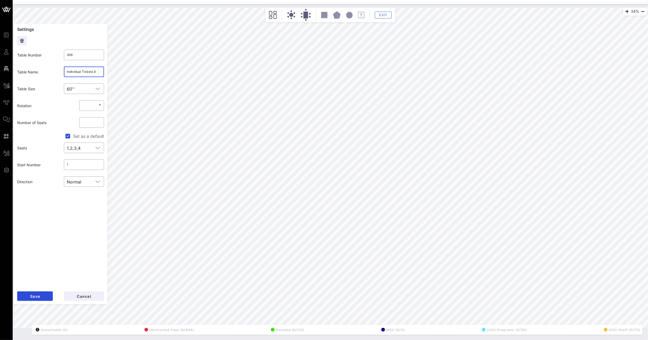
drag, startPoint x: 94, startPoint y: 72, endPoint x: 97, endPoint y: 73, distance: 3.3
click at [98, 72] on input "Individual Tickets 4" at bounding box center [84, 72] width 34 height 8
click at [43, 296] on button "Save" at bounding box center [35, 297] width 36 height 10
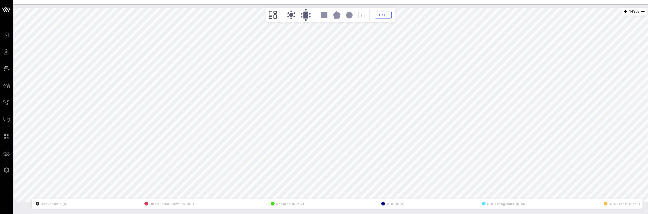
click at [415, 0] on html "Event Builder Guests Floor Plan All Groups Journeys Comms QR Scanner Team Setti…" at bounding box center [324, 107] width 648 height 214
click at [384, 16] on span "Exit" at bounding box center [384, 15] width 10 height 4
click at [0, 0] on div "Floorplan Builder Seat Legend Assign Seats Groups" at bounding box center [0, 0] width 0 height 0
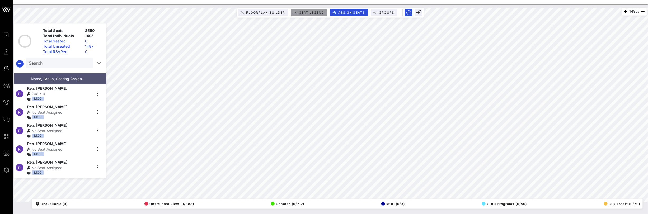
click at [308, 12] on span "Seat Legend" at bounding box center [311, 13] width 25 height 4
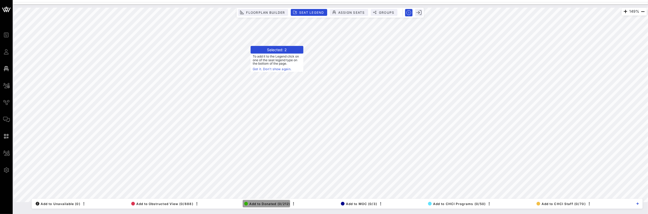
click at [274, 203] on span "Add to Donated (0/212)" at bounding box center [267, 204] width 46 height 4
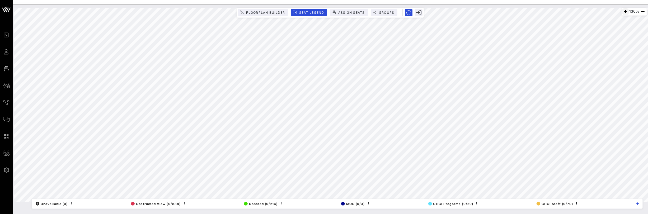
click at [632, 0] on html "Event Builder Guests Floor Plan All Groups Journeys Comms QR Scanner Team Setti…" at bounding box center [324, 107] width 648 height 214
click at [485, 0] on html "Event Builder Guests Floor Plan All Groups Journeys Comms QR Scanner Team Setti…" at bounding box center [324, 107] width 648 height 214
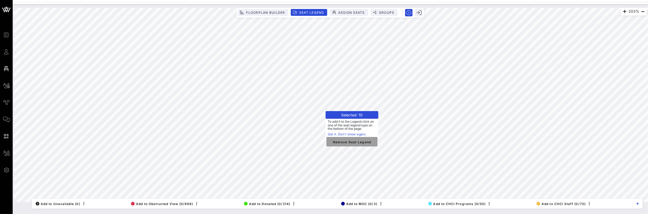
click at [352, 143] on span "Remove Seat Legend" at bounding box center [352, 142] width 43 height 5
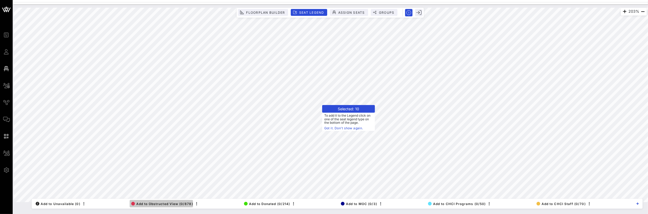
click at [167, 204] on span "Add to Obstructed View (0/878)" at bounding box center [162, 204] width 62 height 4
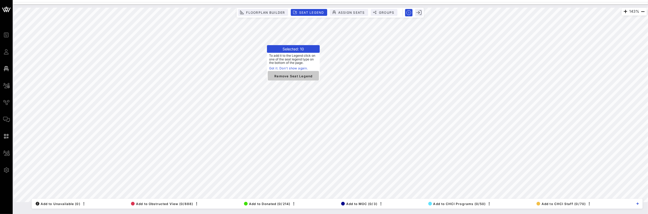
click at [294, 75] on span "Remove Seat Legend" at bounding box center [293, 75] width 43 height 5
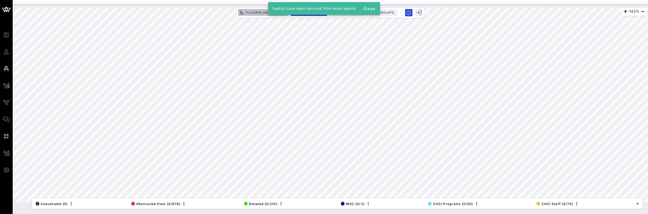
click at [251, 12] on span "Floorplan Builder" at bounding box center [265, 13] width 39 height 4
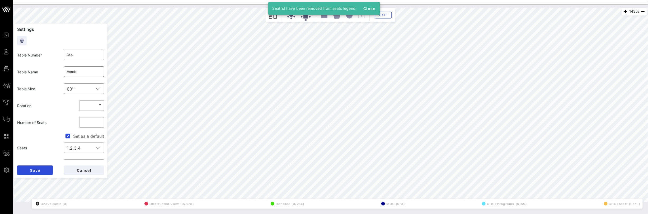
click at [71, 69] on input "Honda" at bounding box center [84, 72] width 34 height 8
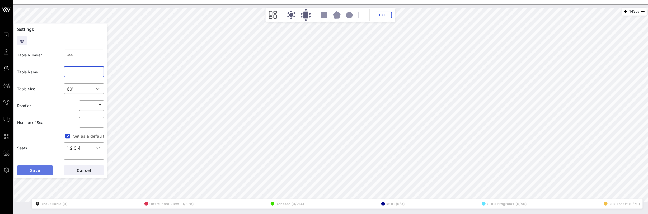
click at [40, 170] on button "Save" at bounding box center [35, 171] width 36 height 10
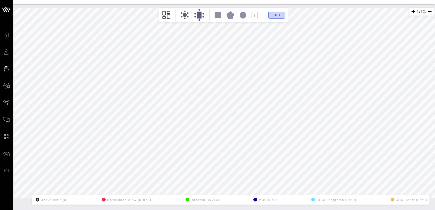
click at [275, 15] on span "Exit" at bounding box center [277, 15] width 10 height 4
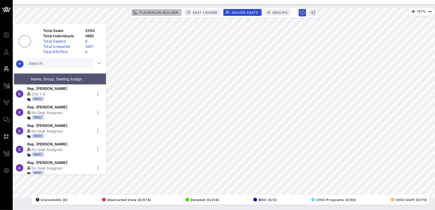
click at [153, 12] on span "Floorplan Builder" at bounding box center [158, 13] width 39 height 4
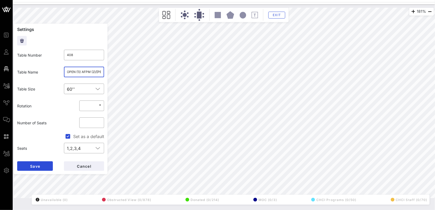
drag, startPoint x: 82, startPoint y: 72, endPoint x: 95, endPoint y: 72, distance: 12.7
click at [95, 72] on input "OPEN (1)/ AFPM (2)/[PERSON_NAME] (3)/ March of Dimes (2)/ National Beer Wholesa…" at bounding box center [84, 72] width 34 height 8
click at [96, 72] on input "OPEN (1)/ AFPM (2)/[PERSON_NAME] (3)/ March of Dimes (2)/ National Beer Wholesa…" at bounding box center [84, 72] width 34 height 8
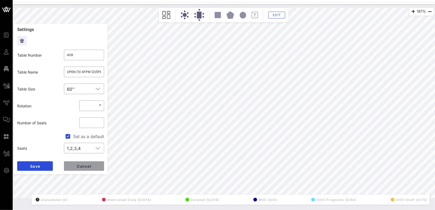
click at [101, 166] on button "Cancel" at bounding box center [84, 166] width 40 height 10
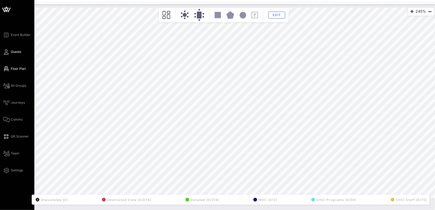
click at [11, 53] on link "Guests" at bounding box center [12, 52] width 18 height 6
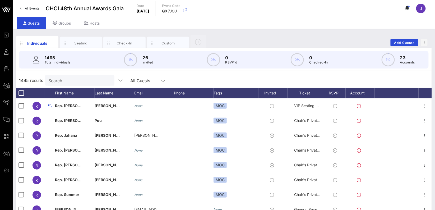
click at [77, 79] on input "Search" at bounding box center [79, 80] width 62 height 7
click at [58, 23] on div "Groups" at bounding box center [61, 23] width 31 height 12
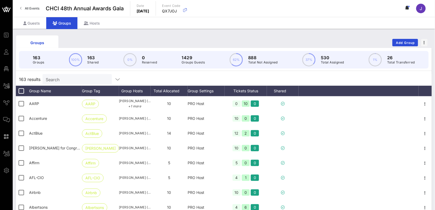
click at [72, 80] on input "Search" at bounding box center [77, 79] width 62 height 7
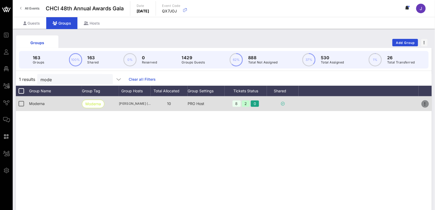
click at [426, 103] on icon "button" at bounding box center [425, 104] width 6 height 6
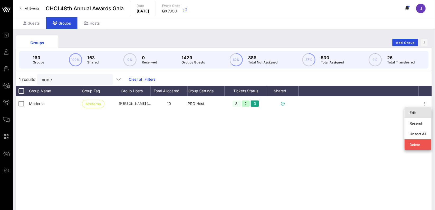
click at [420, 113] on div "Edit" at bounding box center [418, 112] width 16 height 4
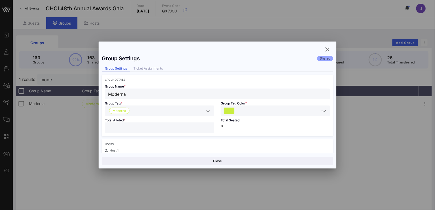
drag, startPoint x: 109, startPoint y: 129, endPoint x: 98, endPoint y: 127, distance: 12.0
click at [98, 127] on div "Event Builder Guests Floor Plan All Groups Journeys Comms QR Scanner Team Setti…" at bounding box center [217, 138] width 435 height 277
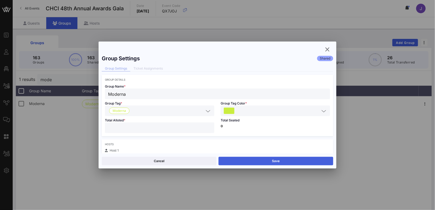
click at [282, 160] on button "Save" at bounding box center [276, 161] width 115 height 8
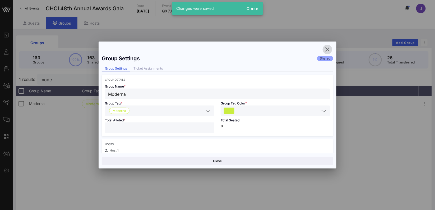
click at [325, 48] on icon "button" at bounding box center [327, 49] width 6 height 6
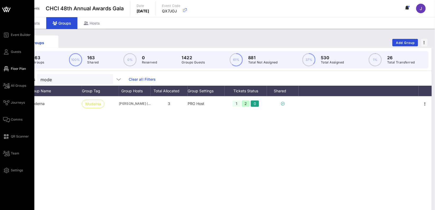
click at [11, 66] on link "Floor Plan" at bounding box center [14, 69] width 23 height 6
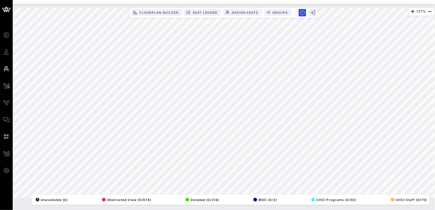
click at [75, 210] on html "Event Builder Guests Floor Plan All Groups Journeys Comms QR Scanner Team Setti…" at bounding box center [217, 105] width 435 height 210
click at [149, 11] on span "Floorplan Builder" at bounding box center [158, 13] width 39 height 4
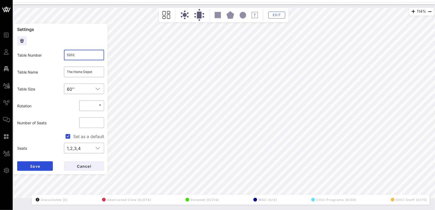
click at [80, 55] on input "5202" at bounding box center [84, 55] width 34 height 8
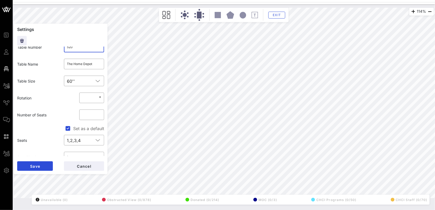
scroll to position [10, 0]
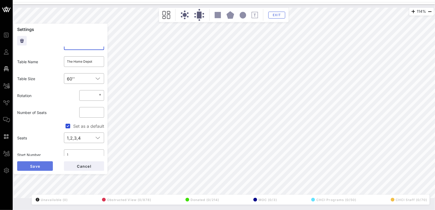
click at [35, 168] on button "Save" at bounding box center [35, 166] width 36 height 10
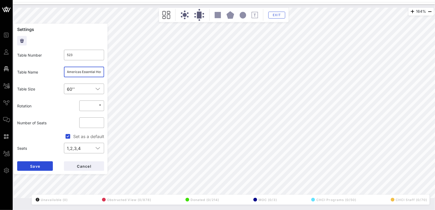
scroll to position [0, 55]
click at [110, 72] on div "164% Floorplan Builder Seat Legend Assign Seats Groups Exit Settings Table Numb…" at bounding box center [224, 103] width 420 height 190
click at [90, 72] on input "Americas Essential Hospitals (5) / Ford Motor Company (5)" at bounding box center [84, 72] width 34 height 8
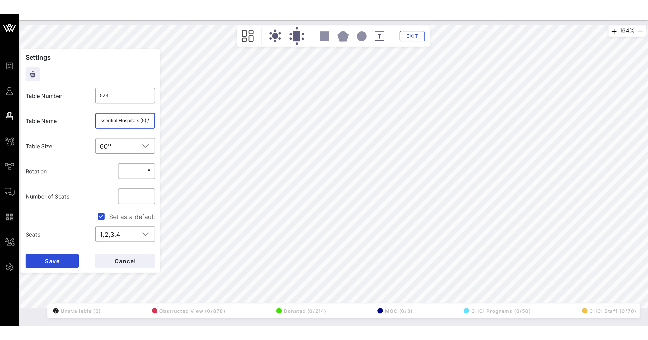
scroll to position [0, 8]
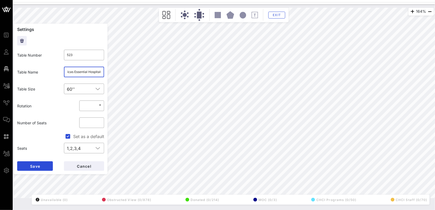
drag, startPoint x: 97, startPoint y: 72, endPoint x: 69, endPoint y: 72, distance: 27.7
click at [69, 72] on input "Americas Essential Hospitals (5) / Ford Motor Company (5)" at bounding box center [84, 72] width 34 height 8
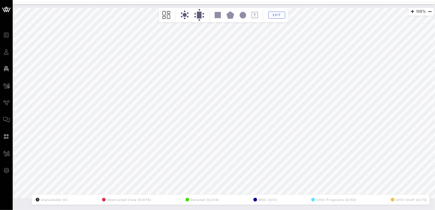
click at [341, 0] on html "Event Builder Guests Floor Plan All Groups Journeys Comms QR Scanner Team Setti…" at bounding box center [217, 105] width 435 height 210
click at [73, 210] on div "65% Floorplan Builder Seat Legend Assign Seats Groups Exit All Reserved Shared …" at bounding box center [224, 106] width 422 height 205
click at [272, 13] on span "Exit" at bounding box center [277, 15] width 10 height 4
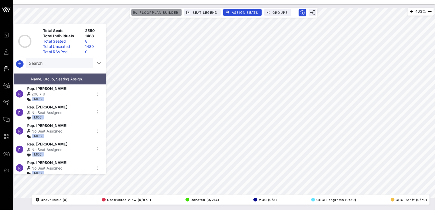
click at [172, 12] on span "Floorplan Builder" at bounding box center [158, 13] width 39 height 4
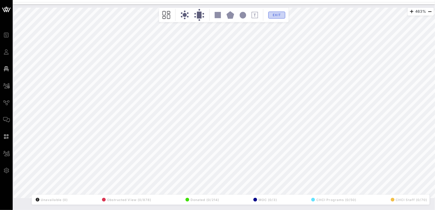
click at [277, 15] on span "Exit" at bounding box center [277, 15] width 10 height 4
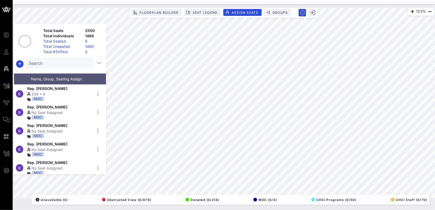
click at [435, 108] on html "Event Builder Guests Floor Plan All Groups Journeys Comms QR Scanner Team Setti…" at bounding box center [217, 105] width 435 height 210
click at [435, 157] on html "Event Builder Guests Floor Plan All Groups Journeys Comms QR Scanner Team Setti…" at bounding box center [217, 105] width 435 height 210
click at [201, 12] on span "Seat Legend" at bounding box center [204, 13] width 25 height 4
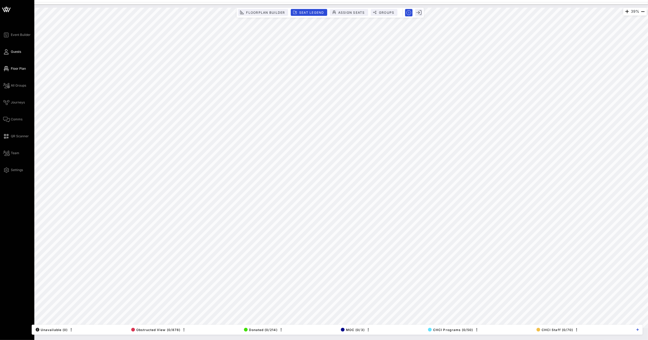
click at [8, 52] on icon at bounding box center [6, 52] width 7 height 1
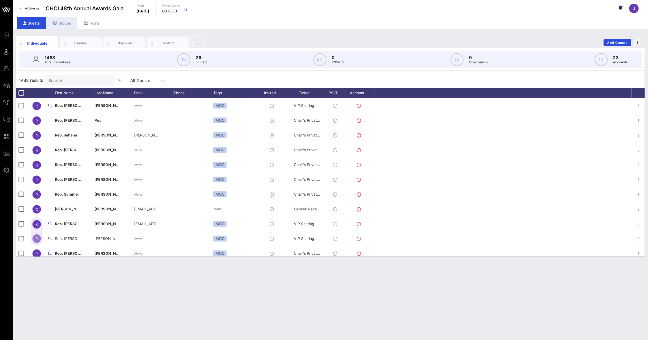
click at [69, 20] on div "Groups" at bounding box center [61, 23] width 31 height 12
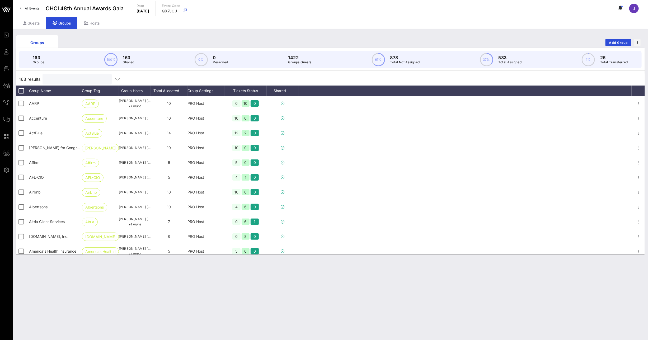
click at [69, 82] on input "text" at bounding box center [77, 79] width 62 height 7
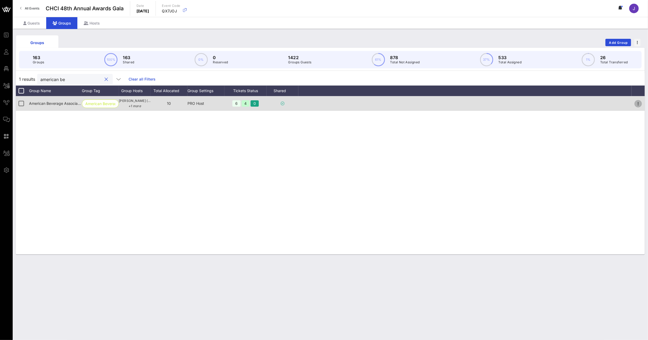
click at [638, 103] on icon "button" at bounding box center [639, 104] width 6 height 6
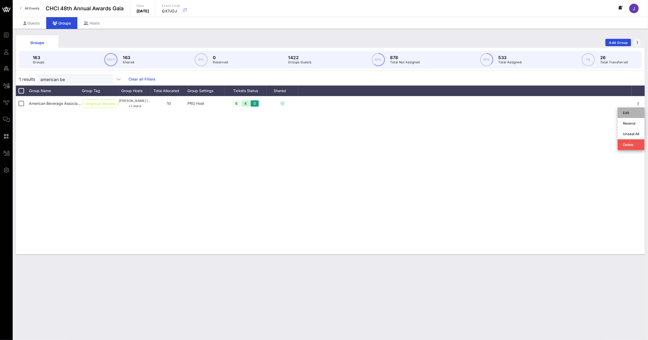
click at [634, 109] on div "Edit" at bounding box center [631, 113] width 16 height 8
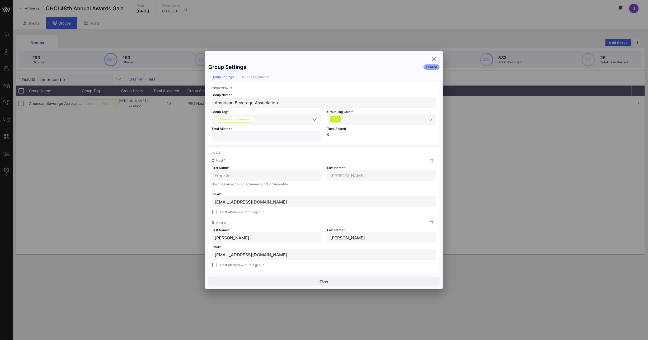
scroll to position [11, 0]
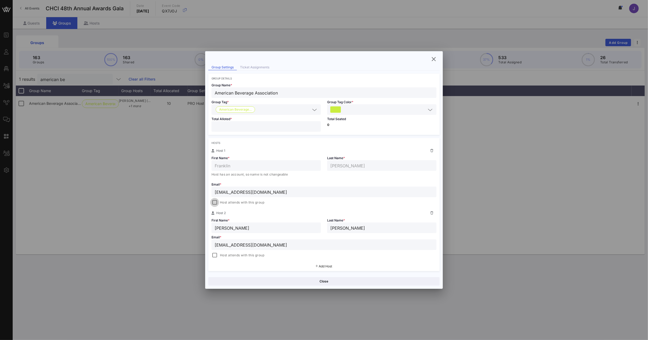
click at [216, 203] on div at bounding box center [214, 202] width 7 height 7
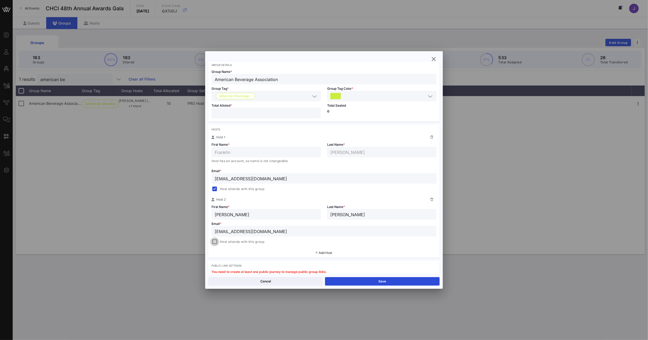
scroll to position [26, 0]
click at [215, 240] on div at bounding box center [214, 240] width 7 height 7
click at [391, 281] on button "Save" at bounding box center [382, 281] width 115 height 8
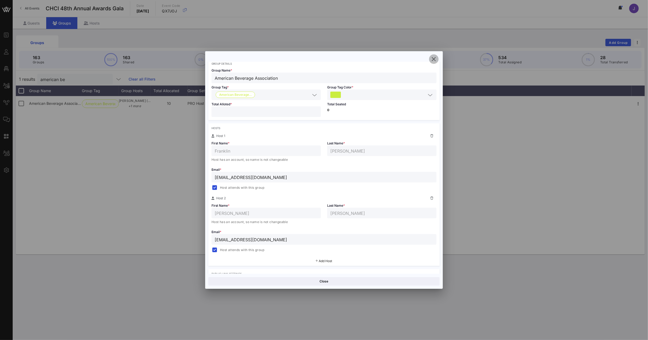
click at [434, 61] on icon "button" at bounding box center [434, 59] width 6 height 6
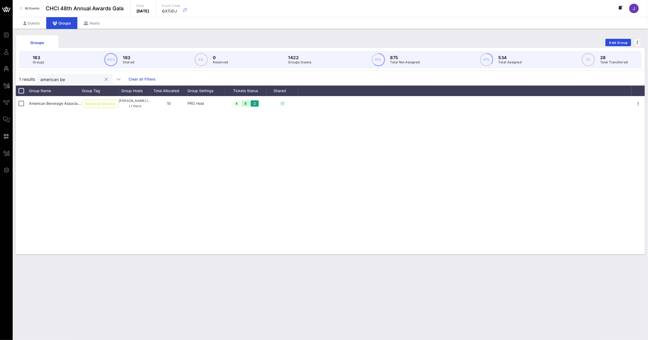
click at [52, 81] on input "american be" at bounding box center [71, 79] width 62 height 7
click at [103, 80] on div at bounding box center [106, 79] width 6 height 6
click at [105, 79] on button "clear icon" at bounding box center [106, 79] width 3 height 5
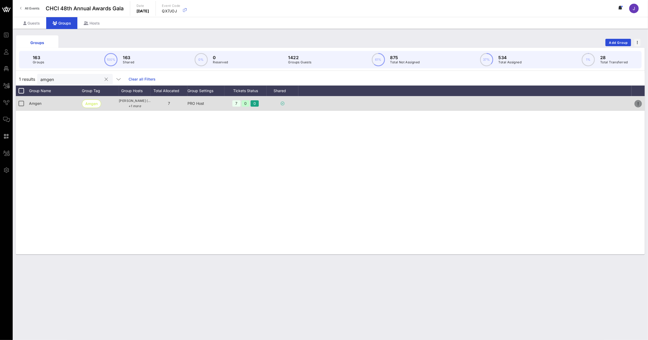
click at [638, 102] on icon "button" at bounding box center [639, 104] width 6 height 6
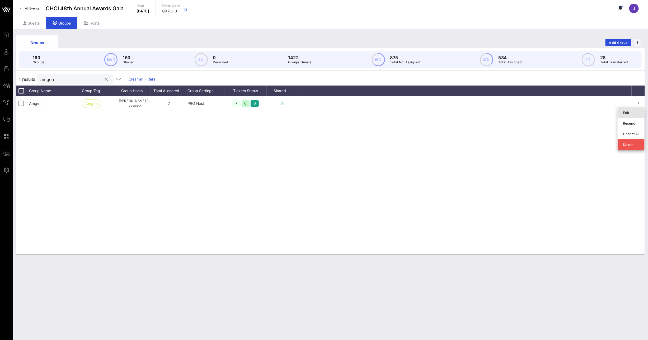
click at [632, 111] on div "Edit" at bounding box center [631, 113] width 16 height 4
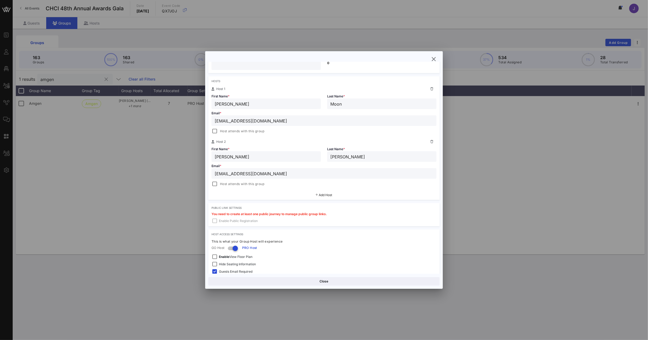
scroll to position [74, 0]
drag, startPoint x: 267, startPoint y: 172, endPoint x: 212, endPoint y: 170, distance: 55.0
click at [203, 168] on div "Event Builder Guests Floor Plan All Groups Journeys Comms QR Scanner Team Setti…" at bounding box center [324, 170] width 648 height 340
paste input "mailto:[PERSON_NAME]"
drag, startPoint x: 229, startPoint y: 172, endPoint x: 175, endPoint y: 168, distance: 54.0
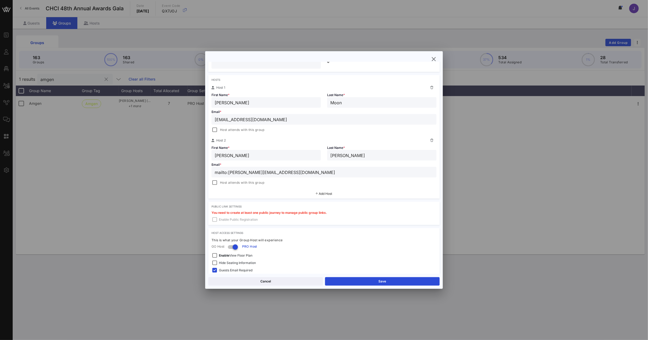
click at [186, 170] on div "Event Builder Guests Floor Plan All Groups Journeys Comms QR Scanner Team Setti…" at bounding box center [324, 170] width 648 height 340
click at [380, 278] on button "Save" at bounding box center [382, 281] width 115 height 8
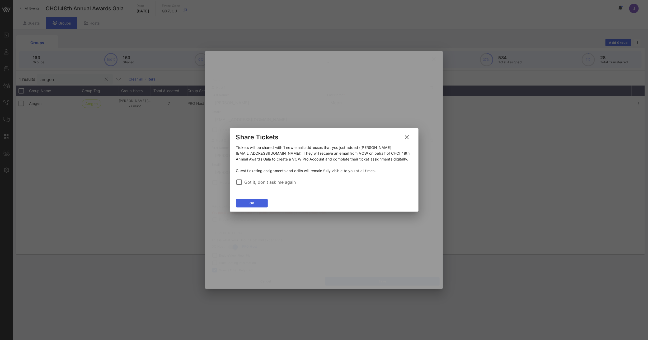
click at [257, 207] on button "OK" at bounding box center [252, 203] width 32 height 8
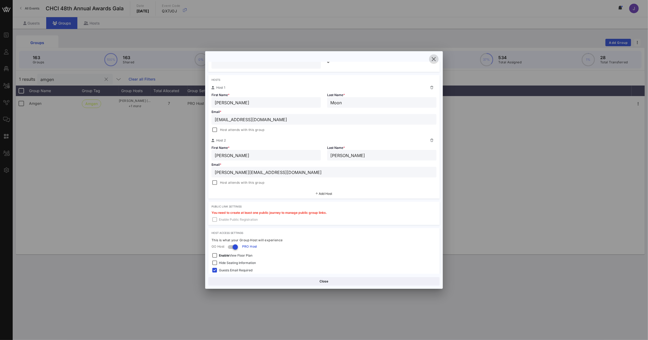
click at [435, 59] on icon "button" at bounding box center [434, 59] width 6 height 6
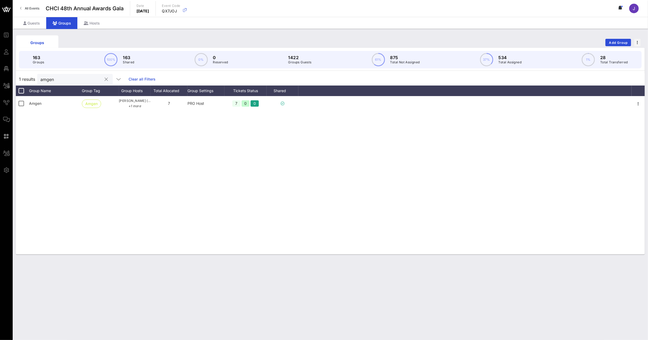
click at [58, 77] on input "amgen" at bounding box center [71, 79] width 62 height 7
click at [56, 78] on input "amgen" at bounding box center [71, 79] width 62 height 7
click at [38, 24] on div "Guests" at bounding box center [31, 23] width 29 height 12
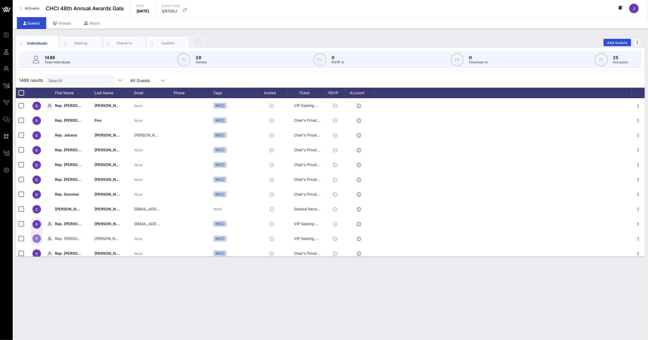
click at [73, 82] on input "Search" at bounding box center [79, 80] width 62 height 7
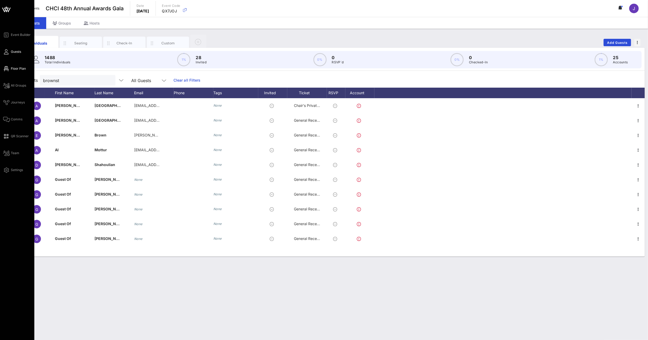
click at [8, 69] on icon at bounding box center [6, 68] width 7 height 1
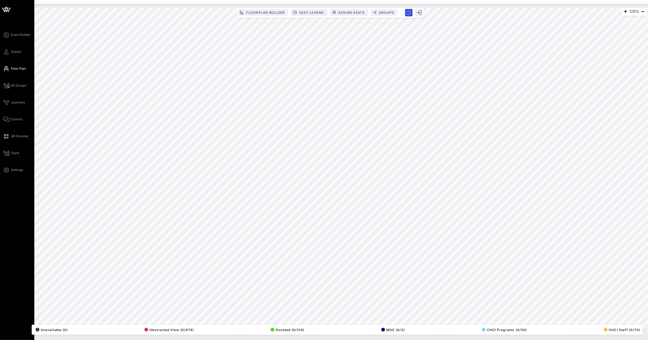
click at [12, 55] on div "Event Builder Guests Floor Plan All Groups Journeys Comms QR Scanner Team Setti…" at bounding box center [18, 103] width 31 height 142
click at [12, 50] on span "Guests" at bounding box center [16, 51] width 10 height 5
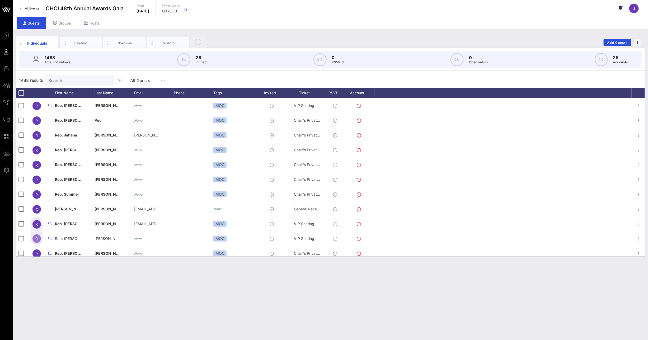
drag, startPoint x: 68, startPoint y: 77, endPoint x: 70, endPoint y: 80, distance: 4.1
click at [68, 77] on input "Search" at bounding box center [79, 80] width 62 height 7
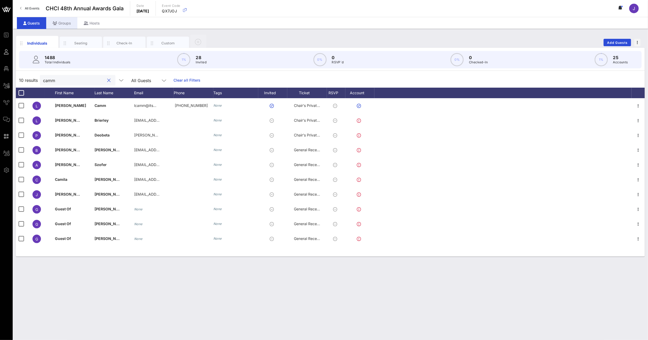
click at [59, 24] on div "Groups" at bounding box center [61, 23] width 31 height 12
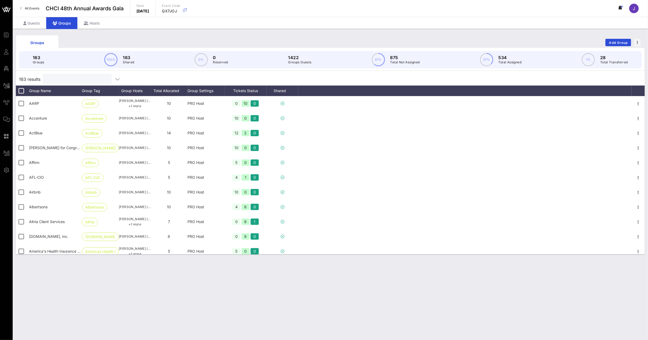
click at [60, 81] on input "text" at bounding box center [77, 79] width 62 height 7
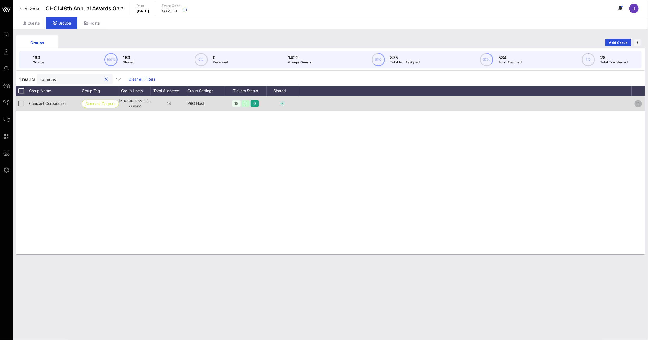
click at [639, 103] on icon "button" at bounding box center [639, 104] width 6 height 6
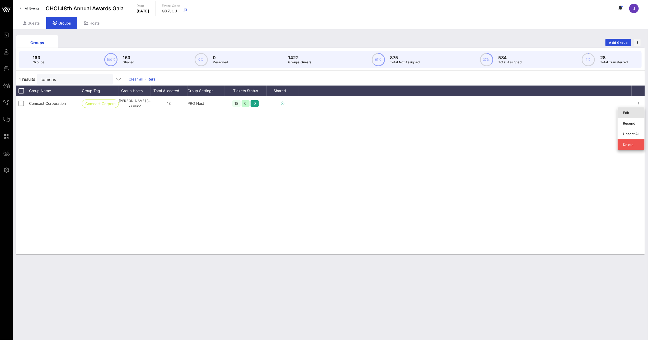
click at [632, 114] on div "Edit" at bounding box center [631, 113] width 16 height 4
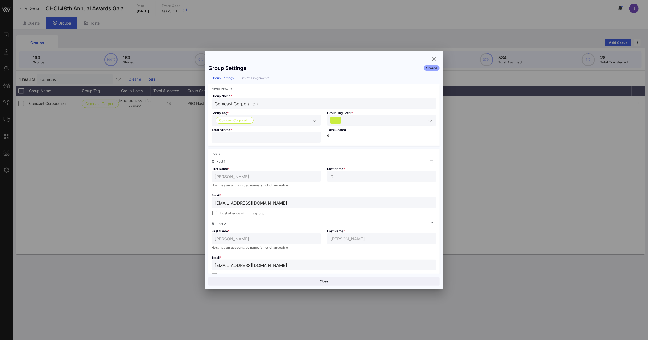
click at [246, 136] on input "**" at bounding box center [266, 137] width 103 height 7
click at [362, 282] on button "Save" at bounding box center [382, 281] width 115 height 8
click at [433, 59] on icon "button" at bounding box center [434, 59] width 6 height 6
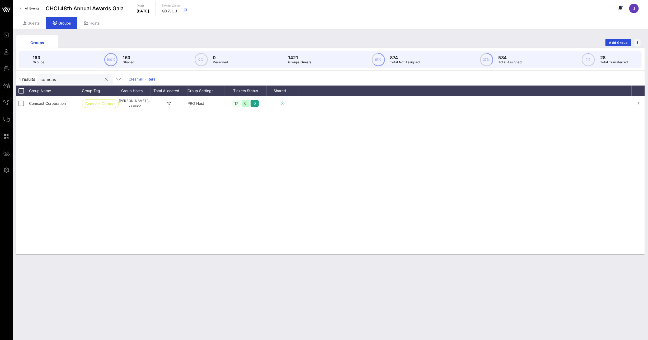
click at [58, 81] on input "comcas" at bounding box center [71, 79] width 62 height 7
click at [56, 81] on input "comcas" at bounding box center [71, 79] width 62 height 7
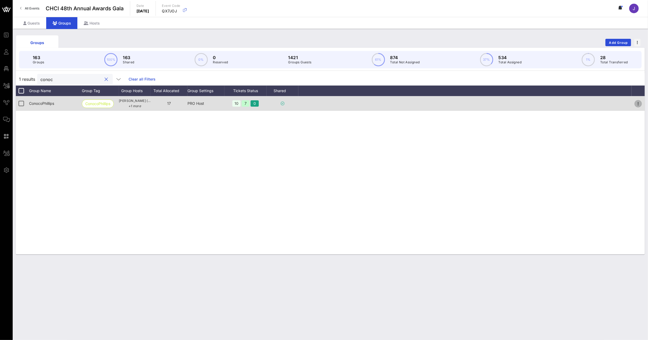
click at [641, 101] on icon "button" at bounding box center [639, 104] width 6 height 6
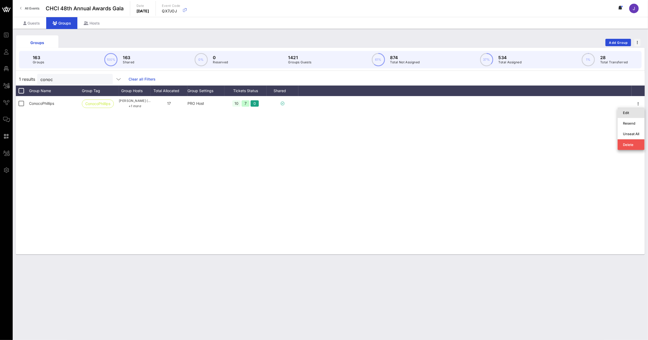
click at [631, 113] on div "Edit" at bounding box center [631, 113] width 16 height 4
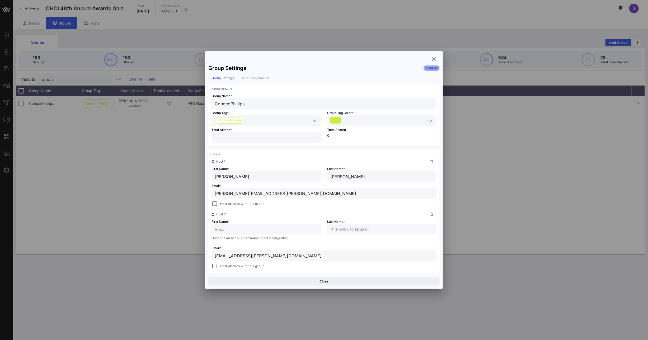
drag, startPoint x: 222, startPoint y: 141, endPoint x: 202, endPoint y: 136, distance: 20.8
click at [204, 137] on div "Event Builder Guests Floor Plan All Groups Journeys Comms QR Scanner Team Setti…" at bounding box center [324, 170] width 648 height 340
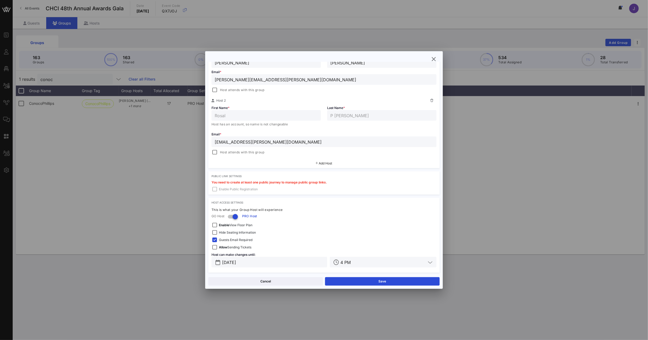
scroll to position [116, 0]
click at [384, 282] on button "Save" at bounding box center [382, 281] width 115 height 8
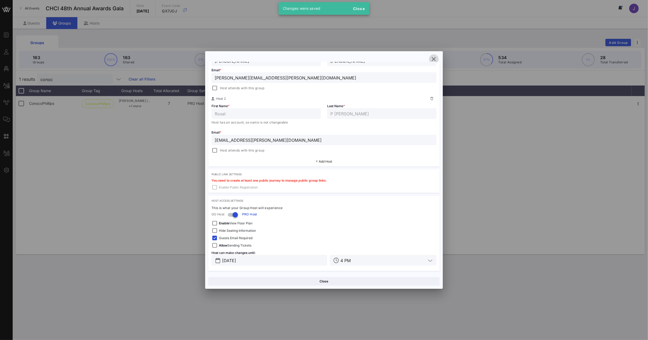
click at [433, 61] on icon "button" at bounding box center [434, 59] width 6 height 6
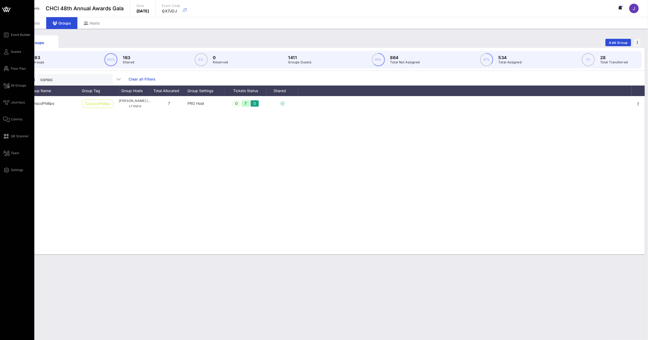
click at [15, 55] on div "Event Builder Guests Floor Plan All Groups Journeys Comms QR Scanner Team Setti…" at bounding box center [18, 103] width 31 height 142
click at [15, 54] on span "Guests" at bounding box center [16, 51] width 10 height 5
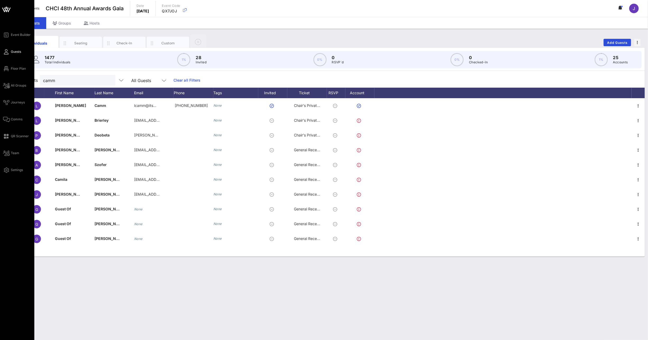
click at [5, 64] on div "Event Builder Guests Floor Plan All Groups Journeys Comms QR Scanner Team Setti…" at bounding box center [18, 103] width 31 height 142
click at [9, 69] on link "Floor Plan" at bounding box center [14, 69] width 23 height 6
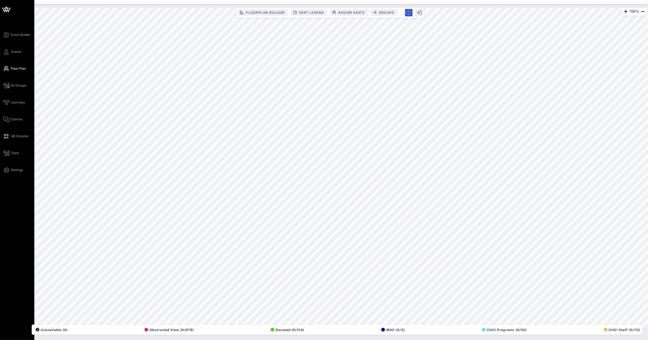
click at [10, 56] on div "Event Builder Guests Floor Plan All Groups Journeys Comms QR Scanner Team Setti…" at bounding box center [18, 103] width 31 height 142
click at [10, 52] on link "Guests" at bounding box center [12, 52] width 18 height 6
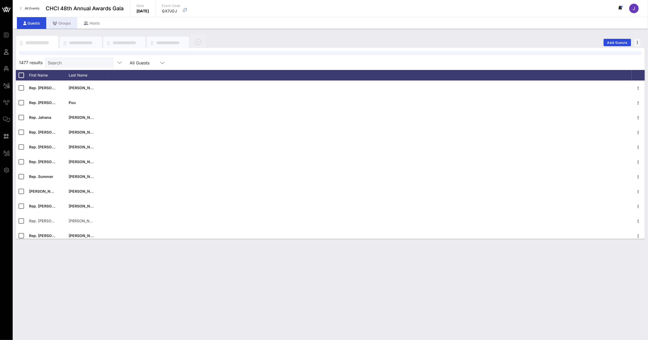
click at [65, 21] on div "Groups" at bounding box center [61, 23] width 31 height 12
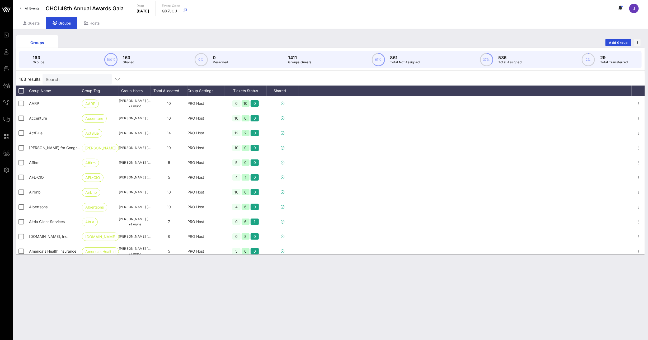
click at [71, 78] on input "Search" at bounding box center [77, 79] width 62 height 7
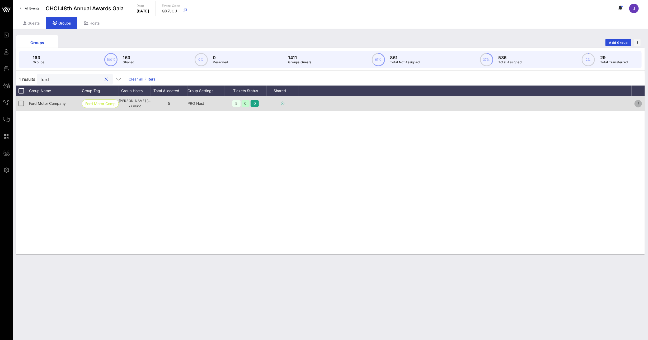
click at [639, 103] on icon "button" at bounding box center [639, 104] width 6 height 6
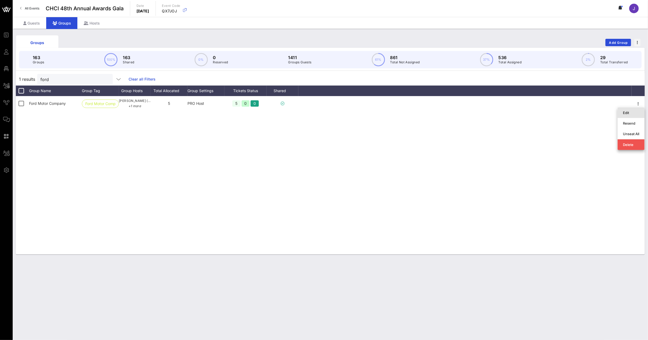
click at [637, 114] on div "Edit" at bounding box center [631, 113] width 16 height 4
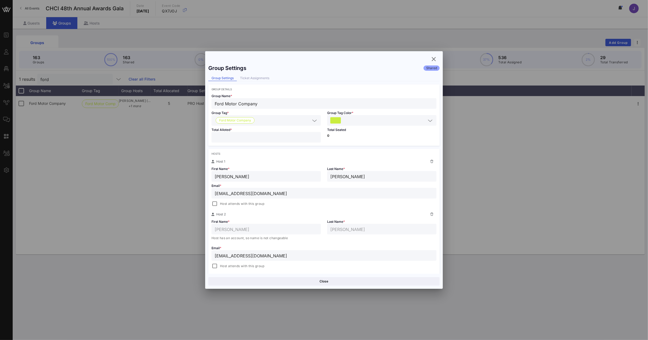
drag, startPoint x: 219, startPoint y: 139, endPoint x: 215, endPoint y: 138, distance: 4.4
click at [215, 138] on input "*" at bounding box center [266, 137] width 103 height 7
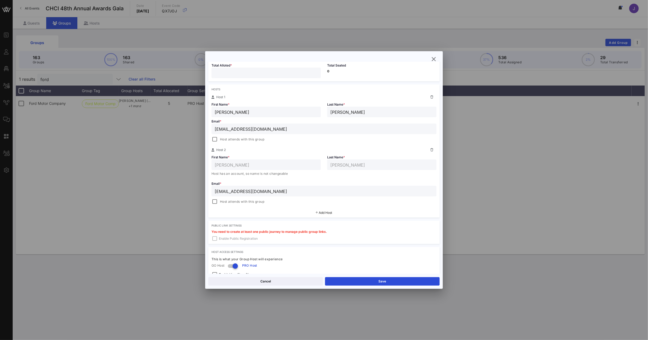
scroll to position [116, 0]
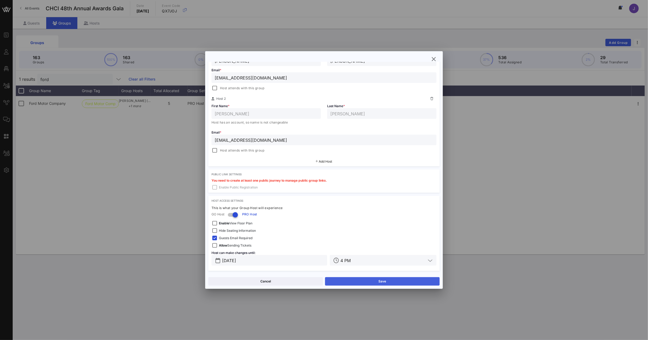
click at [362, 282] on button "Save" at bounding box center [382, 281] width 115 height 8
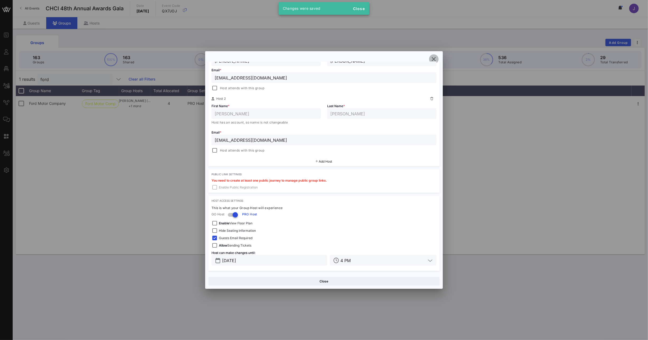
click at [432, 59] on icon "button" at bounding box center [434, 59] width 6 height 6
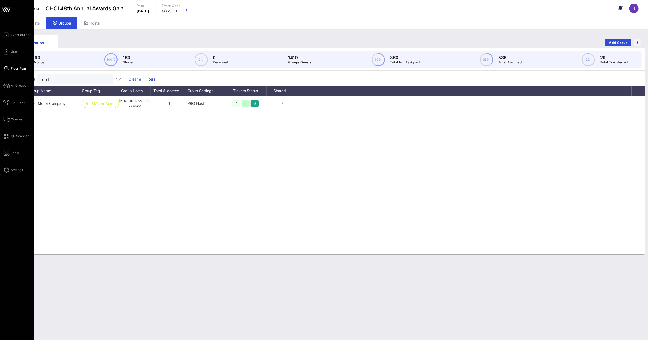
click at [14, 70] on span "Floor Plan" at bounding box center [18, 68] width 15 height 5
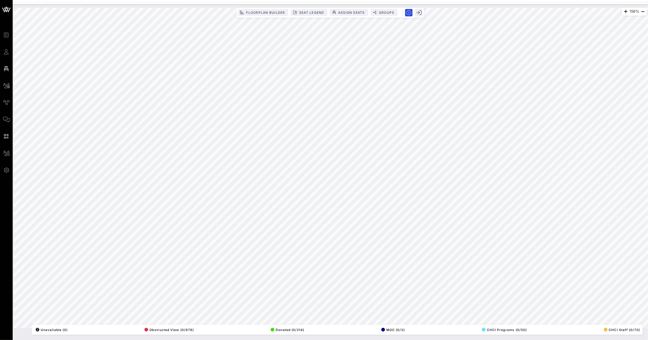
click at [389, 0] on html "Event Builder Guests Floor Plan All Groups Journeys Comms QR Scanner Team Setti…" at bounding box center [324, 170] width 648 height 340
click at [307, 11] on span "Seat Legend" at bounding box center [311, 13] width 25 height 4
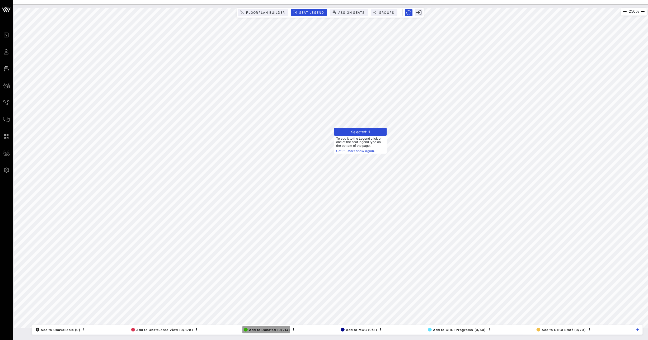
click at [271, 330] on span "Add to Donated (0/214)" at bounding box center [267, 330] width 46 height 4
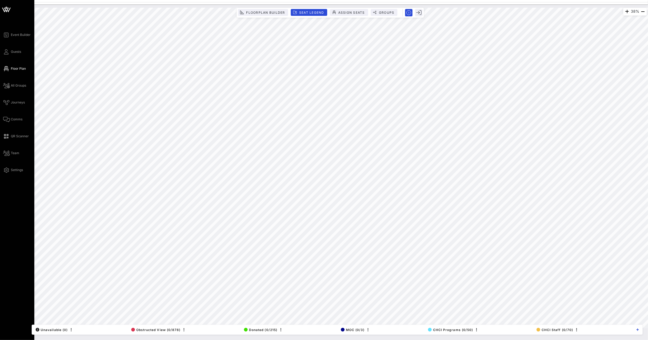
click at [11, 48] on div "Event Builder Guests Floor Plan All Groups Journeys Comms QR Scanner Team Setti…" at bounding box center [18, 103] width 31 height 142
click at [9, 55] on div "Event Builder Guests Floor Plan All Groups Journeys Comms QR Scanner Team Setti…" at bounding box center [18, 103] width 31 height 142
click at [18, 54] on span "Guests" at bounding box center [16, 51] width 10 height 5
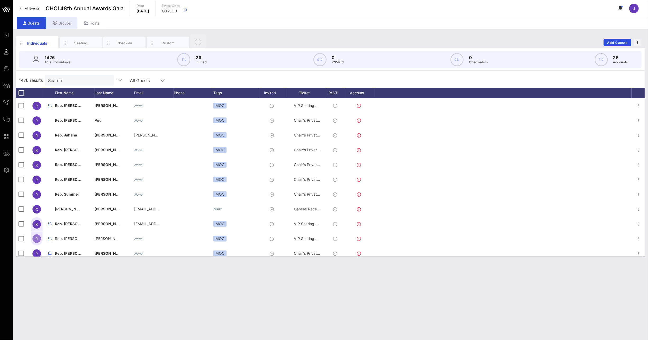
click at [57, 23] on icon at bounding box center [55, 23] width 5 height 4
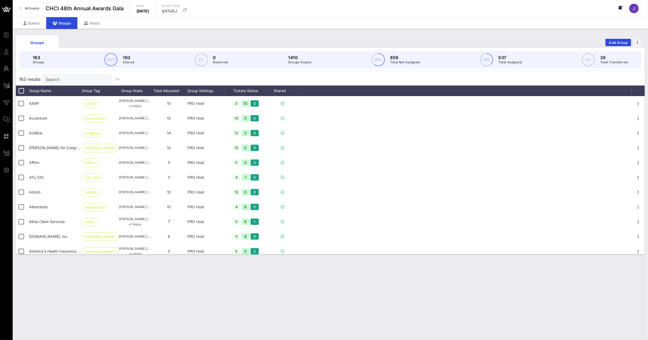
click at [68, 80] on input "Search" at bounding box center [77, 79] width 62 height 7
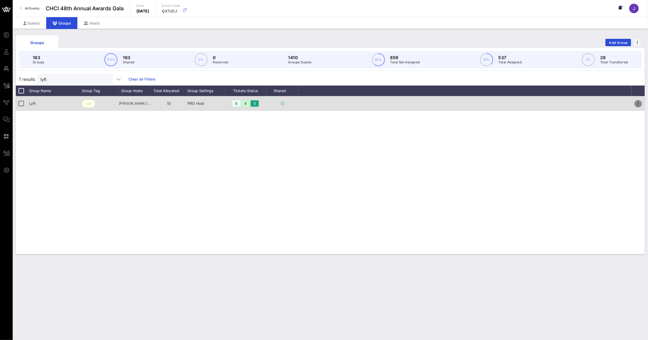
drag, startPoint x: 640, startPoint y: 103, endPoint x: 640, endPoint y: 106, distance: 2.9
click at [640, 103] on icon "button" at bounding box center [639, 104] width 6 height 6
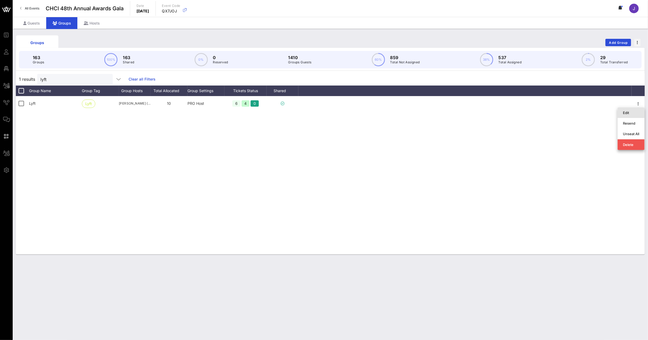
drag, startPoint x: 640, startPoint y: 114, endPoint x: 307, endPoint y: 0, distance: 351.5
click at [640, 114] on div "Edit" at bounding box center [631, 113] width 27 height 11
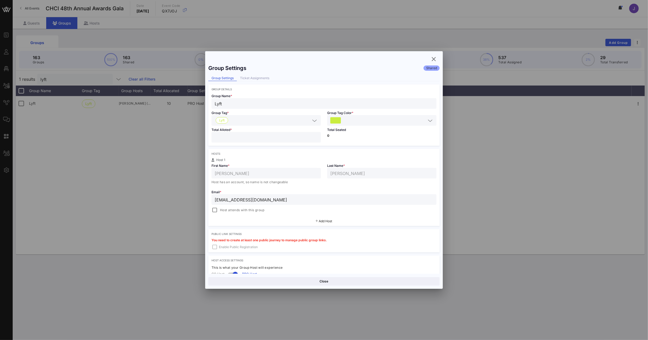
drag, startPoint x: 208, startPoint y: 135, endPoint x: 198, endPoint y: 136, distance: 10.1
click at [203, 135] on div "Event Builder Guests Floor Plan All Groups Journeys Comms QR Scanner Team Setti…" at bounding box center [324, 170] width 648 height 340
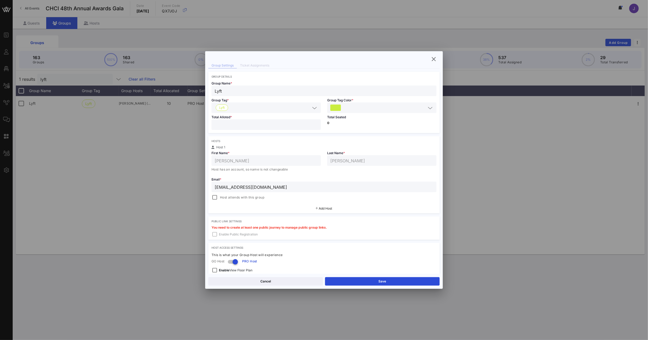
scroll to position [52, 0]
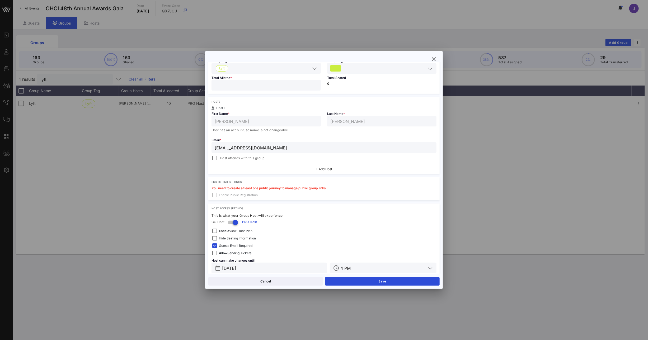
click at [372, 285] on button "Save" at bounding box center [382, 281] width 115 height 8
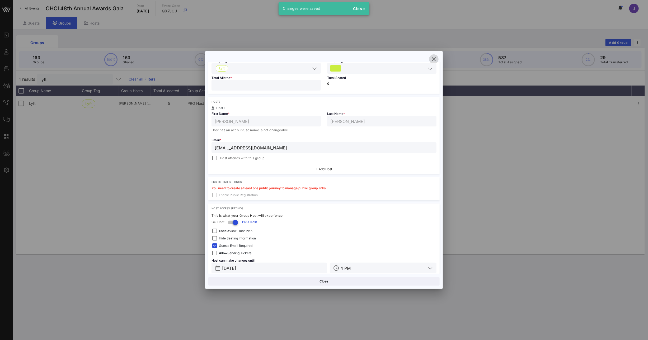
click at [436, 59] on icon "button" at bounding box center [434, 59] width 6 height 6
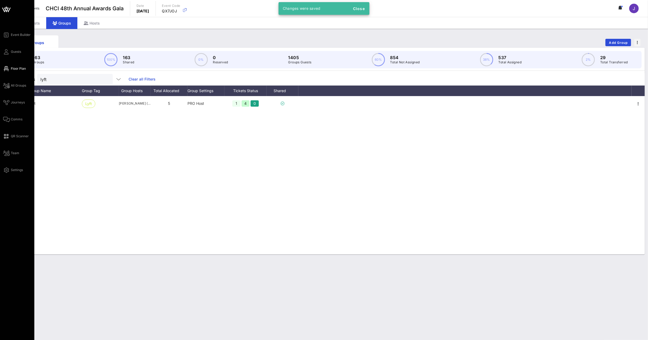
click at [21, 66] on link "Floor Plan" at bounding box center [14, 69] width 23 height 6
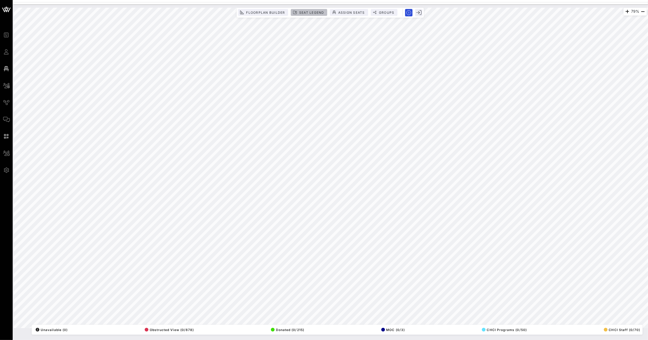
click at [300, 14] on span "Seat Legend" at bounding box center [311, 13] width 25 height 4
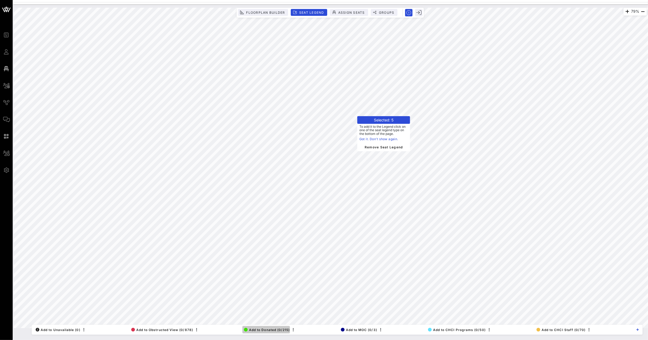
click at [271, 329] on span "Add to Donated (0/215)" at bounding box center [267, 330] width 46 height 4
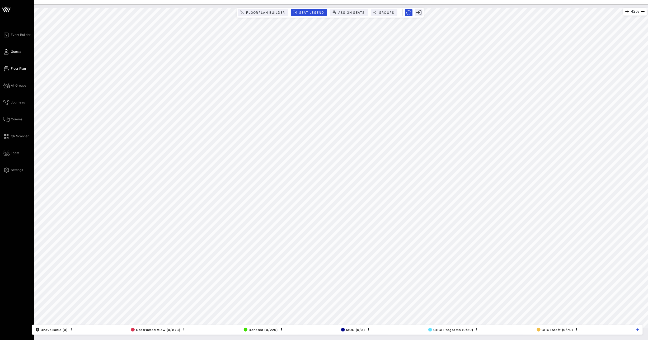
click at [10, 51] on link "Guests" at bounding box center [12, 52] width 18 height 6
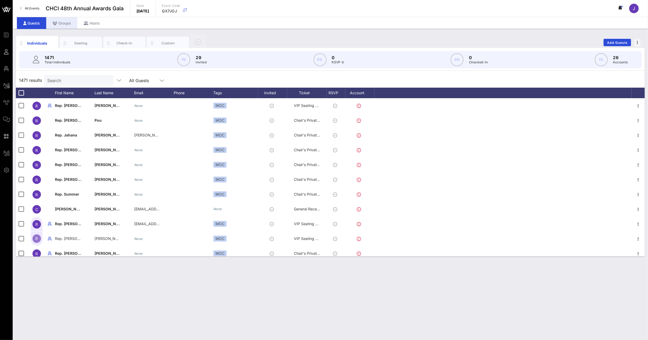
click at [61, 24] on div "Groups" at bounding box center [61, 23] width 31 height 12
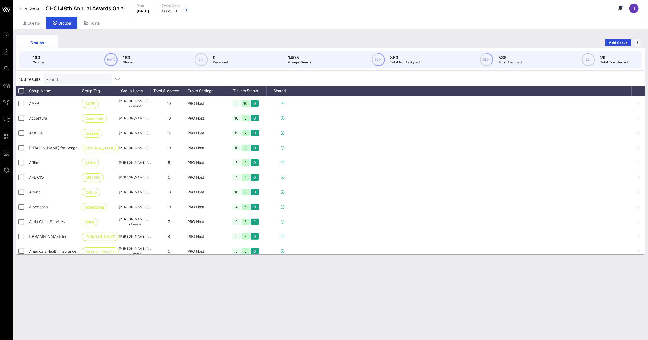
click at [68, 79] on input "Search" at bounding box center [77, 79] width 62 height 7
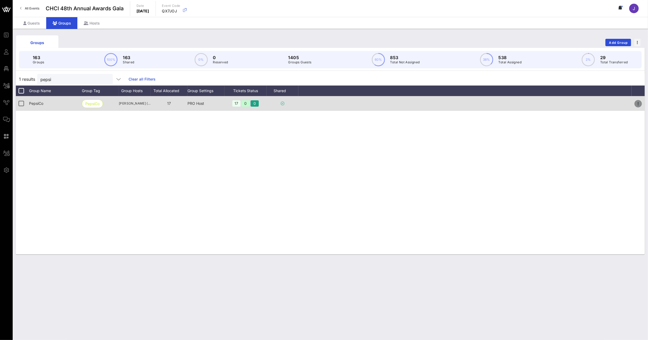
click at [639, 102] on icon "button" at bounding box center [639, 104] width 6 height 6
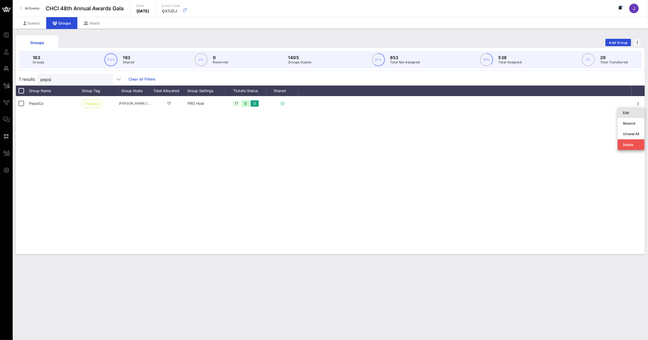
click at [634, 113] on div "Edit" at bounding box center [631, 113] width 16 height 4
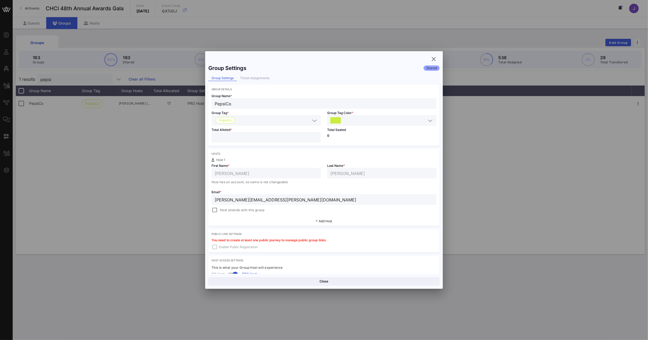
drag, startPoint x: 223, startPoint y: 137, endPoint x: 197, endPoint y: 137, distance: 26.2
click at [197, 137] on div "Event Builder Guests Floor Plan All Groups Journeys Comms QR Scanner Team Setti…" at bounding box center [324, 170] width 648 height 340
click at [369, 283] on button "Save" at bounding box center [382, 281] width 115 height 8
click at [436, 58] on icon "button" at bounding box center [434, 59] width 6 height 6
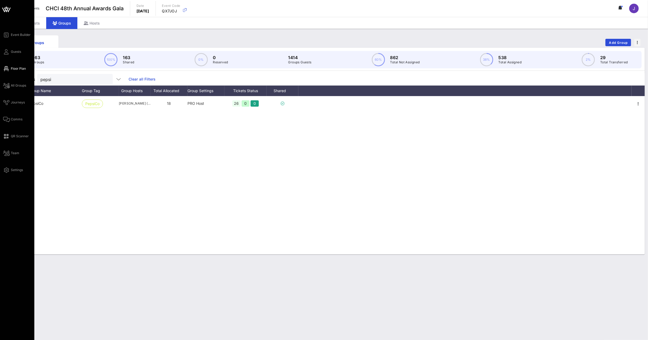
click at [16, 66] on span "Floor Plan" at bounding box center [18, 68] width 15 height 5
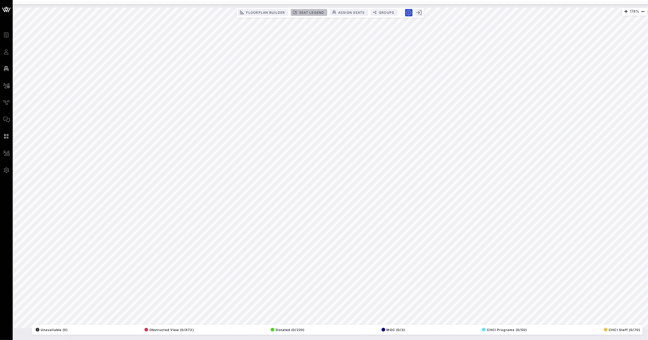
click at [311, 11] on span "Seat Legend" at bounding box center [311, 13] width 25 height 4
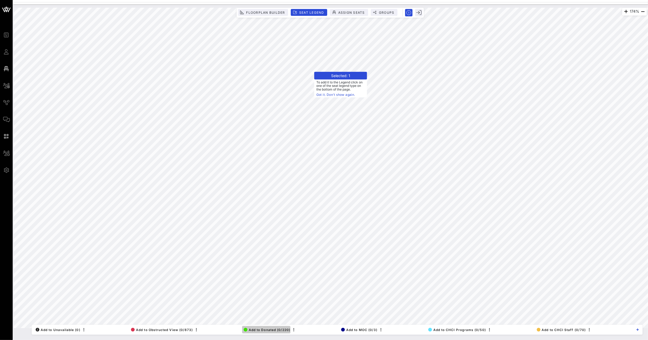
click at [261, 330] on span "Add to Donated (0/220)" at bounding box center [267, 330] width 47 height 4
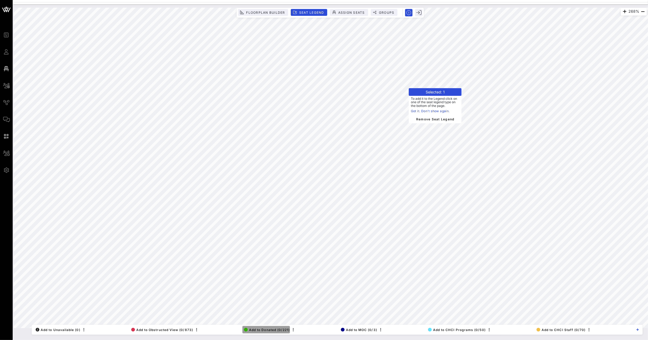
click at [278, 331] on span "Add to Donated (0/221)" at bounding box center [267, 330] width 46 height 4
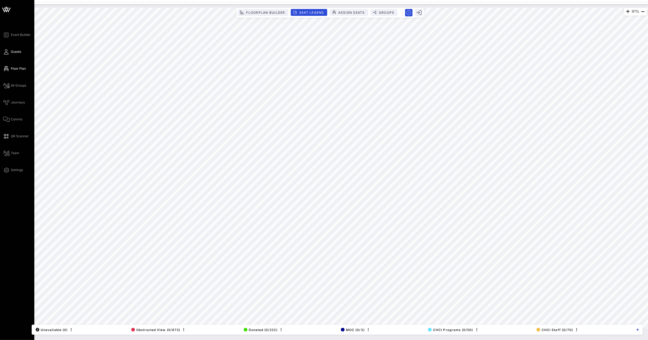
click at [10, 52] on link "Guests" at bounding box center [12, 52] width 18 height 6
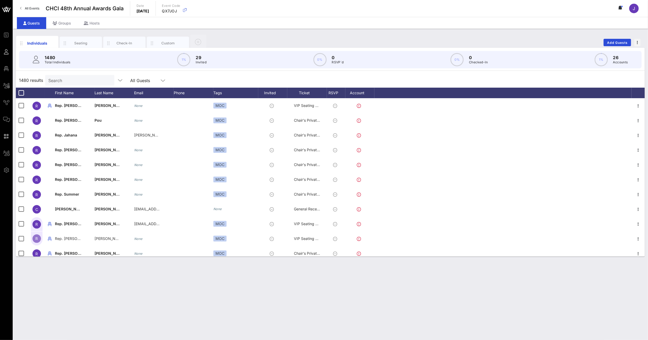
click at [58, 77] on input "Search" at bounding box center [79, 80] width 62 height 7
click at [66, 24] on div "Groups" at bounding box center [61, 23] width 31 height 12
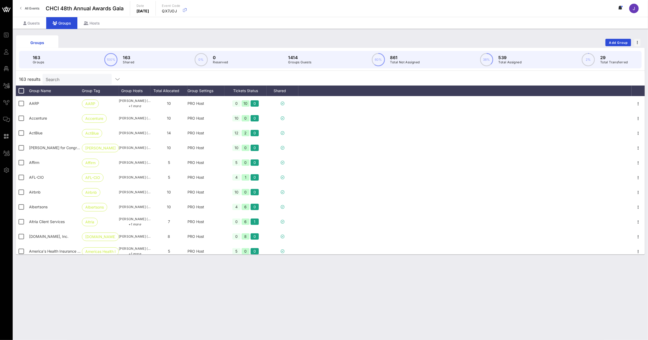
click at [84, 80] on input "Search" at bounding box center [77, 79] width 62 height 7
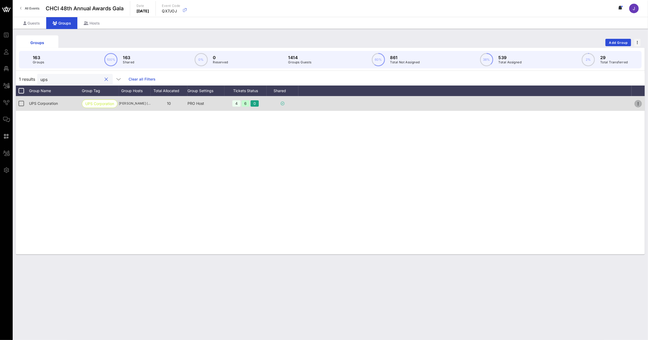
click at [637, 103] on icon "button" at bounding box center [639, 104] width 6 height 6
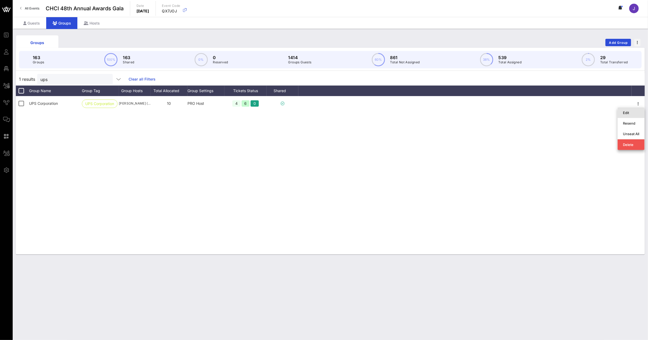
click at [634, 111] on div "Edit" at bounding box center [631, 113] width 16 height 4
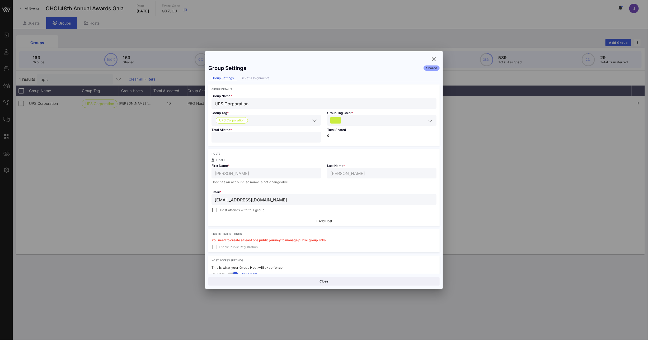
drag, startPoint x: 225, startPoint y: 138, endPoint x: 188, endPoint y: 134, distance: 37.2
click at [201, 134] on div "Event Builder Guests Floor Plan All Groups Journeys Comms QR Scanner Team Setti…" at bounding box center [324, 170] width 648 height 340
click at [379, 281] on button "Save" at bounding box center [382, 281] width 115 height 8
click at [434, 56] on icon "button" at bounding box center [434, 59] width 6 height 6
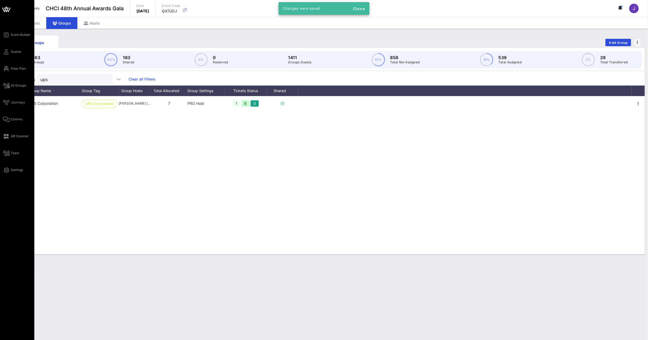
click at [11, 62] on div "Event Builder Guests Floor Plan All Groups Journeys Comms QR Scanner Team Setti…" at bounding box center [18, 103] width 31 height 142
click at [12, 64] on div "Event Builder Guests Floor Plan All Groups Journeys Comms QR Scanner Team Setti…" at bounding box center [18, 103] width 31 height 142
click at [13, 68] on span "Floor Plan" at bounding box center [18, 68] width 15 height 5
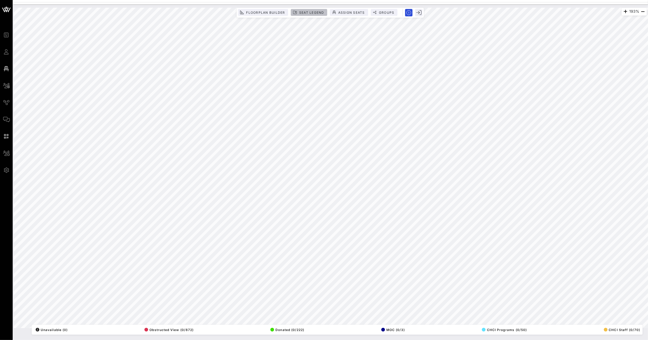
click at [321, 12] on span "Seat Legend" at bounding box center [311, 13] width 25 height 4
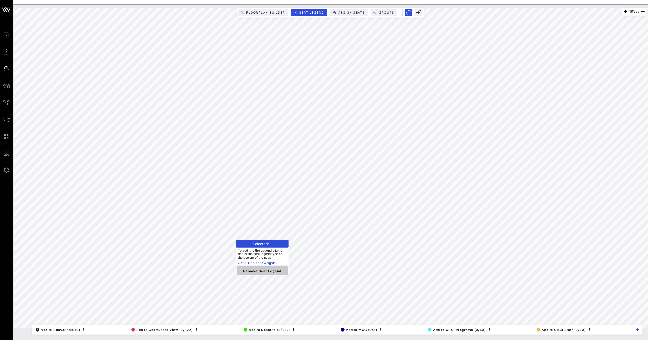
click at [256, 270] on span "Remove Seat Legend" at bounding box center [262, 270] width 43 height 5
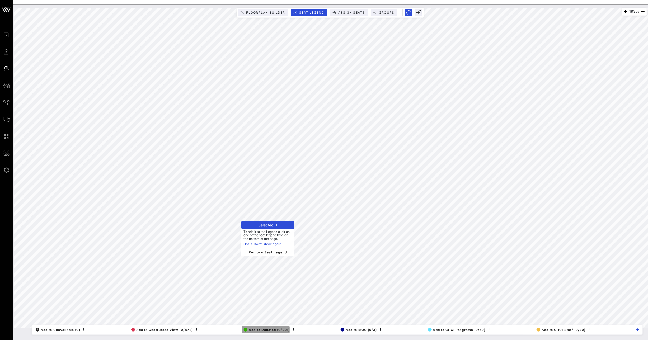
click at [269, 329] on span "Add to Donated (0/221)" at bounding box center [267, 330] width 46 height 4
click at [267, 247] on span "Remove Seat Legend" at bounding box center [269, 247] width 43 height 5
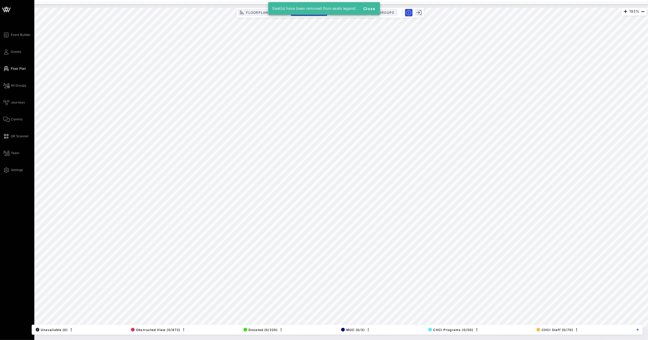
click at [10, 55] on div "Event Builder Guests Floor Plan All Groups Journeys Comms QR Scanner Team Setti…" at bounding box center [18, 103] width 31 height 142
click at [7, 52] on icon at bounding box center [6, 52] width 7 height 1
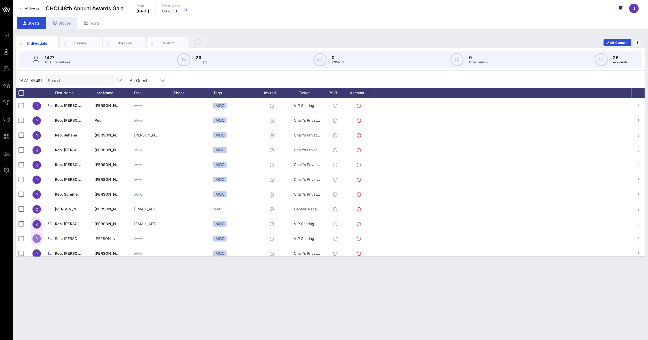
click at [64, 22] on div "Groups" at bounding box center [61, 23] width 31 height 12
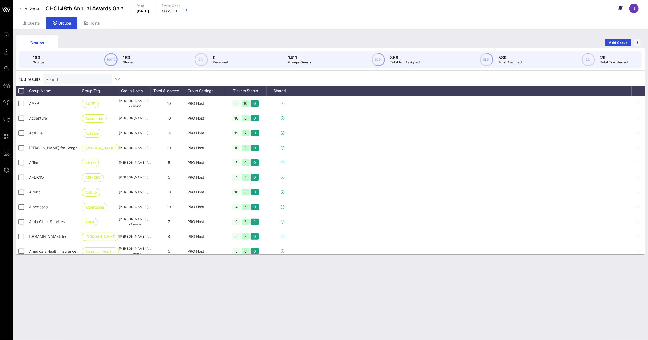
click at [70, 80] on input "Search" at bounding box center [77, 79] width 62 height 7
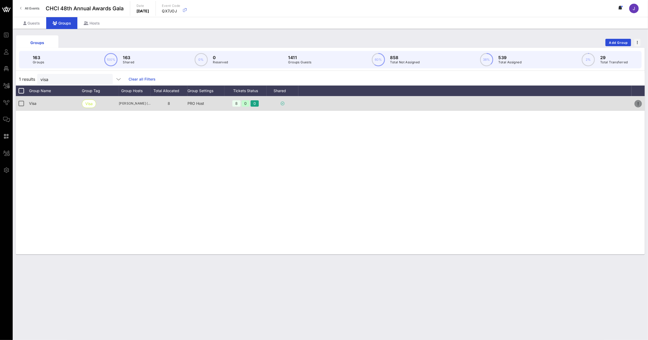
click at [637, 104] on icon "button" at bounding box center [639, 104] width 6 height 6
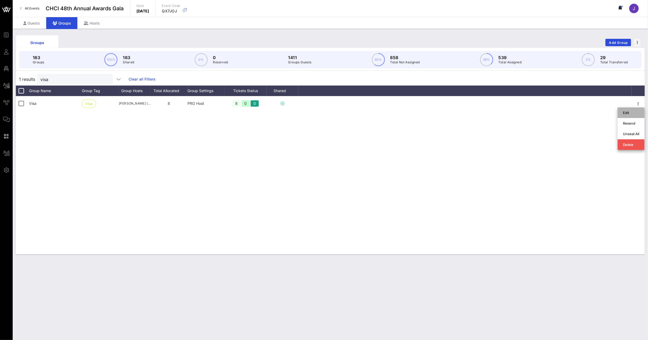
click at [636, 110] on div "Edit" at bounding box center [631, 113] width 16 height 8
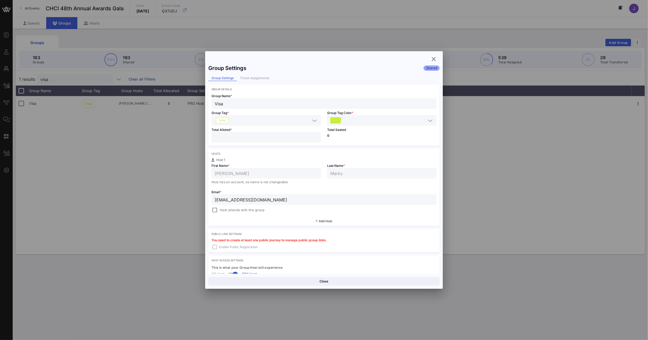
drag, startPoint x: 218, startPoint y: 134, endPoint x: 189, endPoint y: 134, distance: 29.3
click at [196, 133] on div "Event Builder Guests Floor Plan All Groups Journeys Comms QR Scanner Team Setti…" at bounding box center [324, 170] width 648 height 340
drag, startPoint x: 207, startPoint y: 137, endPoint x: 204, endPoint y: 137, distance: 2.7
click at [206, 137] on div "Group Settings Shared Group Settings Ticket Assignments Group Details Group Nam…" at bounding box center [324, 168] width 238 height 212
click at [373, 283] on button "Save" at bounding box center [382, 281] width 115 height 8
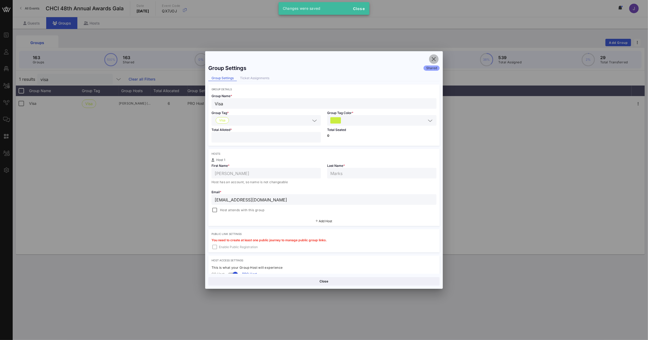
click at [433, 58] on icon "button" at bounding box center [434, 59] width 6 height 6
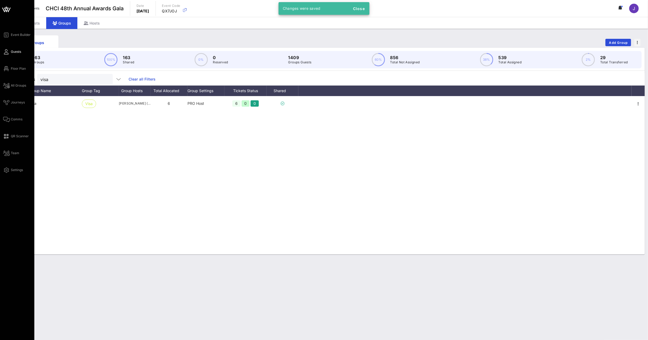
click at [10, 55] on div "Event Builder Guests Floor Plan All Groups Journeys Comms QR Scanner Team Setti…" at bounding box center [18, 103] width 31 height 142
click at [11, 66] on span "Floor Plan" at bounding box center [18, 68] width 15 height 5
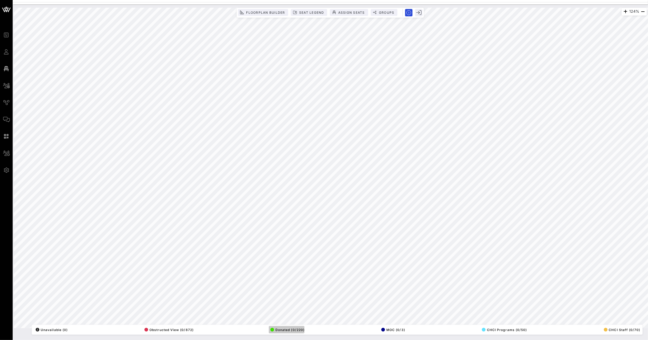
click at [291, 328] on button "Donated (0/220)" at bounding box center [287, 329] width 36 height 7
click at [294, 330] on span "Donated (0/220)" at bounding box center [288, 330] width 34 height 4
click at [312, 12] on span "Seat Legend" at bounding box center [311, 13] width 25 height 4
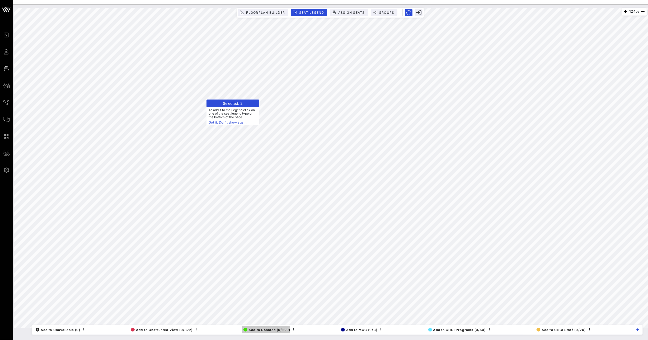
click at [277, 329] on span "Add to Donated (0/220)" at bounding box center [267, 330] width 47 height 4
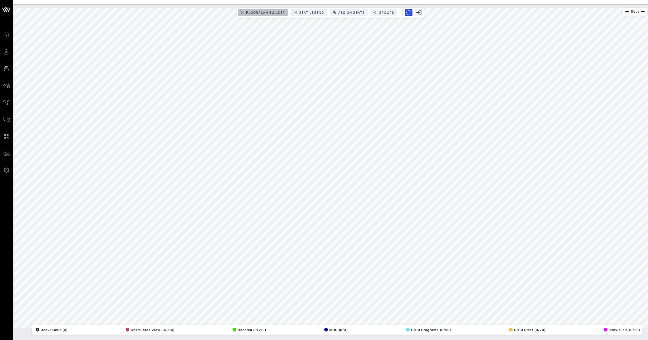
click at [268, 12] on span "Floorplan Builder" at bounding box center [265, 13] width 39 height 4
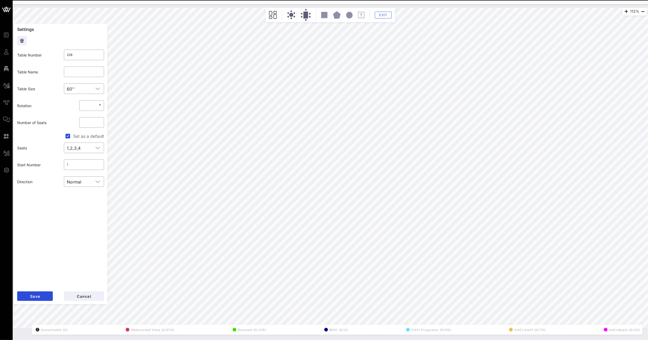
type input "515"
type input "[PERSON_NAME]"
type input "503"
type input "UPS"
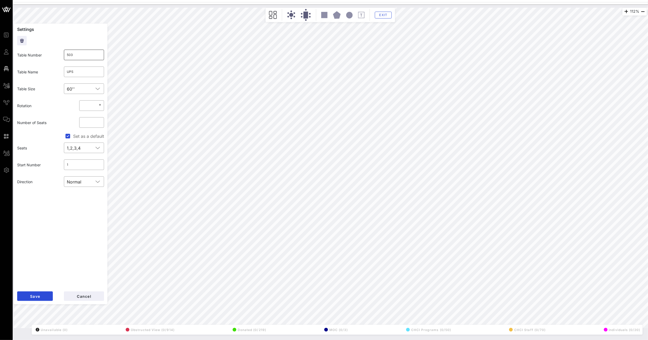
type input "228"
type input "503"
type input "UPS"
click at [79, 55] on input "503" at bounding box center [84, 55] width 34 height 8
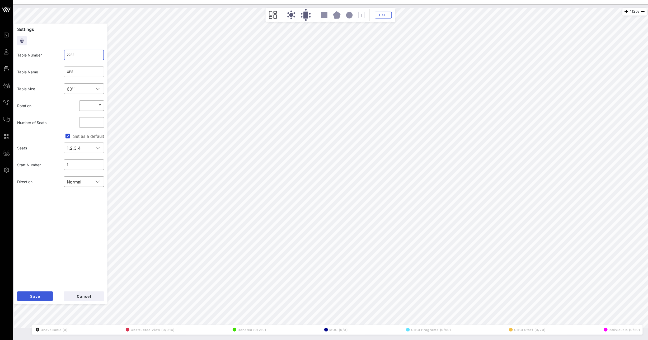
type input "2282"
click at [38, 293] on button "Save" at bounding box center [35, 297] width 36 height 10
click at [73, 54] on input "508" at bounding box center [84, 55] width 34 height 8
type input "503"
click at [33, 296] on span "Save" at bounding box center [35, 296] width 10 height 4
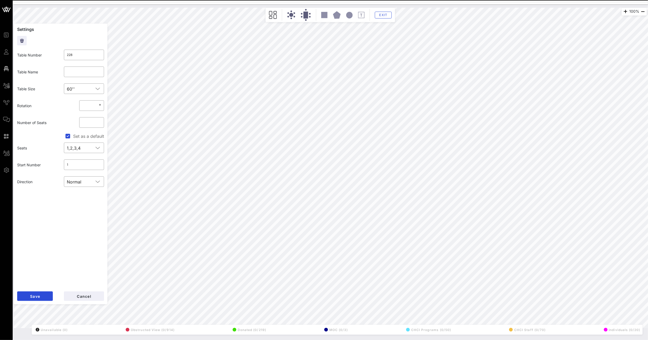
type input "515"
type input "[PERSON_NAME]"
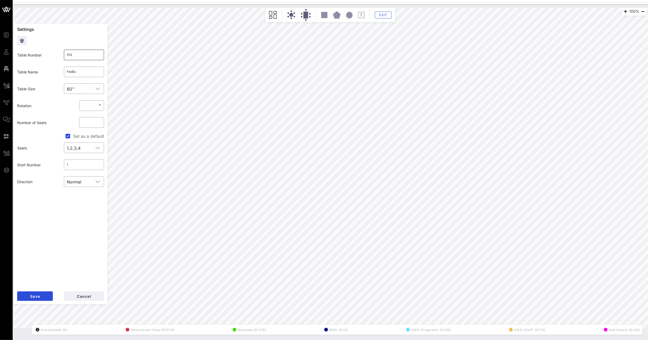
click at [74, 56] on input "513" at bounding box center [84, 55] width 34 height 8
type input "508"
click at [31, 296] on span "Save" at bounding box center [35, 296] width 10 height 4
click at [76, 55] on input "515" at bounding box center [84, 55] width 34 height 8
type input "513"
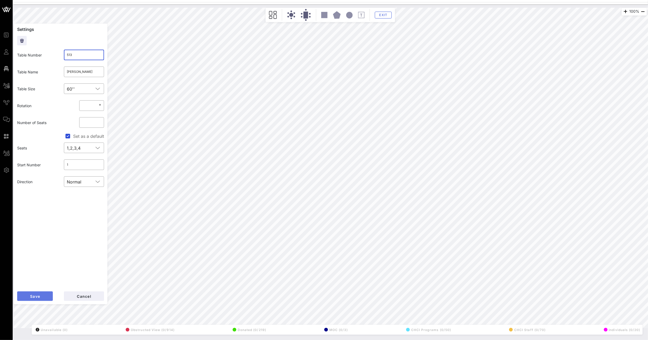
click at [39, 295] on span "Save" at bounding box center [35, 296] width 10 height 4
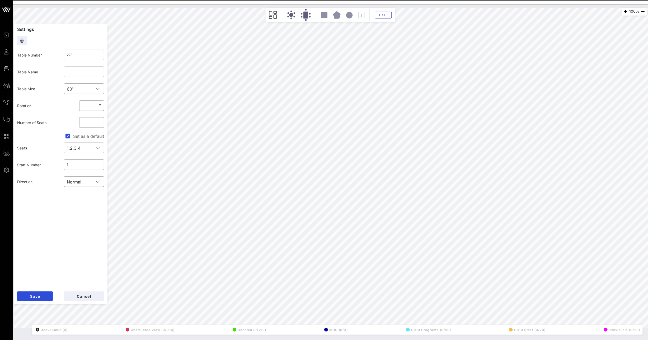
drag, startPoint x: 78, startPoint y: 56, endPoint x: 59, endPoint y: 53, distance: 18.5
click at [60, 53] on div "Table Number ​ 228" at bounding box center [60, 55] width 93 height 17
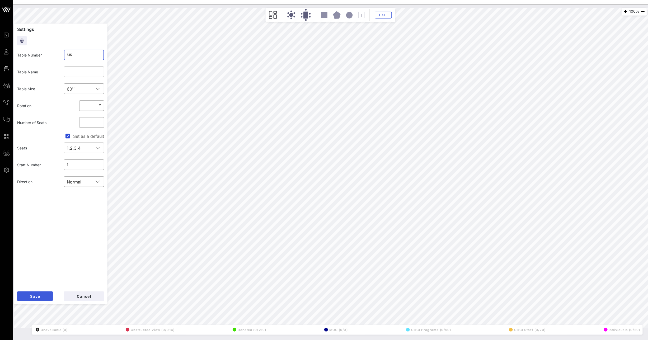
type input "515"
click at [39, 297] on span "Save" at bounding box center [35, 296] width 10 height 4
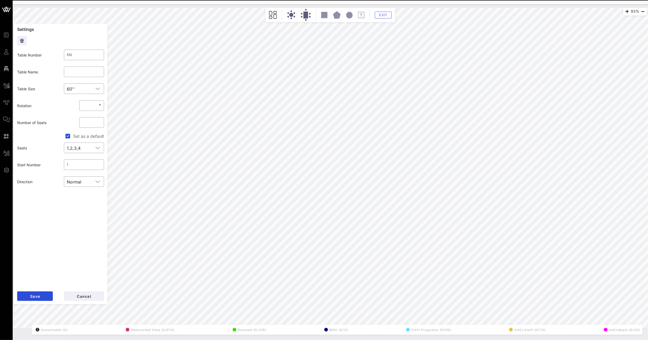
type input "516"
type input "T-Mobile"
type input "512"
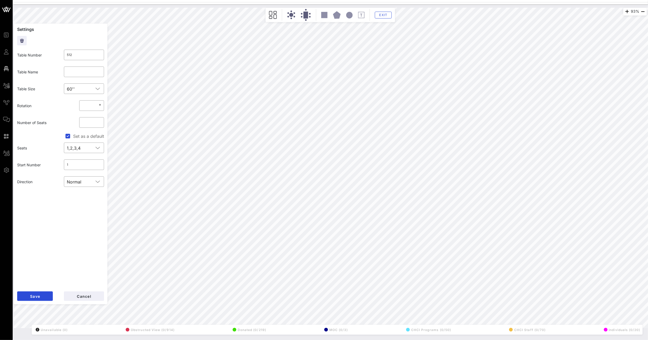
type input "516"
type input "T-Mobile"
drag, startPoint x: 75, startPoint y: 54, endPoint x: 41, endPoint y: 53, distance: 34.1
click at [41, 53] on div "Table Number ​ 516" at bounding box center [60, 55] width 93 height 17
type input "5121"
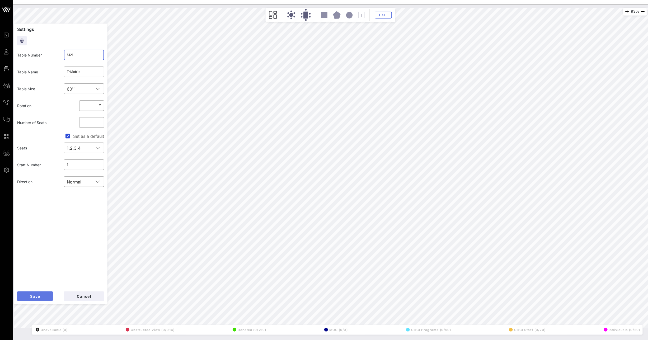
click at [43, 294] on button "Save" at bounding box center [35, 297] width 36 height 10
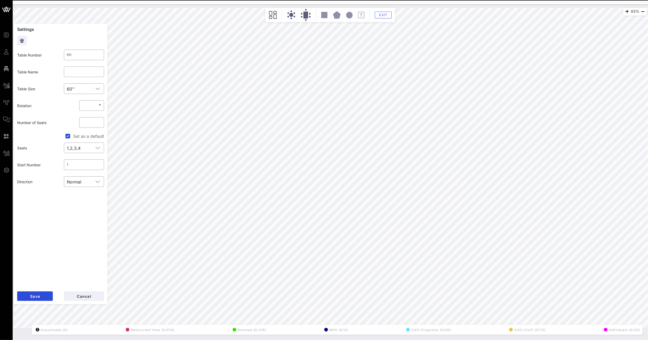
type input "517"
type input "H&R Block"
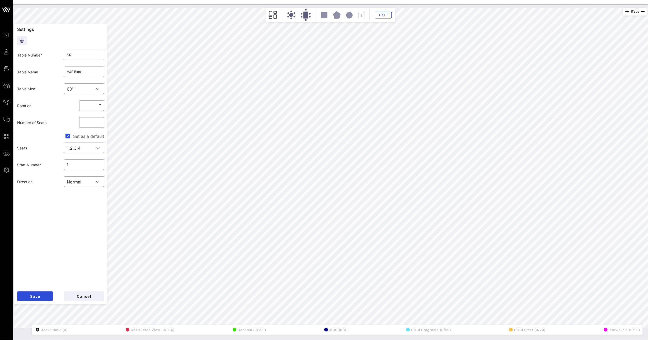
type input "511"
click at [89, 60] on div "​ 511" at bounding box center [84, 55] width 47 height 17
click at [86, 57] on input "511" at bounding box center [84, 55] width 34 height 8
type input "517"
drag, startPoint x: 43, startPoint y: 297, endPoint x: 62, endPoint y: 290, distance: 19.4
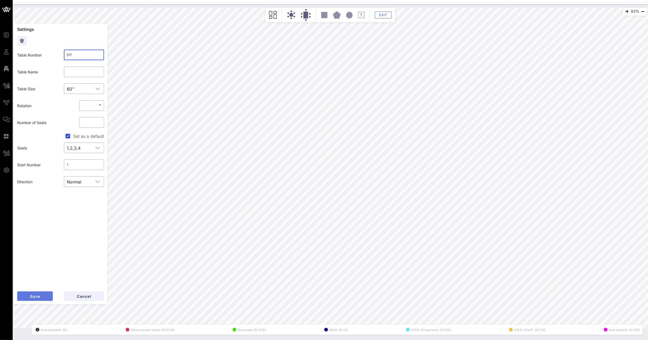
click at [43, 297] on button "Save" at bounding box center [35, 297] width 36 height 10
drag, startPoint x: 84, startPoint y: 52, endPoint x: 40, endPoint y: 53, distance: 43.3
click at [42, 53] on div "Table Number ​ 517" at bounding box center [60, 55] width 93 height 17
drag, startPoint x: 82, startPoint y: 56, endPoint x: 53, endPoint y: 53, distance: 29.2
click at [57, 54] on div "Table Number ​ 517" at bounding box center [60, 55] width 93 height 17
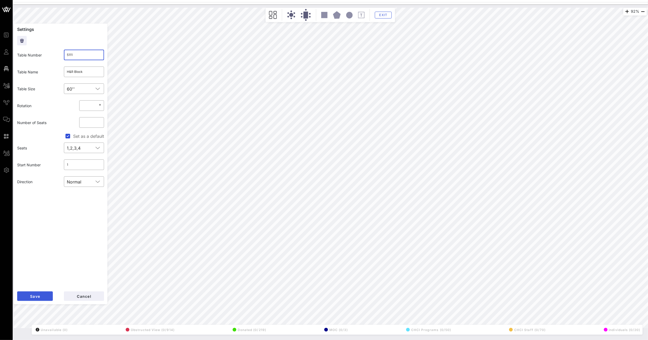
type input "5111"
click at [42, 296] on button "Save" at bounding box center [35, 297] width 36 height 10
click at [90, 52] on input "511" at bounding box center [84, 55] width 34 height 8
type input "517"
click at [40, 294] on button "Save" at bounding box center [35, 297] width 36 height 10
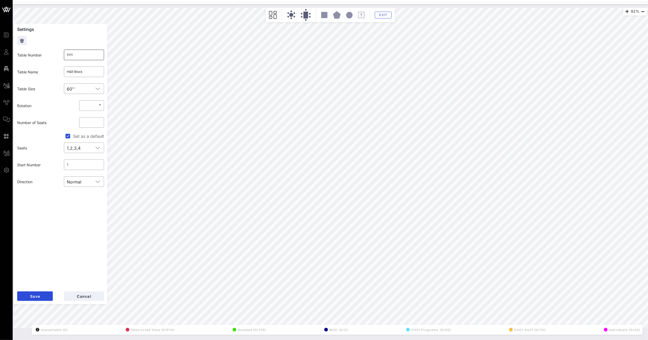
click at [88, 54] on input "5111" at bounding box center [84, 55] width 34 height 8
type input "511"
click at [39, 297] on span "Save" at bounding box center [35, 296] width 10 height 4
click at [80, 53] on input "512" at bounding box center [84, 55] width 34 height 8
type input "516"
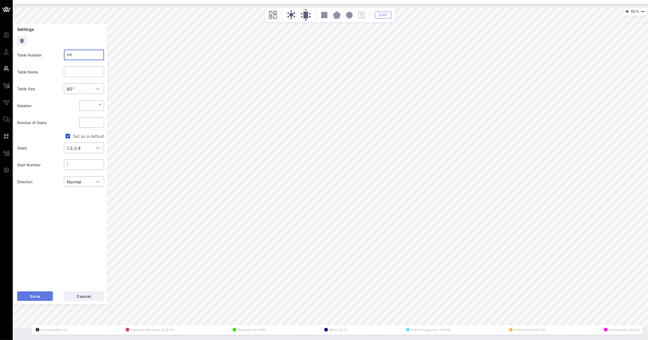
click at [36, 298] on span "Save" at bounding box center [35, 296] width 10 height 4
click at [80, 55] on input "5121" at bounding box center [84, 55] width 34 height 8
type input "512"
click at [36, 295] on span "Save" at bounding box center [35, 296] width 10 height 4
